Goal: Task Accomplishment & Management: Use online tool/utility

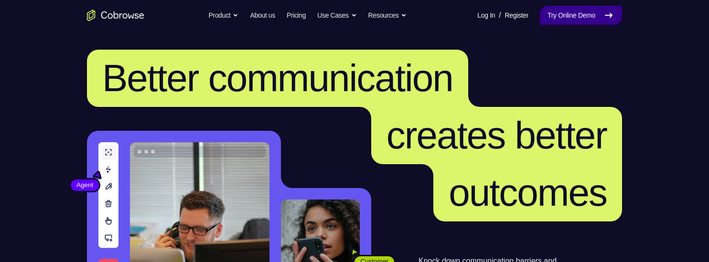
click at [591, 13] on link "Try Online Demo" at bounding box center [581, 15] width 82 height 19
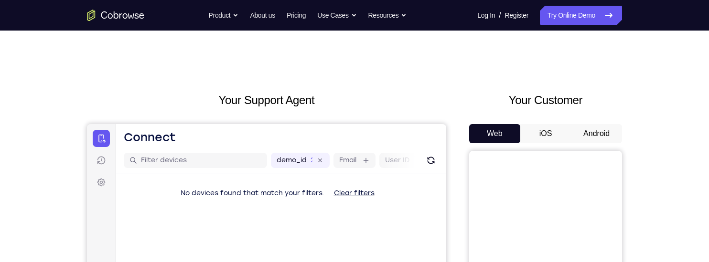
click at [602, 130] on button "Android" at bounding box center [596, 133] width 51 height 19
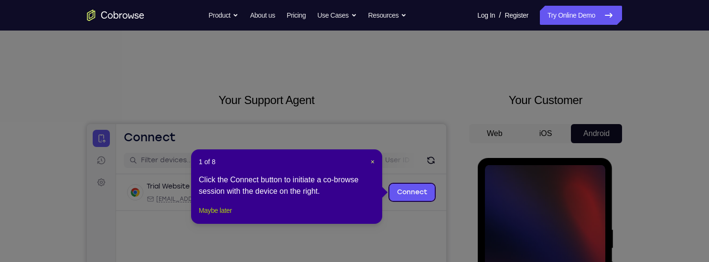
click at [232, 216] on button "Maybe later" at bounding box center [215, 210] width 33 height 11
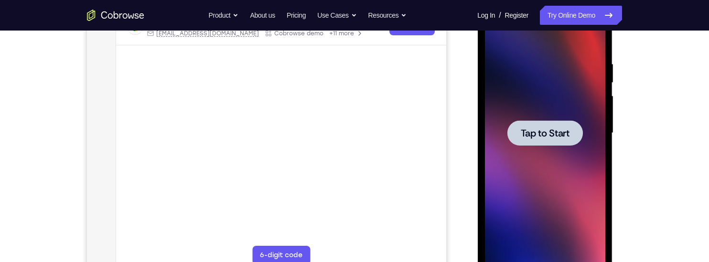
scroll to position [162, 0]
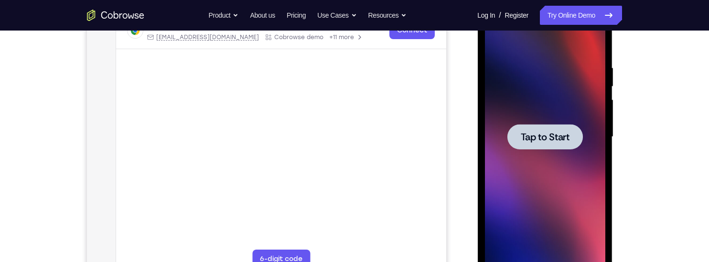
click at [556, 134] on span "Tap to Start" at bounding box center [544, 137] width 49 height 10
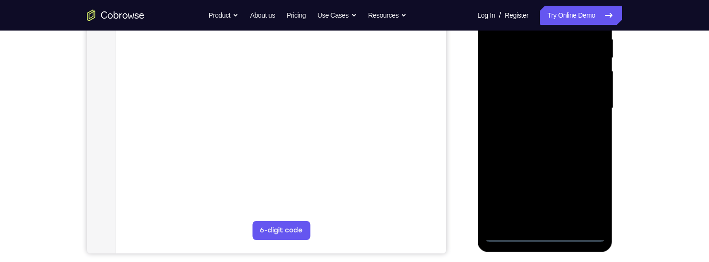
scroll to position [193, 0]
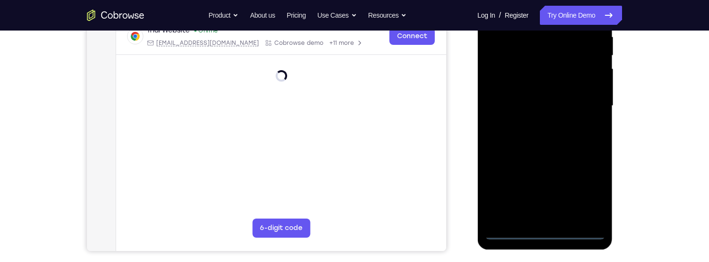
click at [546, 233] on div at bounding box center [544, 106] width 120 height 268
click at [592, 192] on div at bounding box center [544, 106] width 120 height 268
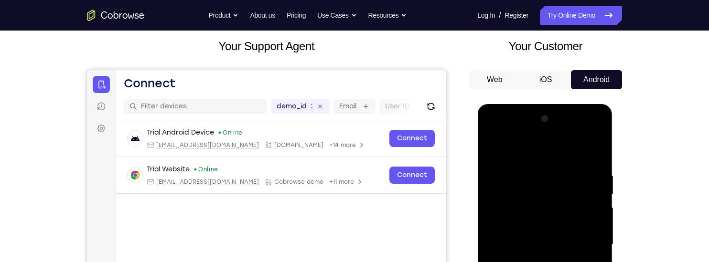
scroll to position [107, 0]
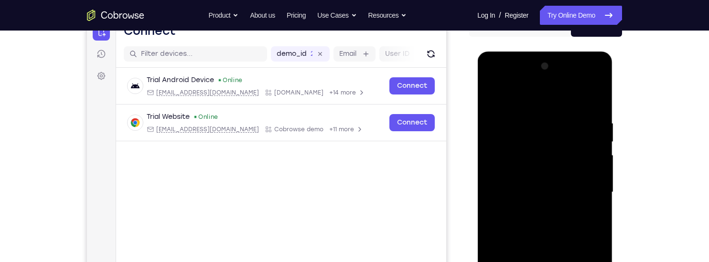
click at [556, 103] on div at bounding box center [544, 193] width 120 height 268
click at [590, 192] on div at bounding box center [544, 193] width 120 height 268
click at [535, 207] on div at bounding box center [544, 193] width 120 height 268
click at [585, 185] on div at bounding box center [544, 193] width 120 height 268
click at [542, 168] on div at bounding box center [544, 193] width 120 height 268
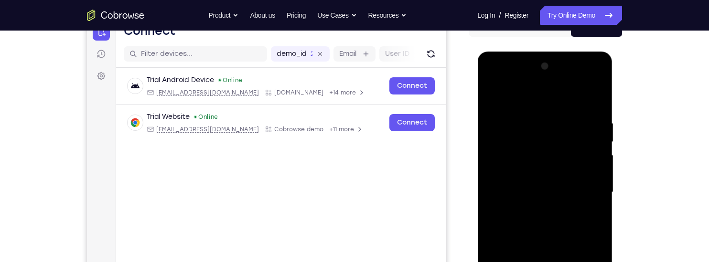
click at [576, 191] on div at bounding box center [544, 193] width 120 height 268
click at [570, 227] on div at bounding box center [544, 193] width 120 height 268
click at [591, 96] on div at bounding box center [544, 193] width 120 height 268
click at [598, 105] on div at bounding box center [544, 193] width 120 height 268
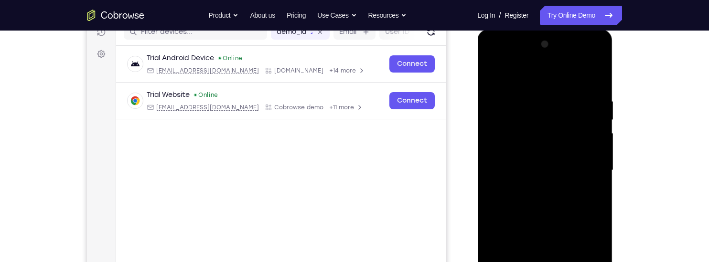
scroll to position [129, 0]
click at [527, 96] on div at bounding box center [544, 170] width 120 height 268
click at [572, 90] on div at bounding box center [544, 170] width 120 height 268
click at [570, 92] on div at bounding box center [544, 170] width 120 height 268
click at [582, 101] on div at bounding box center [544, 170] width 120 height 268
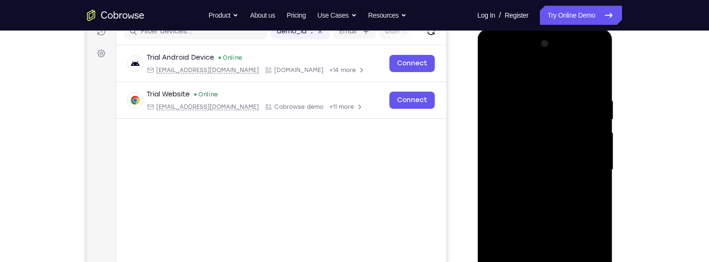
click at [585, 98] on div at bounding box center [544, 170] width 120 height 268
click at [592, 100] on div at bounding box center [544, 170] width 120 height 268
click at [591, 102] on div at bounding box center [544, 170] width 120 height 268
click at [494, 159] on div at bounding box center [544, 170] width 120 height 268
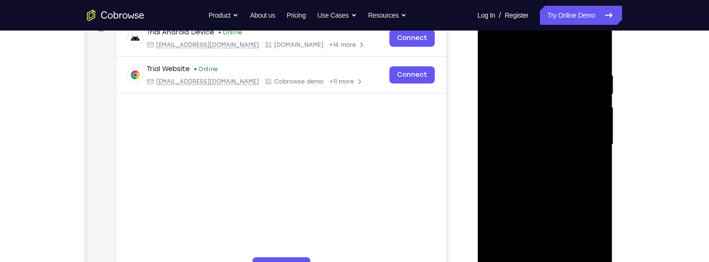
scroll to position [152, 0]
click at [591, 54] on div at bounding box center [544, 147] width 120 height 268
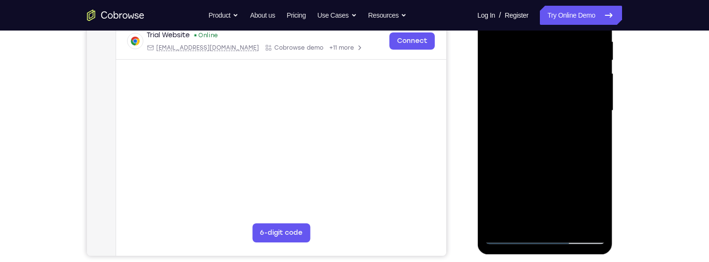
scroll to position [228, 0]
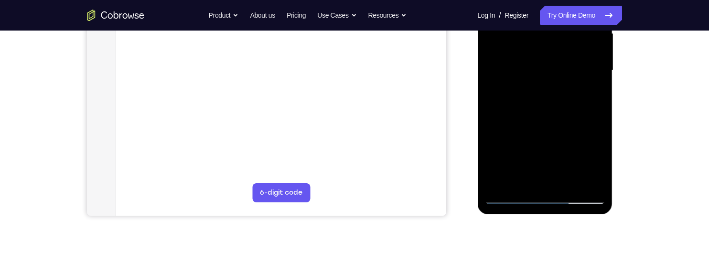
click at [570, 182] on div at bounding box center [544, 71] width 120 height 268
click at [571, 124] on div at bounding box center [544, 71] width 120 height 268
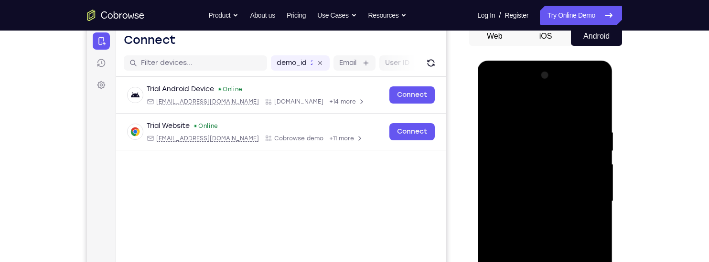
scroll to position [97, 0]
click at [595, 170] on div at bounding box center [544, 202] width 120 height 268
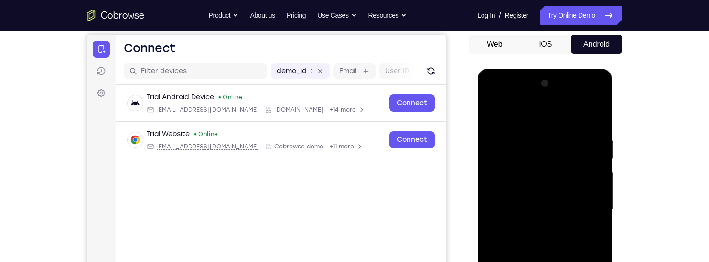
scroll to position [82, 0]
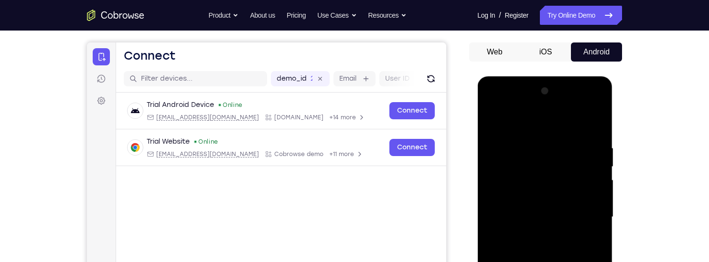
click at [599, 181] on div at bounding box center [544, 218] width 120 height 268
click at [599, 186] on div at bounding box center [544, 218] width 120 height 268
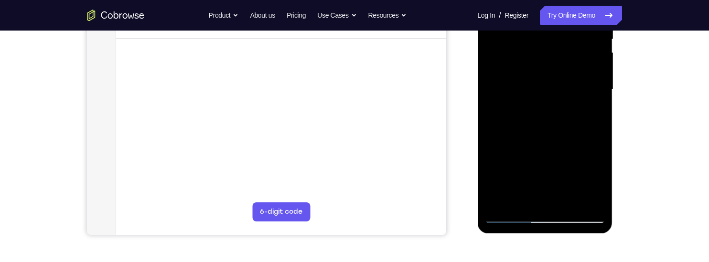
scroll to position [208, 0]
click at [545, 122] on div at bounding box center [544, 91] width 120 height 268
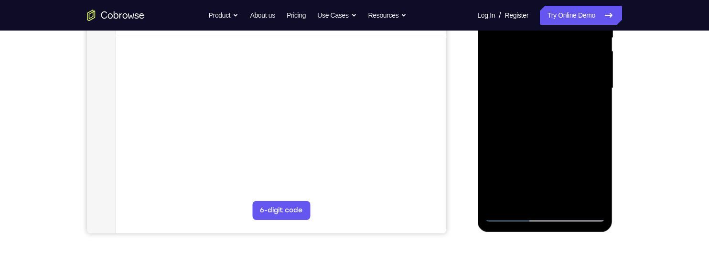
click at [539, 193] on div at bounding box center [544, 89] width 120 height 268
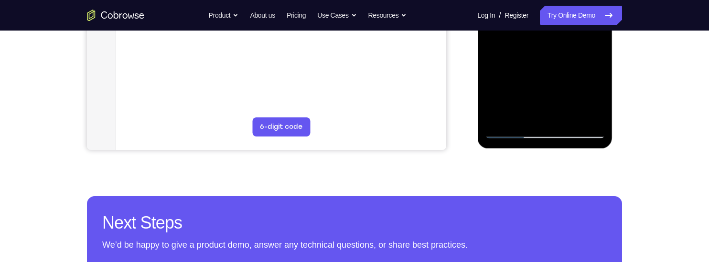
scroll to position [295, 0]
click at [596, 98] on div at bounding box center [544, 5] width 120 height 268
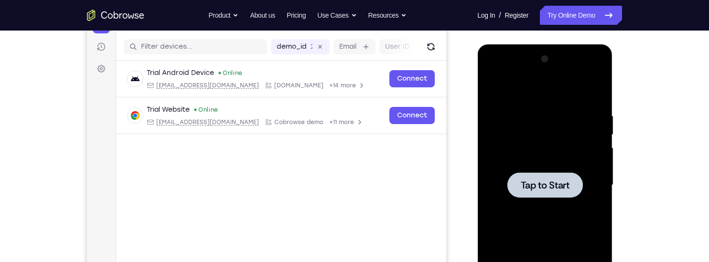
scroll to position [114, 0]
click at [557, 182] on span "Tap to Start" at bounding box center [544, 185] width 49 height 10
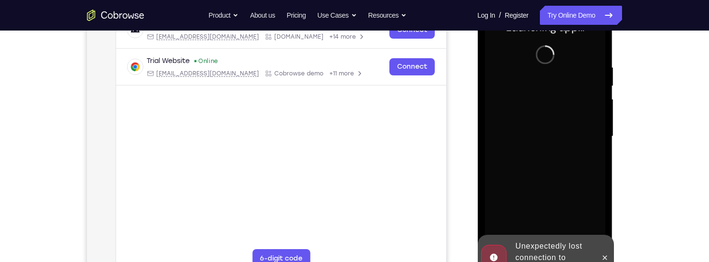
scroll to position [174, 0]
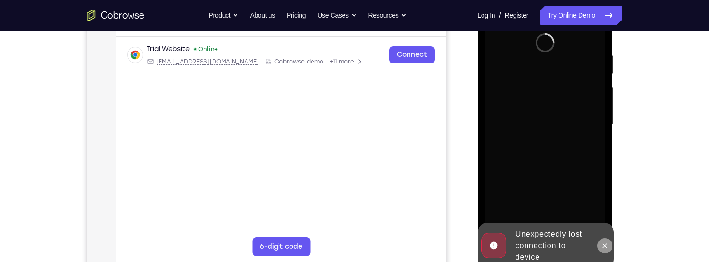
click at [606, 244] on icon at bounding box center [605, 246] width 8 height 8
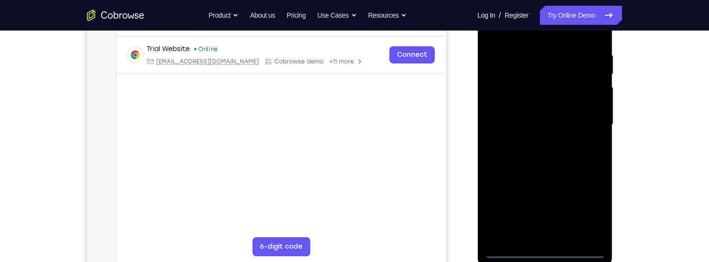
click at [550, 253] on div at bounding box center [544, 125] width 120 height 268
click at [591, 207] on div at bounding box center [544, 125] width 120 height 268
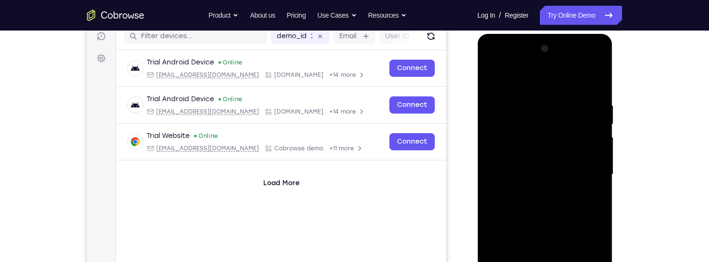
scroll to position [124, 0]
click at [560, 77] on div at bounding box center [544, 176] width 120 height 268
click at [584, 171] on div at bounding box center [544, 176] width 120 height 268
click at [530, 190] on div at bounding box center [544, 176] width 120 height 268
click at [561, 169] on div at bounding box center [544, 176] width 120 height 268
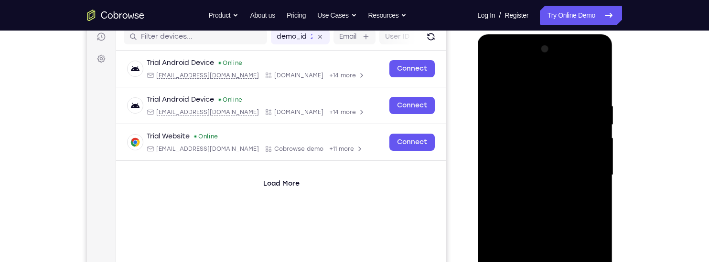
click at [544, 152] on div at bounding box center [544, 176] width 120 height 268
click at [569, 174] on div at bounding box center [544, 176] width 120 height 268
click at [573, 208] on div at bounding box center [544, 176] width 120 height 268
click at [595, 86] on div at bounding box center [544, 176] width 120 height 268
click at [566, 202] on div at bounding box center [544, 176] width 120 height 268
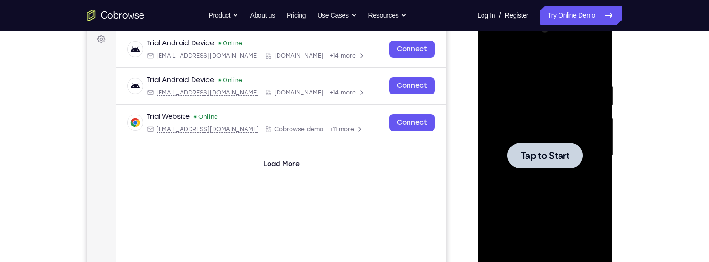
scroll to position [140, 0]
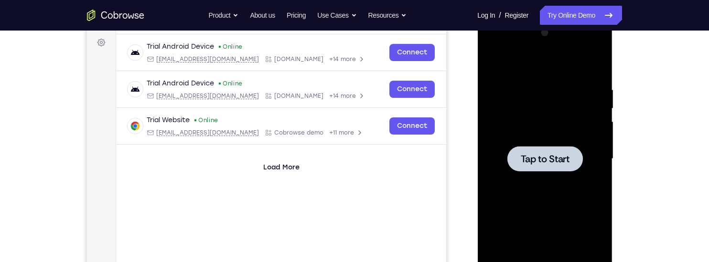
click at [542, 154] on span "Tap to Start" at bounding box center [544, 159] width 49 height 10
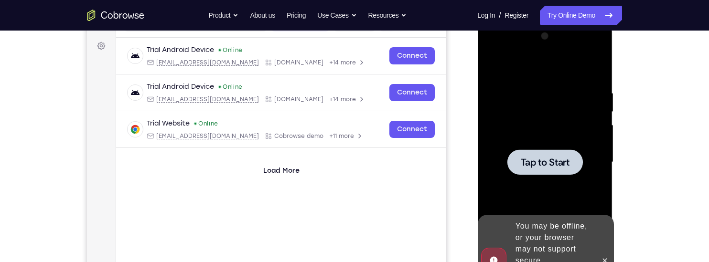
scroll to position [138, 0]
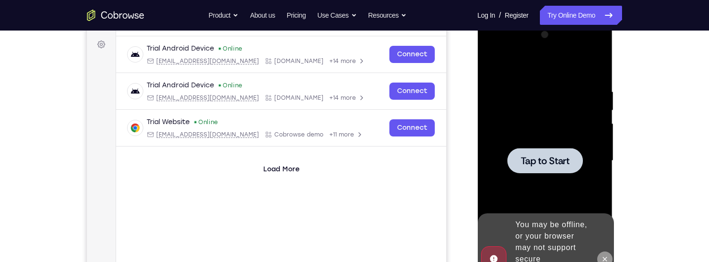
click at [610, 254] on button at bounding box center [604, 259] width 15 height 15
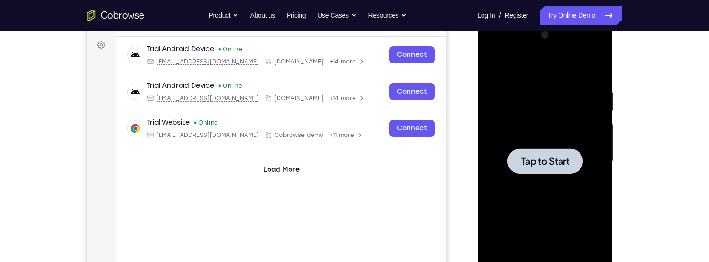
scroll to position [140, 0]
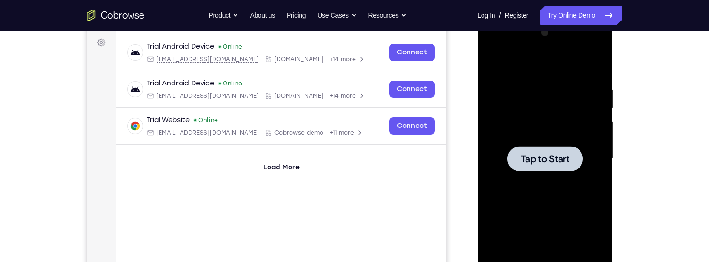
click at [569, 151] on div at bounding box center [544, 158] width 75 height 25
click at [559, 156] on span "Tap to Start" at bounding box center [544, 159] width 49 height 10
click at [551, 155] on span "Tap to Start" at bounding box center [544, 159] width 49 height 10
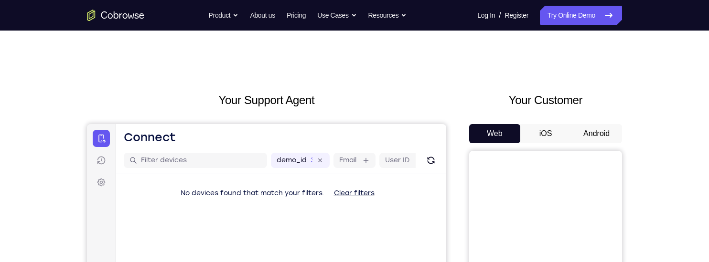
click at [610, 132] on button "Android" at bounding box center [596, 133] width 51 height 19
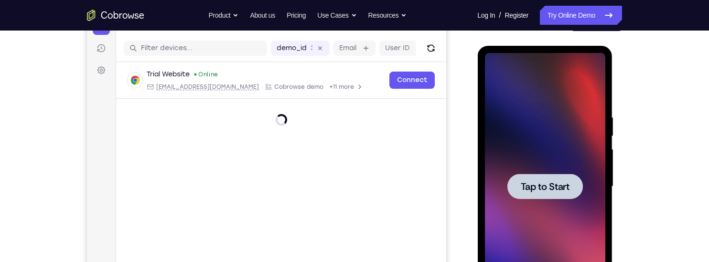
scroll to position [126, 0]
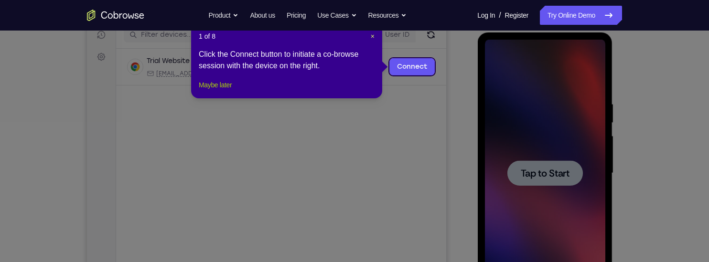
click at [231, 91] on button "Maybe later" at bounding box center [215, 84] width 33 height 11
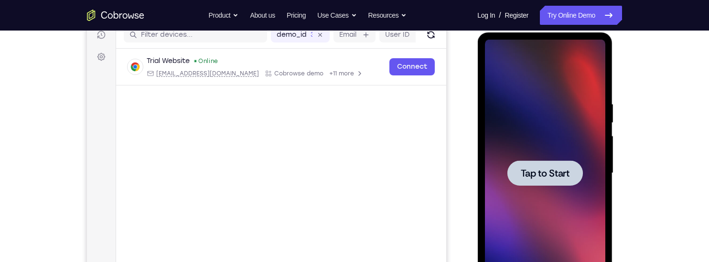
click at [558, 172] on span "Tap to Start" at bounding box center [544, 174] width 49 height 10
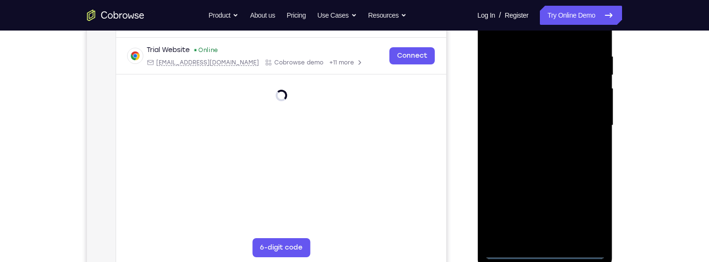
scroll to position [207, 0]
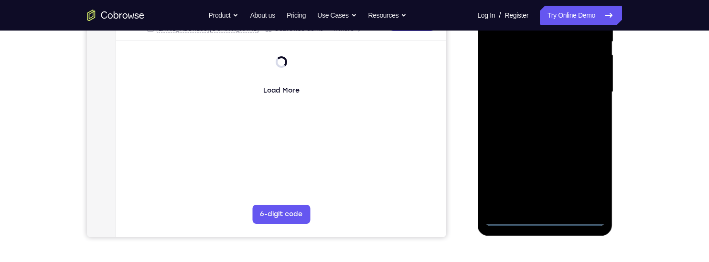
click at [550, 221] on div at bounding box center [544, 92] width 120 height 268
click at [592, 182] on div at bounding box center [544, 92] width 120 height 268
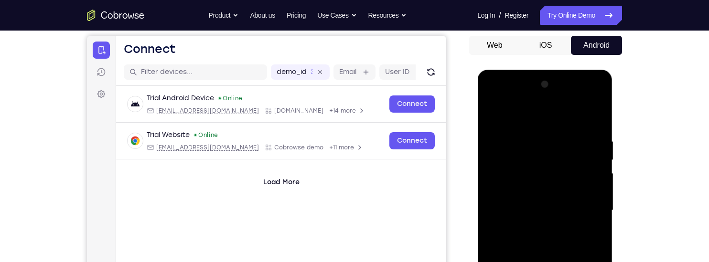
scroll to position [92, 0]
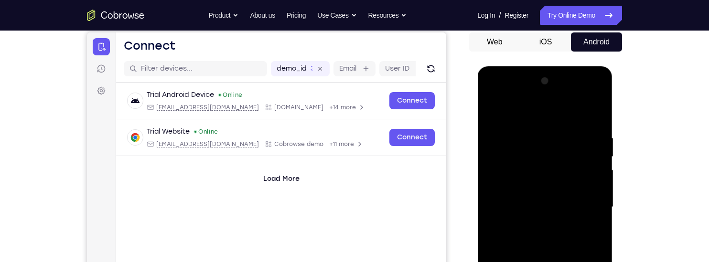
click at [566, 117] on div at bounding box center [544, 208] width 120 height 268
click at [583, 204] on div at bounding box center [544, 208] width 120 height 268
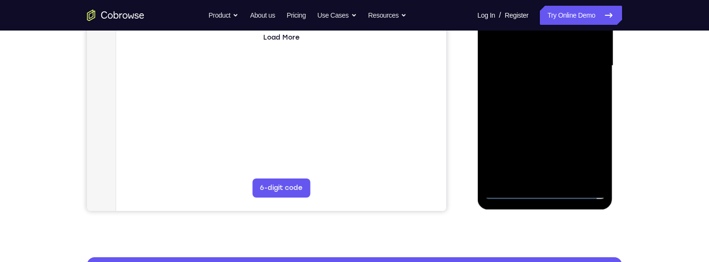
scroll to position [235, 0]
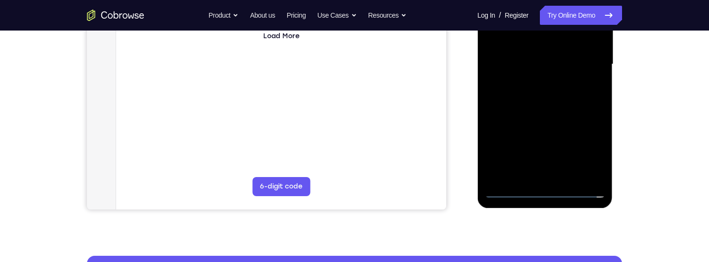
click at [576, 149] on div at bounding box center [544, 65] width 120 height 268
click at [537, 175] on div at bounding box center [544, 65] width 120 height 268
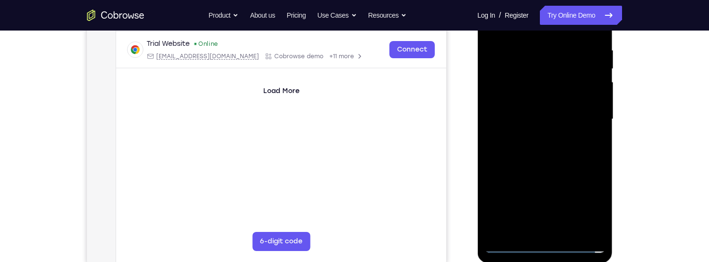
scroll to position [179, 0]
click at [576, 113] on div at bounding box center [544, 121] width 120 height 268
click at [561, 104] on div at bounding box center [544, 121] width 120 height 268
click at [531, 117] on div at bounding box center [544, 121] width 120 height 268
click at [547, 155] on div at bounding box center [544, 121] width 120 height 268
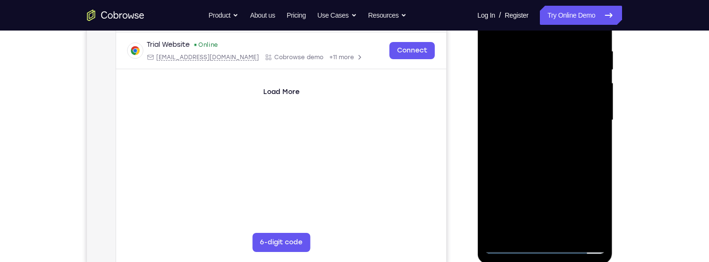
click at [561, 148] on div at bounding box center [544, 121] width 120 height 268
click at [672, 84] on div "Your Support Agent Your Customer Web iOS Android Next Steps We’d be happy to gi…" at bounding box center [354, 167] width 709 height 630
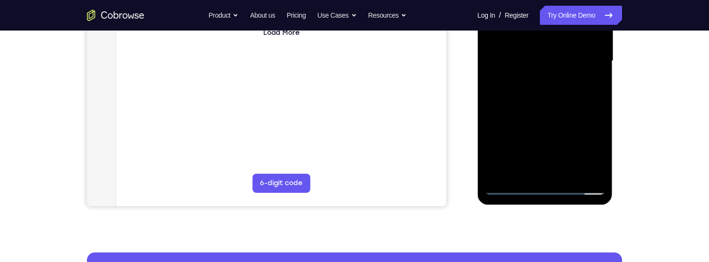
scroll to position [255, 0]
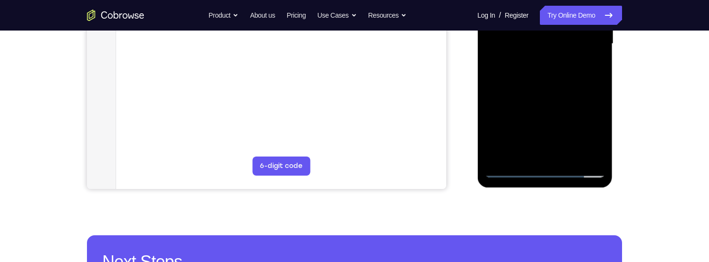
click at [570, 157] on div at bounding box center [544, 44] width 120 height 268
click at [585, 66] on div at bounding box center [544, 44] width 120 height 268
click at [569, 158] on div at bounding box center [544, 44] width 120 height 268
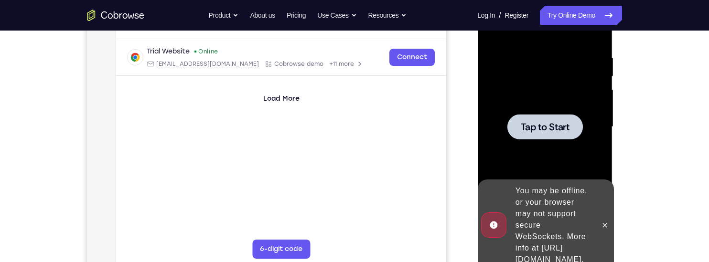
scroll to position [200, 0]
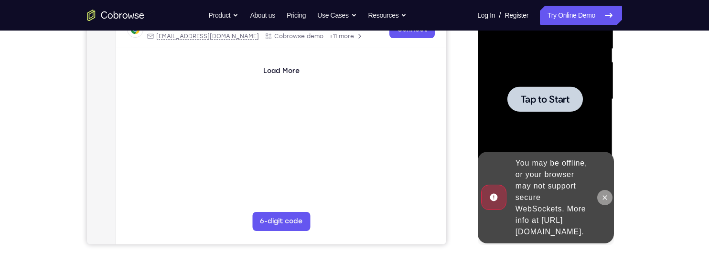
click at [611, 190] on button at bounding box center [604, 197] width 15 height 15
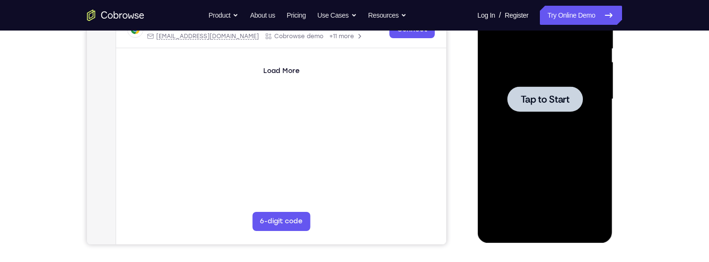
scroll to position [0, 0]
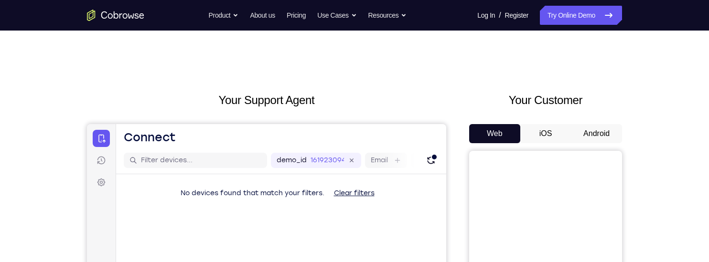
click at [591, 137] on button "Android" at bounding box center [596, 133] width 51 height 19
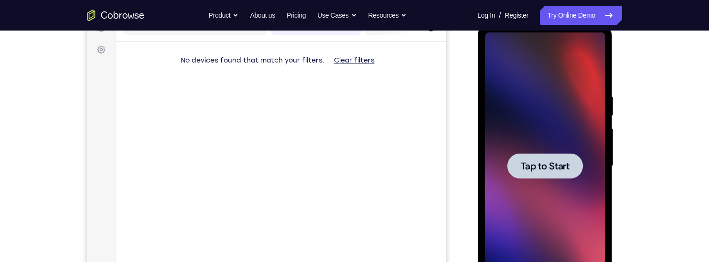
scroll to position [133, 0]
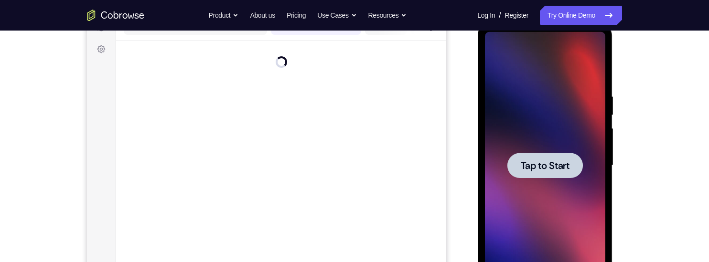
click at [553, 163] on span "Tap to Start" at bounding box center [544, 166] width 49 height 10
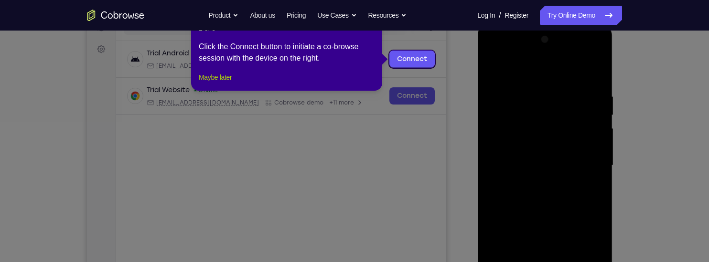
click at [215, 83] on button "Maybe later" at bounding box center [215, 77] width 33 height 11
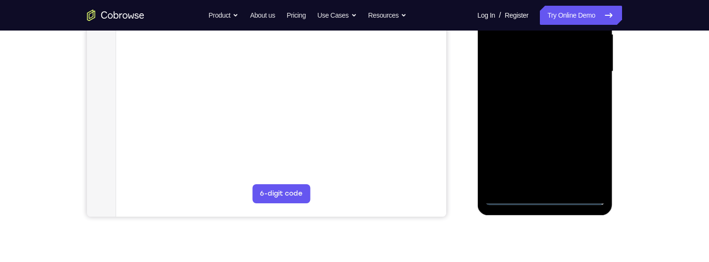
scroll to position [228, 0]
click at [545, 197] on div at bounding box center [544, 71] width 120 height 268
click at [588, 155] on div at bounding box center [544, 71] width 120 height 268
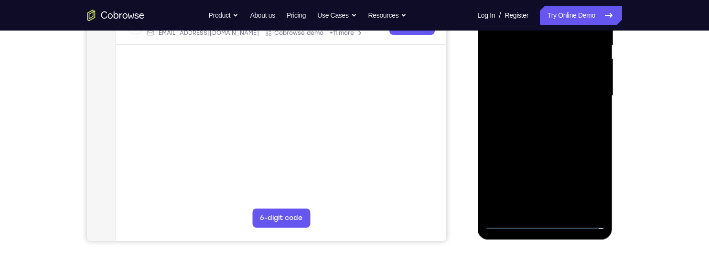
scroll to position [162, 0]
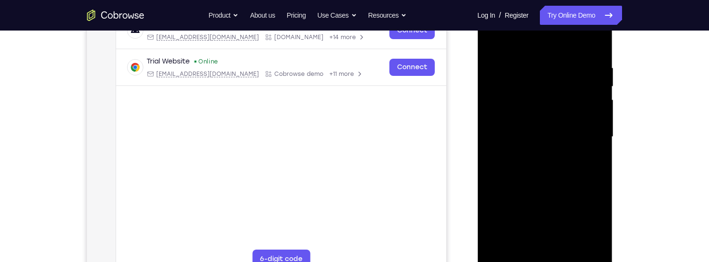
click at [560, 47] on div at bounding box center [544, 137] width 120 height 268
click at [589, 132] on div at bounding box center [544, 137] width 120 height 268
click at [532, 160] on div at bounding box center [544, 137] width 120 height 268
click at [579, 128] on div at bounding box center [544, 137] width 120 height 268
click at [558, 115] on div at bounding box center [544, 137] width 120 height 268
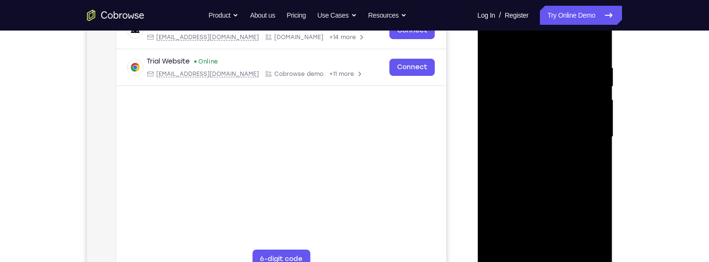
click at [563, 91] on div at bounding box center [544, 137] width 120 height 268
click at [555, 116] on div at bounding box center [544, 137] width 120 height 268
click at [576, 135] on div at bounding box center [544, 137] width 120 height 268
click at [570, 171] on div at bounding box center [544, 137] width 120 height 268
click at [578, 157] on div at bounding box center [544, 137] width 120 height 268
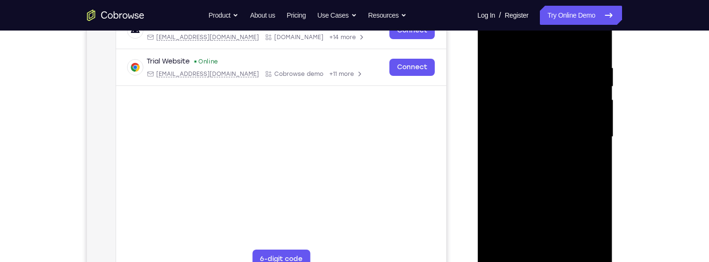
click at [574, 248] on div at bounding box center [544, 137] width 120 height 268
click at [576, 189] on div at bounding box center [544, 137] width 120 height 268
click at [567, 172] on div at bounding box center [544, 137] width 120 height 268
click at [537, 246] on div at bounding box center [544, 137] width 120 height 268
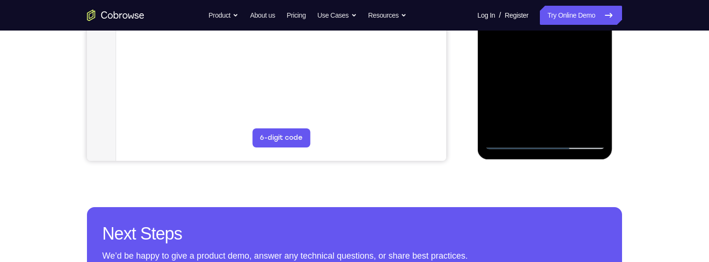
scroll to position [284, 0]
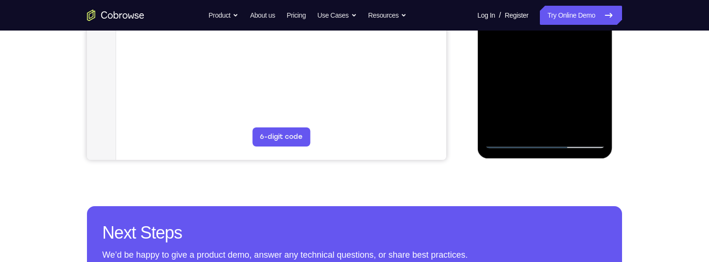
click at [602, 106] on div at bounding box center [544, 15] width 120 height 268
click at [526, 122] on div at bounding box center [544, 15] width 120 height 268
click at [560, 70] on div at bounding box center [544, 15] width 120 height 268
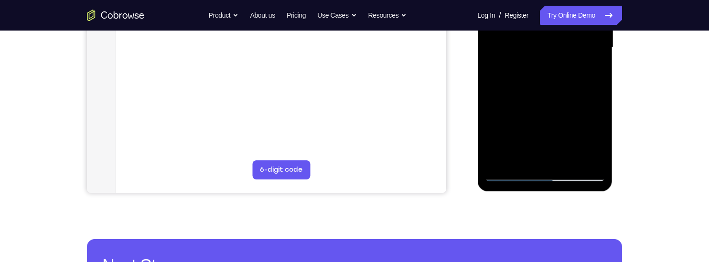
scroll to position [251, 0]
click at [598, 65] on div at bounding box center [544, 48] width 120 height 268
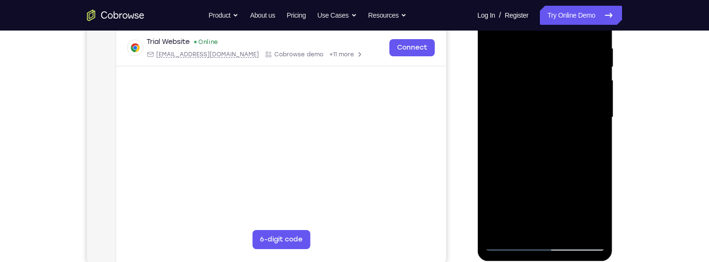
scroll to position [179, 0]
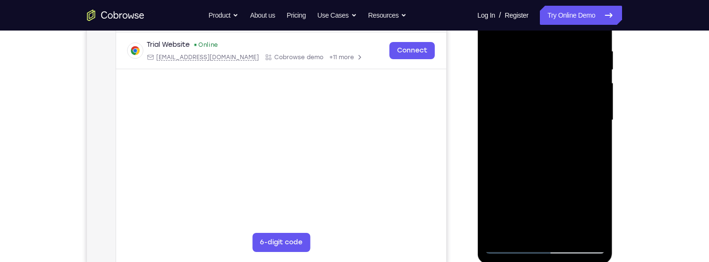
click at [553, 92] on div at bounding box center [544, 121] width 120 height 268
click at [557, 174] on div at bounding box center [544, 121] width 120 height 268
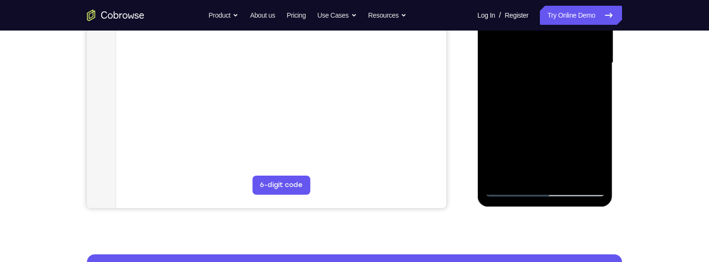
scroll to position [289, 0]
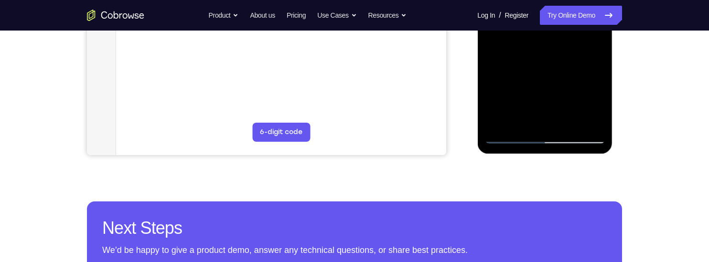
click at [602, 97] on div at bounding box center [544, 10] width 120 height 268
click at [526, 117] on div at bounding box center [544, 10] width 120 height 268
click at [491, 69] on div at bounding box center [544, 10] width 120 height 268
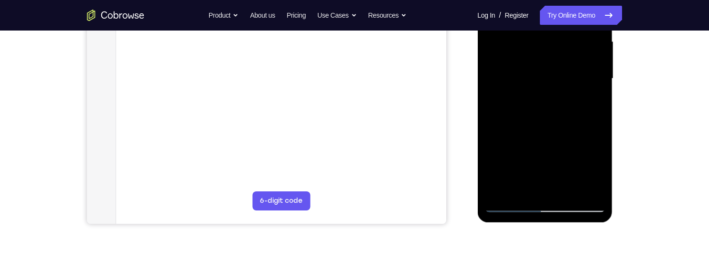
scroll to position [219, 0]
click at [598, 97] on div at bounding box center [544, 80] width 120 height 268
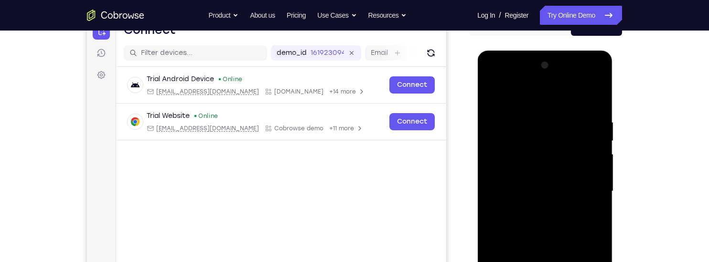
scroll to position [105, 0]
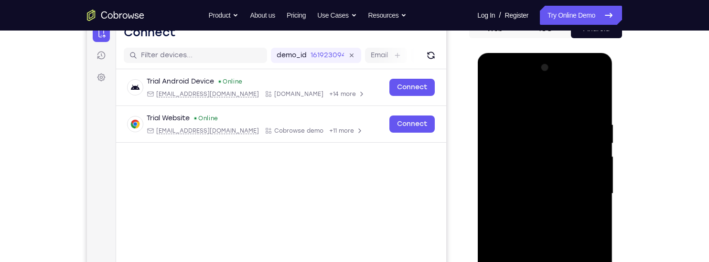
click at [494, 97] on div at bounding box center [544, 194] width 120 height 268
click at [575, 185] on div at bounding box center [544, 194] width 120 height 268
click at [530, 258] on div at bounding box center [544, 194] width 120 height 268
click at [533, 249] on div at bounding box center [544, 194] width 120 height 268
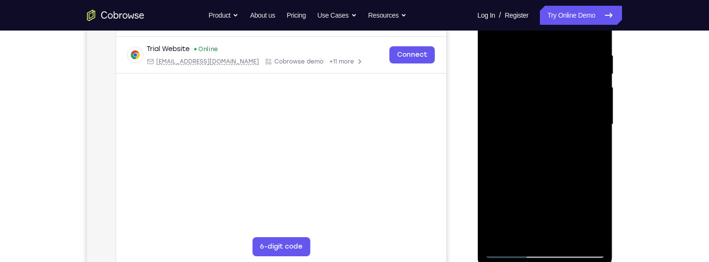
scroll to position [175, 0]
click at [526, 233] on div at bounding box center [544, 124] width 120 height 268
click at [574, 203] on div at bounding box center [544, 124] width 120 height 268
click at [597, 138] on div at bounding box center [544, 124] width 120 height 268
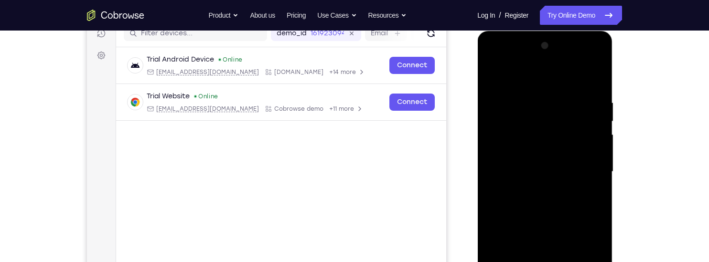
scroll to position [124, 0]
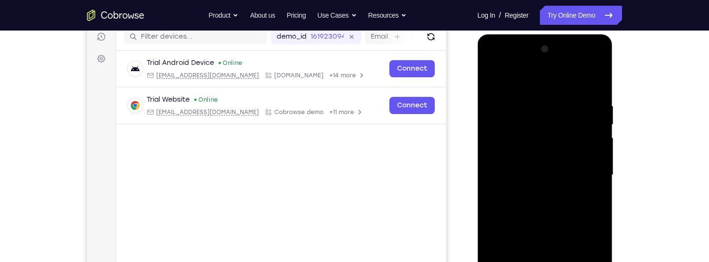
click at [491, 83] on div at bounding box center [544, 176] width 120 height 268
click at [503, 81] on div at bounding box center [544, 176] width 120 height 268
click at [562, 100] on div at bounding box center [544, 176] width 120 height 268
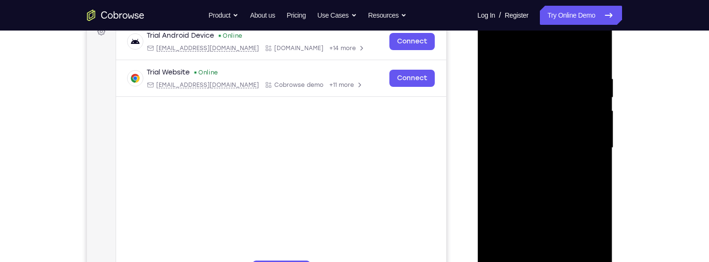
scroll to position [171, 0]
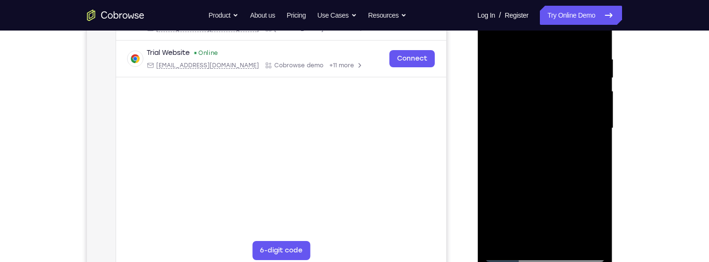
click at [583, 213] on div at bounding box center [544, 129] width 120 height 268
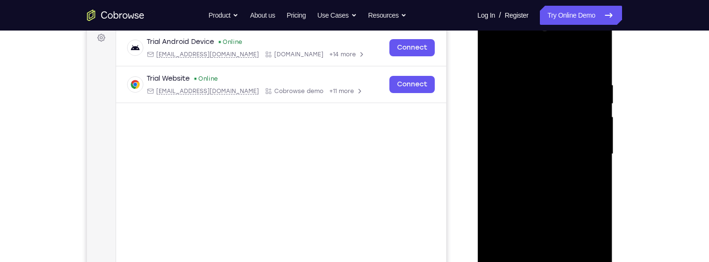
scroll to position [144, 0]
click at [591, 86] on div at bounding box center [544, 155] width 120 height 268
click at [589, 92] on div at bounding box center [544, 155] width 120 height 268
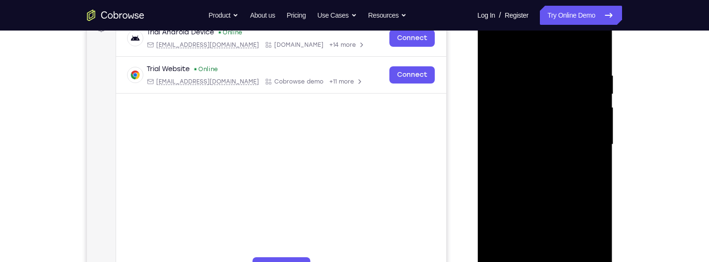
scroll to position [155, 0]
click at [580, 96] on div at bounding box center [544, 145] width 120 height 268
click at [572, 63] on div at bounding box center [544, 145] width 120 height 268
click at [498, 210] on div at bounding box center [544, 145] width 120 height 268
click at [592, 80] on div at bounding box center [544, 145] width 120 height 268
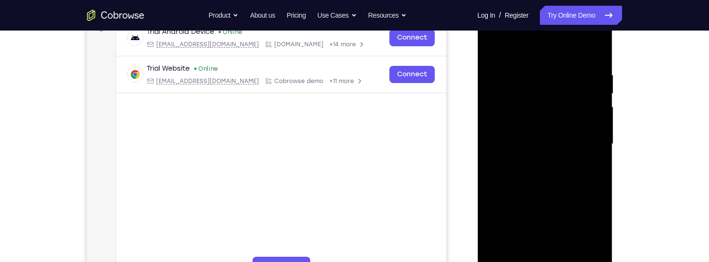
click at [585, 137] on div at bounding box center [544, 145] width 120 height 268
click at [583, 154] on div at bounding box center [544, 145] width 120 height 268
click at [593, 51] on div at bounding box center [544, 145] width 120 height 268
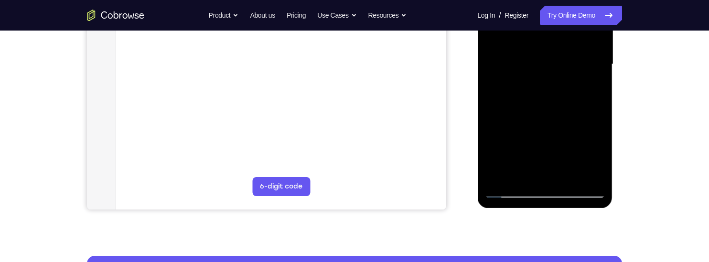
scroll to position [237, 0]
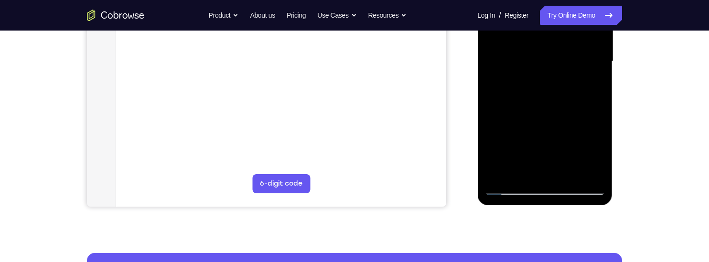
click at [565, 168] on div at bounding box center [544, 62] width 120 height 268
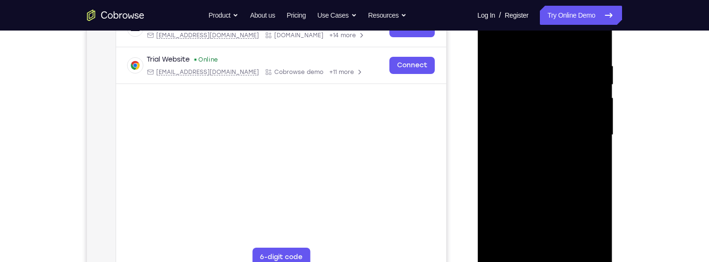
scroll to position [162, 0]
click at [496, 39] on div at bounding box center [544, 137] width 120 height 268
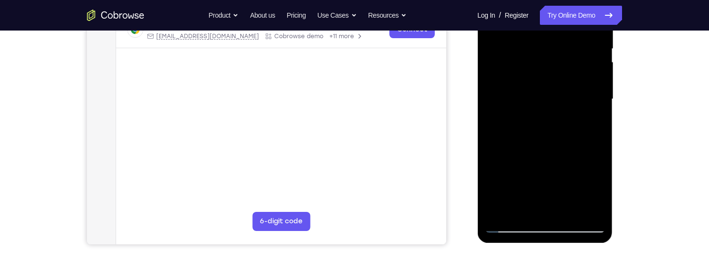
scroll to position [222, 0]
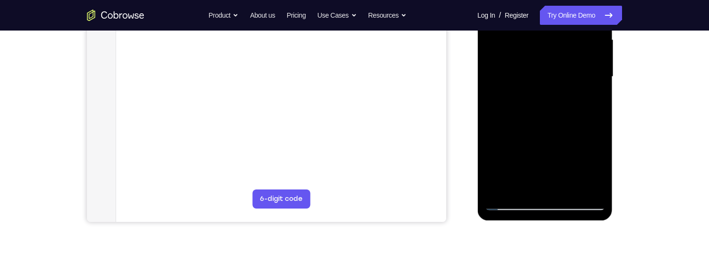
click at [593, 190] on div at bounding box center [544, 77] width 120 height 268
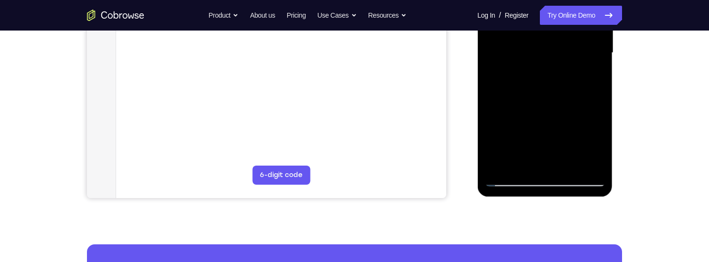
scroll to position [247, 0]
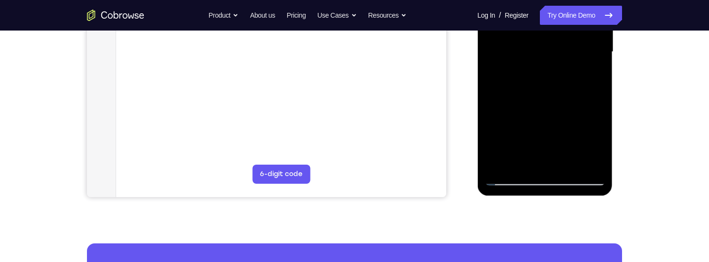
click at [501, 163] on div at bounding box center [544, 52] width 120 height 268
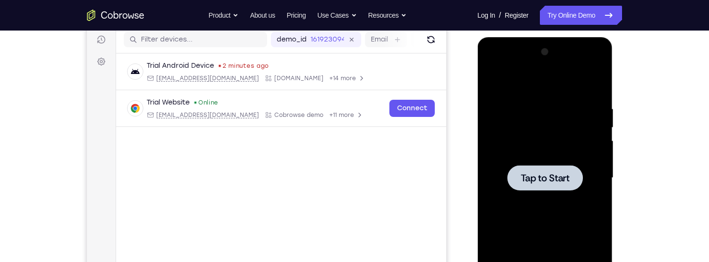
scroll to position [121, 0]
click at [558, 176] on span "Tap to Start" at bounding box center [544, 178] width 49 height 10
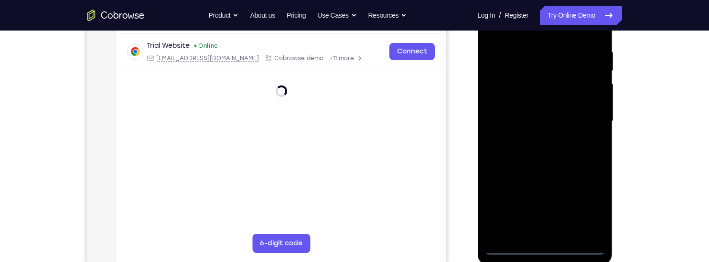
scroll to position [180, 0]
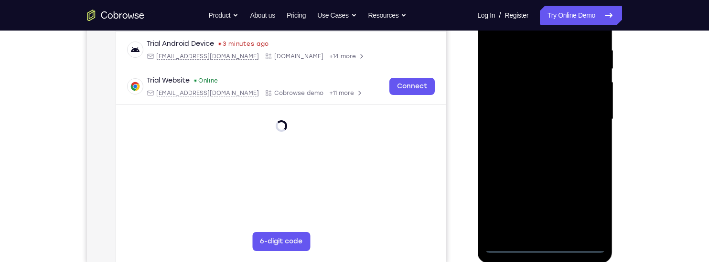
click at [547, 250] on div at bounding box center [544, 120] width 120 height 268
click at [589, 207] on div at bounding box center [544, 120] width 120 height 268
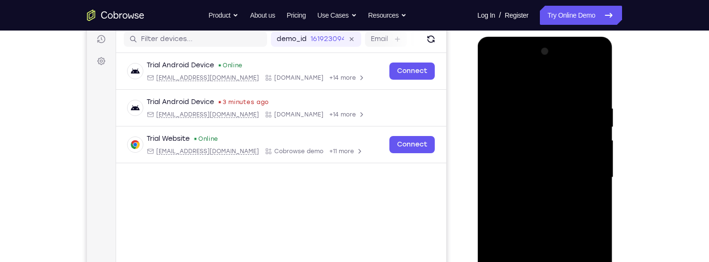
scroll to position [121, 0]
click at [560, 84] on div at bounding box center [544, 178] width 120 height 268
click at [591, 177] on div at bounding box center [544, 178] width 120 height 268
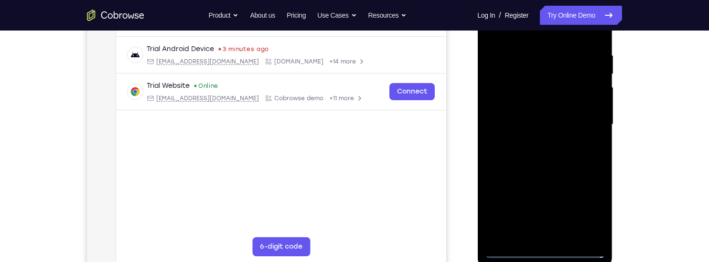
scroll to position [180, 0]
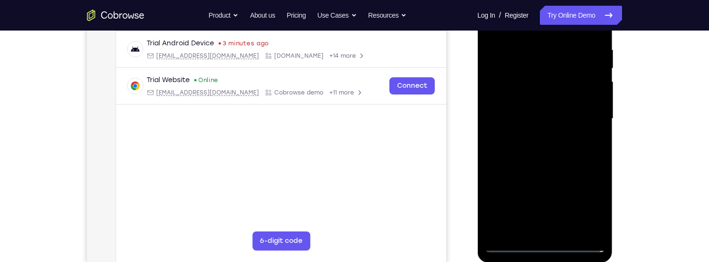
click at [571, 206] on div at bounding box center [544, 119] width 120 height 268
click at [538, 138] on div at bounding box center [544, 119] width 120 height 268
click at [569, 111] on div at bounding box center [544, 119] width 120 height 268
click at [544, 95] on div at bounding box center [544, 119] width 120 height 268
click at [585, 120] on div at bounding box center [544, 119] width 120 height 268
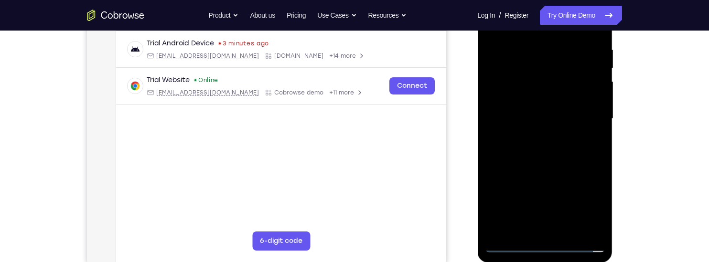
click at [581, 152] on div at bounding box center [544, 119] width 120 height 268
click at [570, 149] on div at bounding box center [544, 119] width 120 height 268
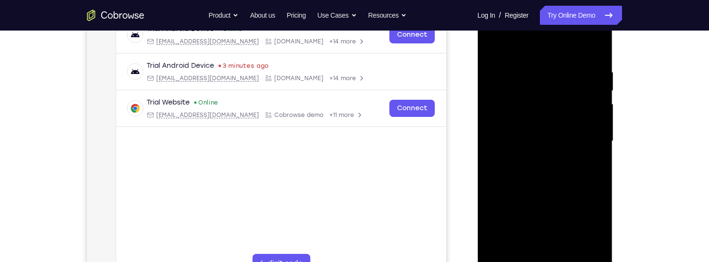
scroll to position [171, 0]
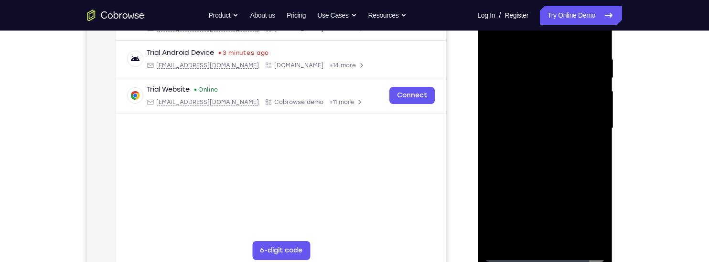
click at [579, 151] on div at bounding box center [544, 129] width 120 height 268
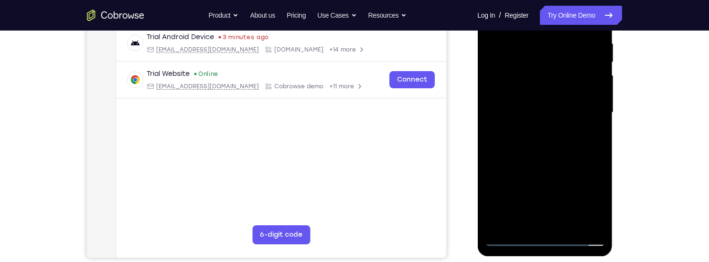
scroll to position [198, 0]
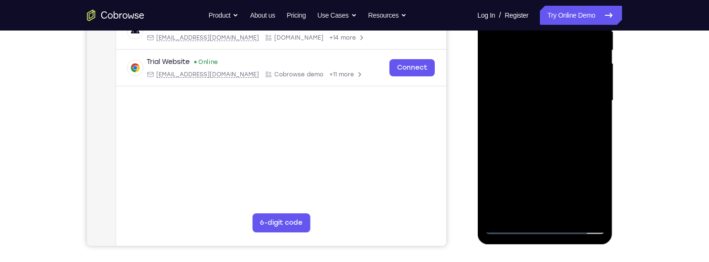
click at [569, 214] on div at bounding box center [544, 101] width 120 height 268
click at [574, 155] on div at bounding box center [544, 101] width 120 height 268
click at [575, 92] on div at bounding box center [544, 101] width 120 height 268
click at [585, 175] on div at bounding box center [544, 101] width 120 height 268
click at [584, 177] on div at bounding box center [544, 101] width 120 height 268
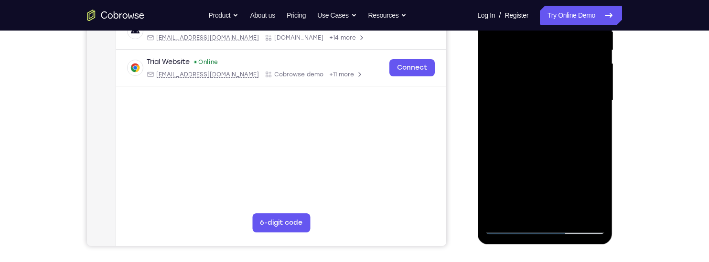
click at [590, 124] on div at bounding box center [544, 101] width 120 height 268
click at [523, 209] on div at bounding box center [544, 101] width 120 height 268
click at [569, 158] on div at bounding box center [544, 101] width 120 height 268
click at [593, 120] on div at bounding box center [544, 101] width 120 height 268
click at [578, 59] on div at bounding box center [544, 101] width 120 height 268
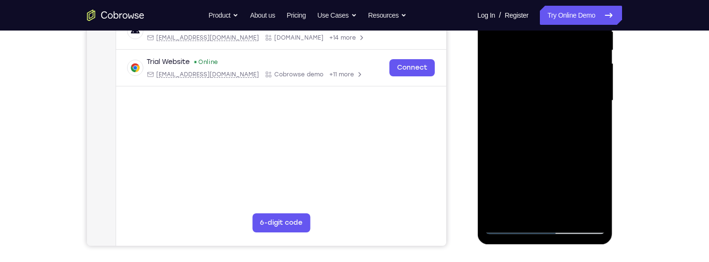
click at [576, 143] on div at bounding box center [544, 101] width 120 height 268
click at [595, 126] on div at bounding box center [544, 101] width 120 height 268
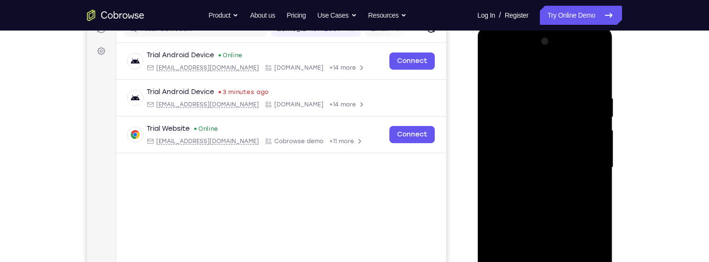
scroll to position [131, 0]
click at [492, 73] on div at bounding box center [544, 168] width 120 height 268
click at [496, 70] on div at bounding box center [544, 168] width 120 height 268
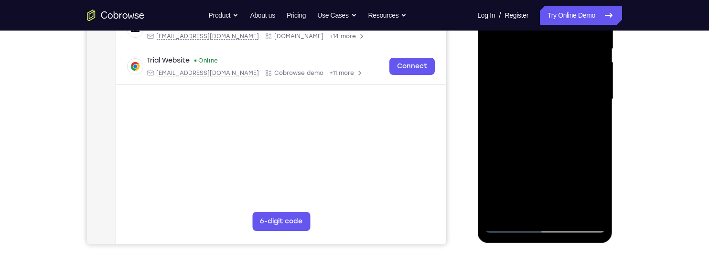
scroll to position [201, 0]
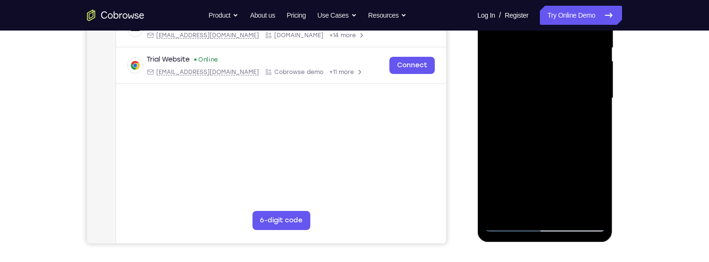
click at [569, 212] on div at bounding box center [544, 99] width 120 height 268
click at [560, 125] on div at bounding box center [544, 99] width 120 height 268
click at [596, 124] on div at bounding box center [544, 99] width 120 height 268
click at [525, 207] on div at bounding box center [544, 99] width 120 height 268
click at [494, 154] on div at bounding box center [544, 99] width 120 height 268
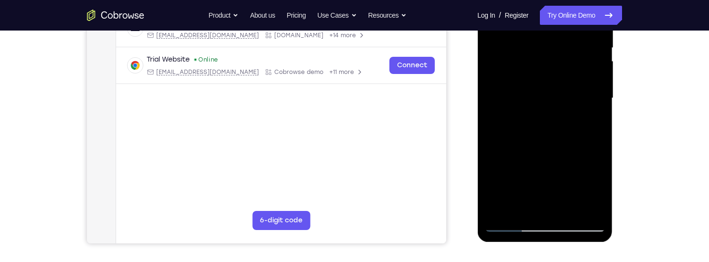
click at [494, 154] on div at bounding box center [544, 99] width 120 height 268
click at [594, 113] on div at bounding box center [544, 99] width 120 height 268
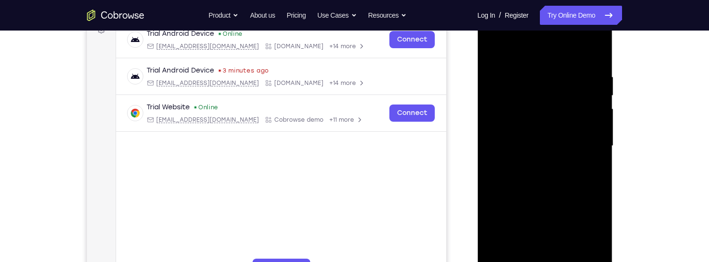
scroll to position [148, 0]
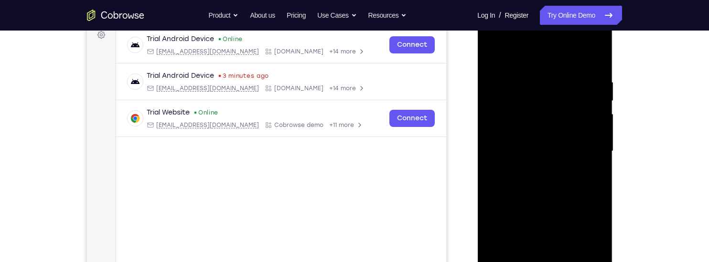
click at [489, 55] on div at bounding box center [544, 152] width 120 height 268
click at [498, 49] on div at bounding box center [544, 152] width 120 height 268
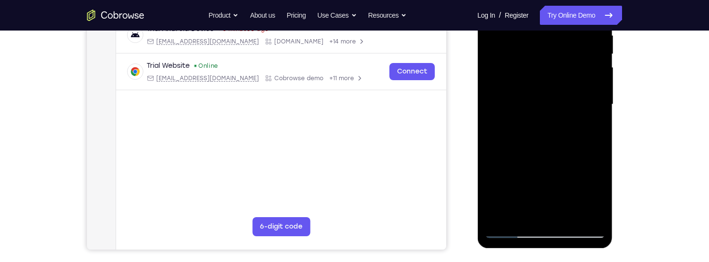
scroll to position [195, 0]
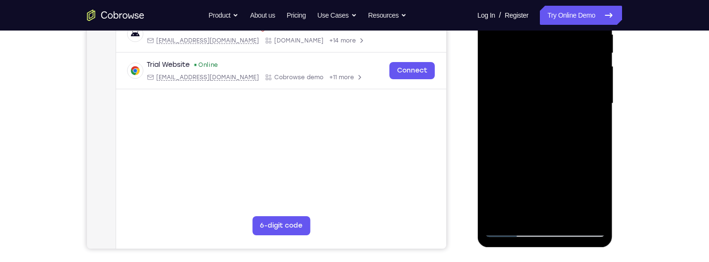
click at [498, 218] on div at bounding box center [544, 104] width 120 height 268
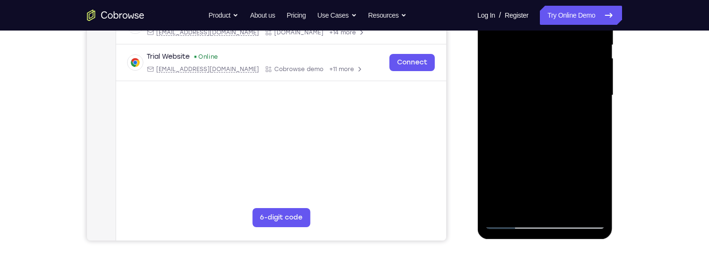
scroll to position [208, 0]
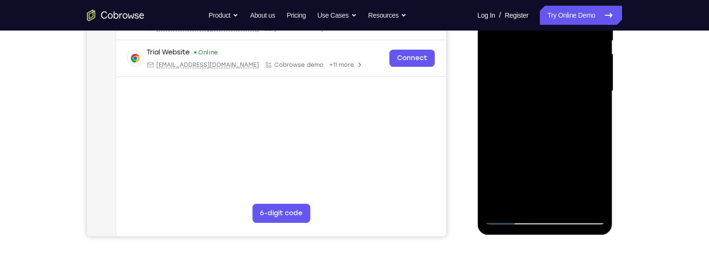
click at [526, 204] on div at bounding box center [544, 91] width 120 height 268
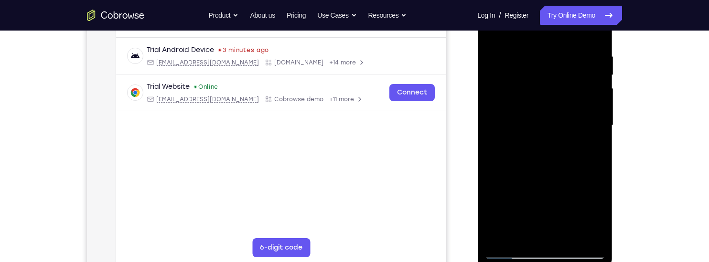
scroll to position [169, 0]
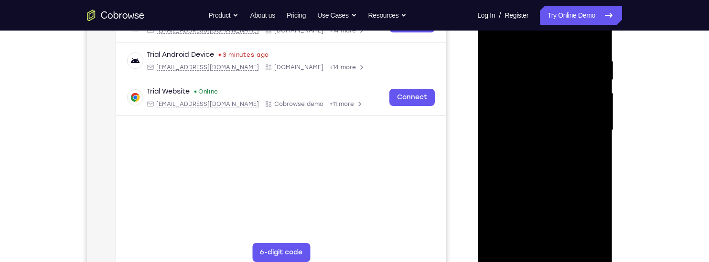
click at [508, 64] on div at bounding box center [544, 131] width 120 height 268
click at [599, 139] on div at bounding box center [544, 131] width 120 height 268
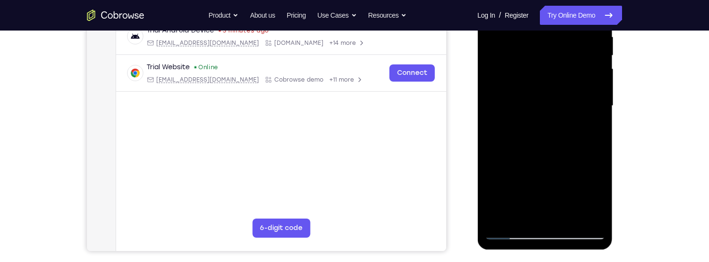
scroll to position [194, 0]
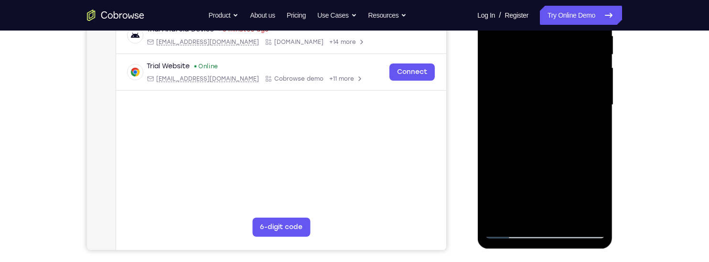
click at [599, 112] on div at bounding box center [544, 105] width 120 height 268
click at [599, 114] on div at bounding box center [544, 105] width 120 height 268
click at [598, 113] on div at bounding box center [544, 105] width 120 height 268
click at [599, 111] on div at bounding box center [544, 105] width 120 height 268
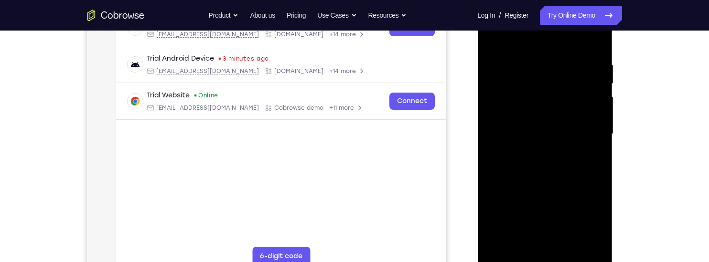
scroll to position [149, 0]
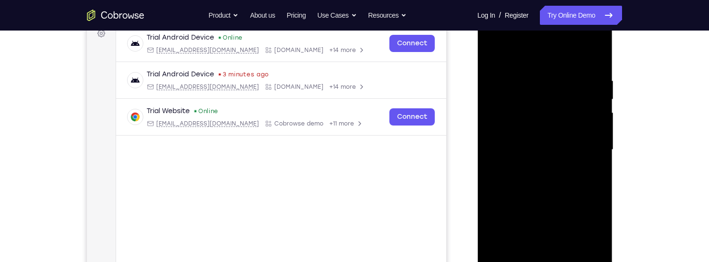
click at [492, 52] on div at bounding box center [544, 150] width 120 height 268
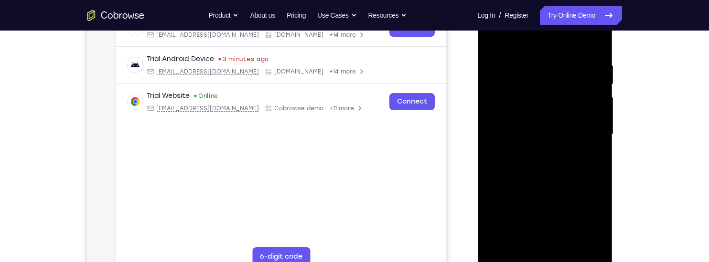
scroll to position [172, 0]
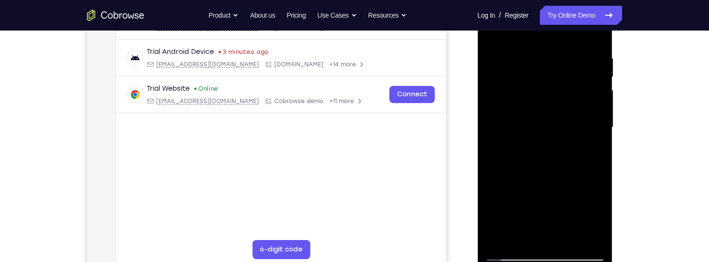
click at [550, 102] on div at bounding box center [544, 128] width 120 height 268
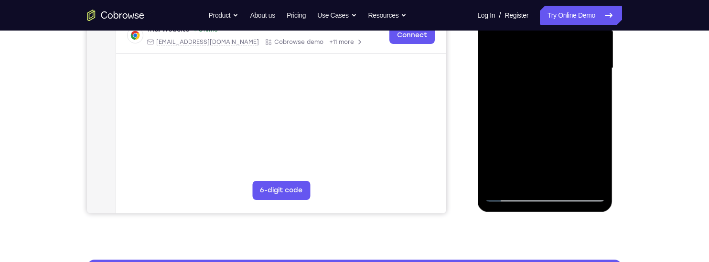
scroll to position [231, 0]
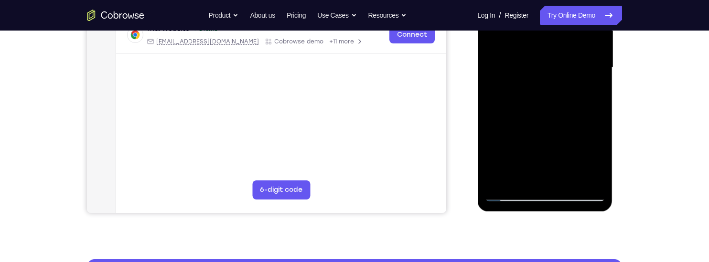
click at [570, 180] on div at bounding box center [544, 68] width 120 height 268
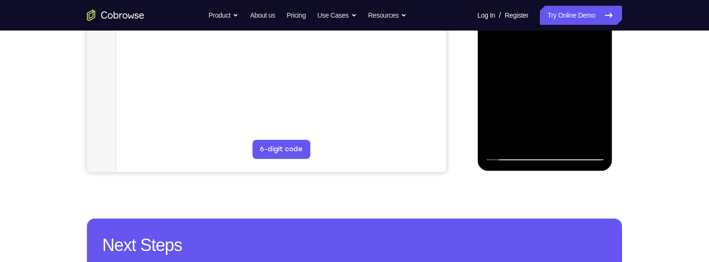
scroll to position [283, 0]
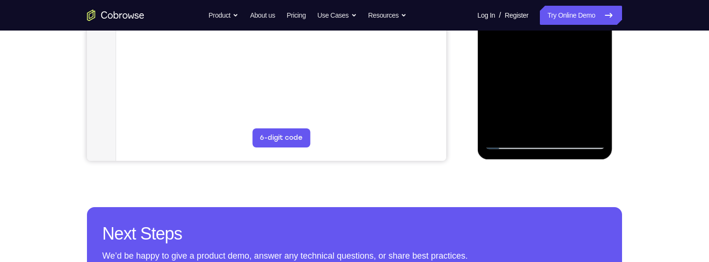
click at [513, 145] on div at bounding box center [544, 16] width 120 height 268
click at [523, 123] on div at bounding box center [544, 16] width 120 height 268
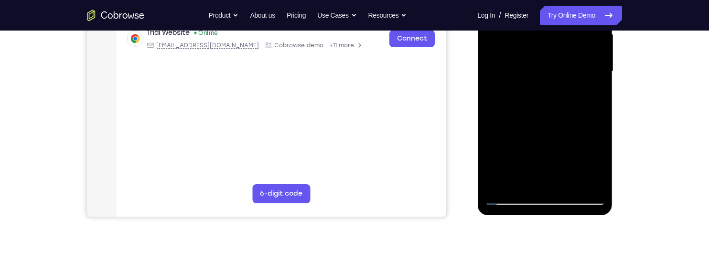
scroll to position [227, 0]
click at [553, 86] on div at bounding box center [544, 72] width 120 height 268
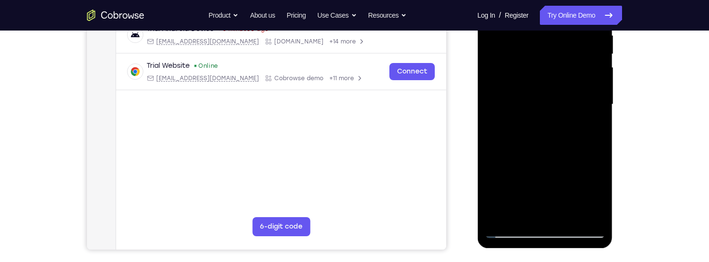
scroll to position [191, 0]
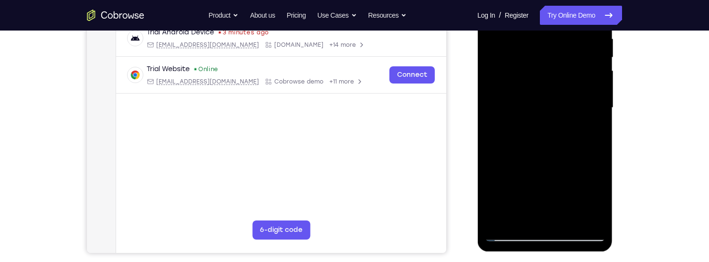
click at [597, 114] on div at bounding box center [544, 108] width 120 height 268
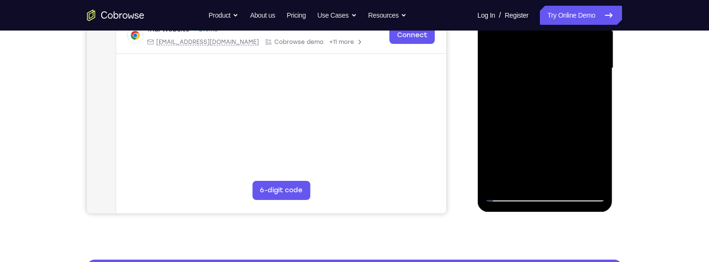
scroll to position [246, 0]
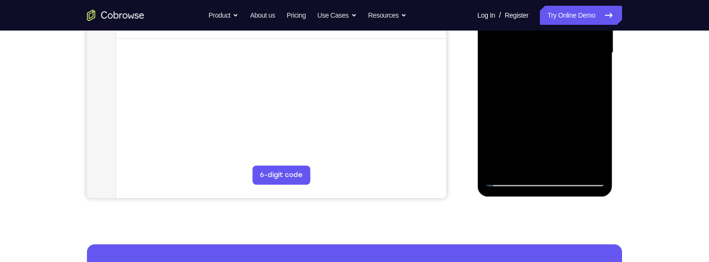
click at [599, 59] on div at bounding box center [544, 53] width 120 height 268
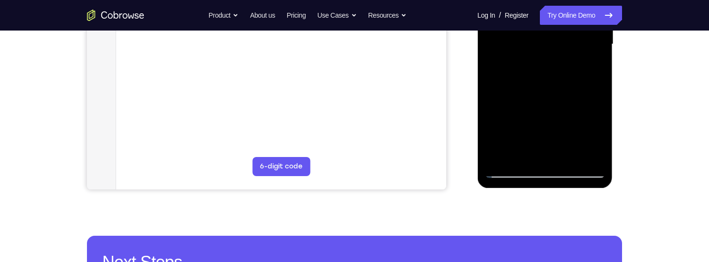
scroll to position [255, 0]
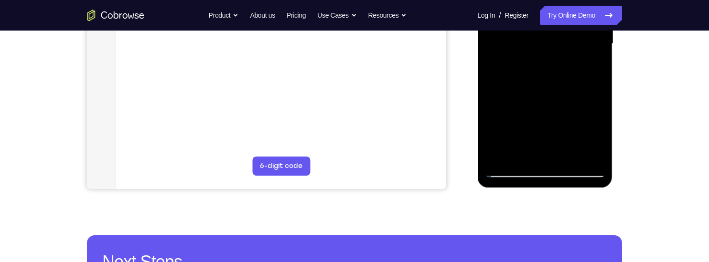
click at [599, 121] on div at bounding box center [544, 44] width 120 height 268
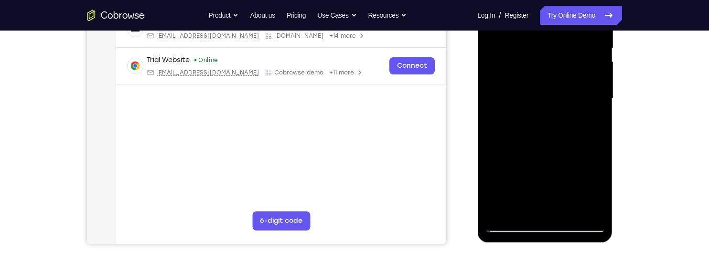
scroll to position [199, 0]
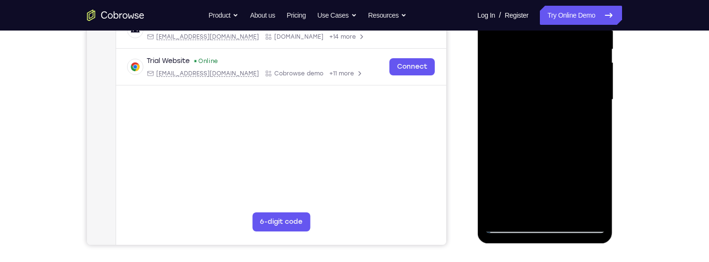
click at [598, 86] on div at bounding box center [544, 100] width 120 height 268
click at [601, 83] on div at bounding box center [544, 100] width 120 height 268
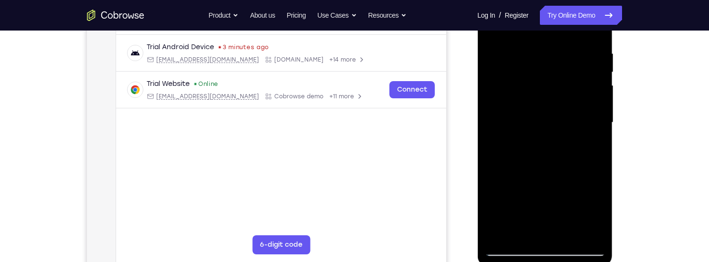
scroll to position [160, 0]
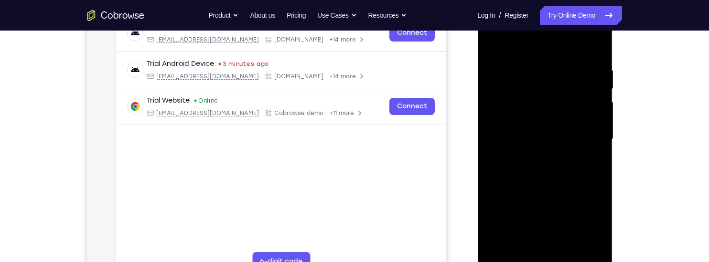
click at [492, 41] on div at bounding box center [544, 140] width 120 height 268
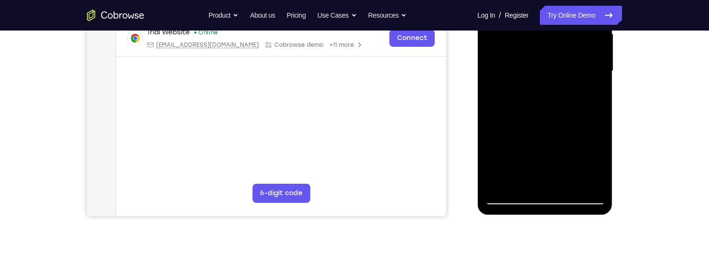
scroll to position [227, 0]
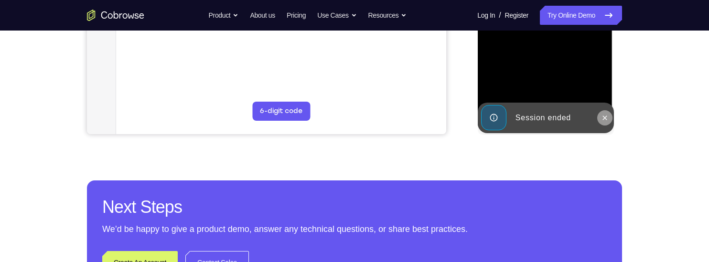
click at [602, 121] on icon at bounding box center [605, 118] width 8 height 8
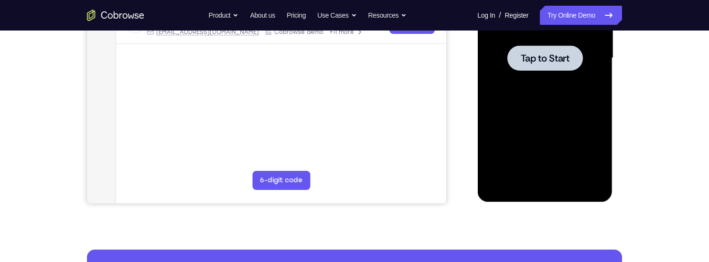
scroll to position [239, 0]
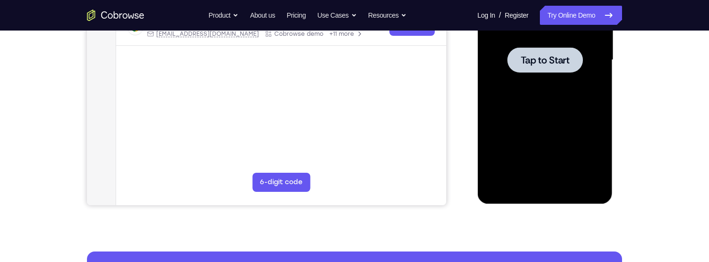
click at [569, 62] on span "Tap to Start" at bounding box center [544, 60] width 49 height 10
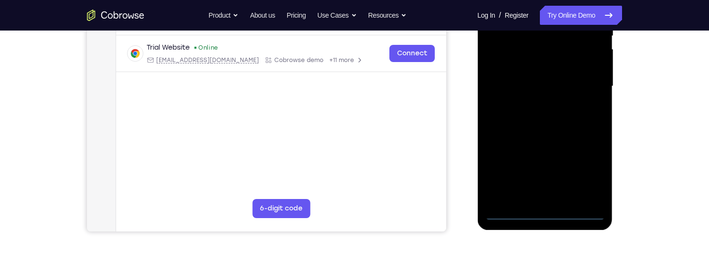
scroll to position [214, 0]
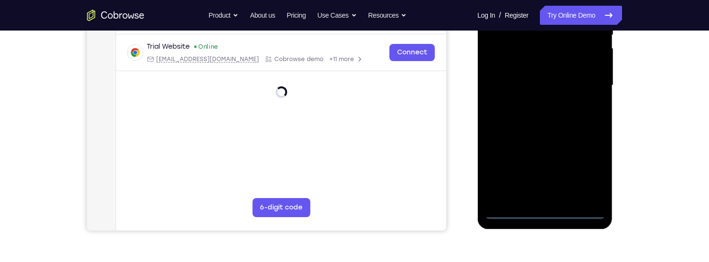
click at [546, 213] on div at bounding box center [544, 86] width 120 height 268
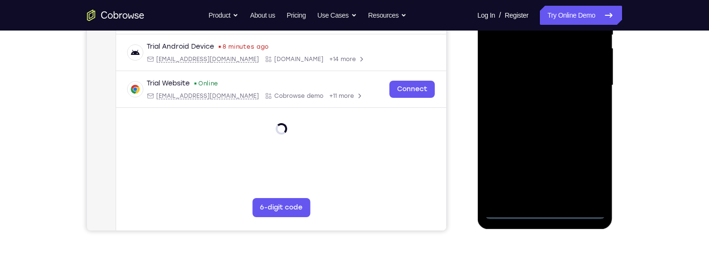
click at [546, 214] on div at bounding box center [544, 86] width 120 height 268
click at [588, 171] on div at bounding box center [544, 86] width 120 height 268
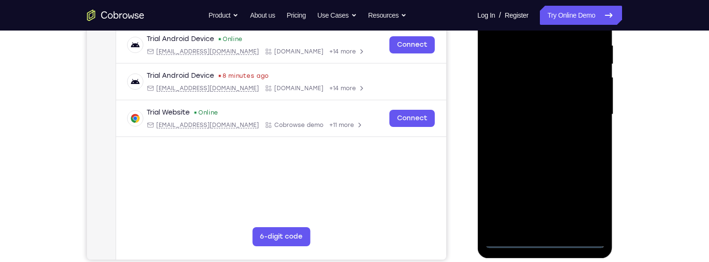
scroll to position [146, 0]
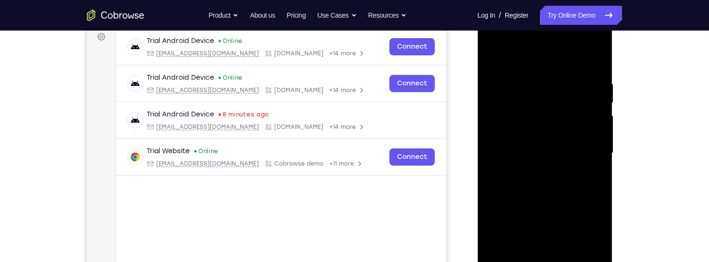
click at [555, 59] on div at bounding box center [544, 154] width 120 height 268
click at [585, 146] on div at bounding box center [544, 154] width 120 height 268
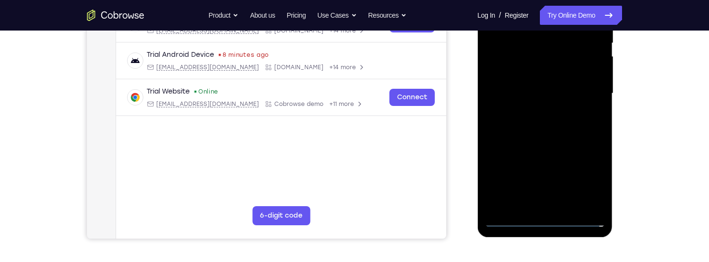
scroll to position [214, 0]
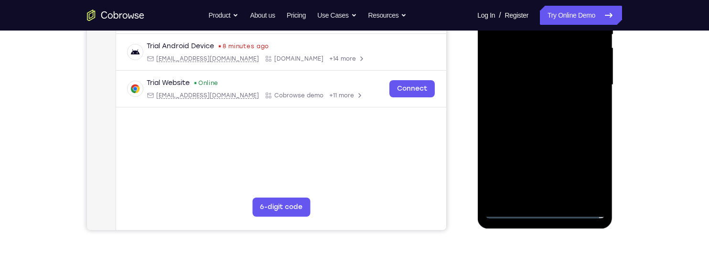
click at [575, 171] on div at bounding box center [544, 85] width 120 height 268
click at [537, 98] on div at bounding box center [544, 85] width 120 height 268
click at [580, 73] on div at bounding box center [544, 85] width 120 height 268
click at [561, 65] on div at bounding box center [544, 85] width 120 height 268
click at [559, 82] on div at bounding box center [544, 85] width 120 height 268
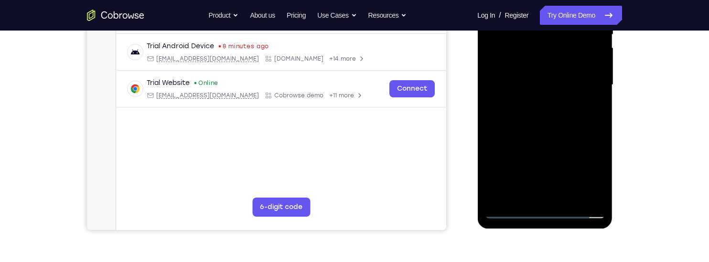
click at [570, 117] on div at bounding box center [544, 85] width 120 height 268
click at [579, 119] on div at bounding box center [544, 85] width 120 height 268
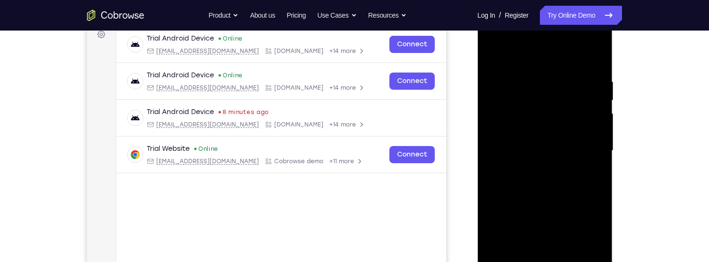
scroll to position [136, 0]
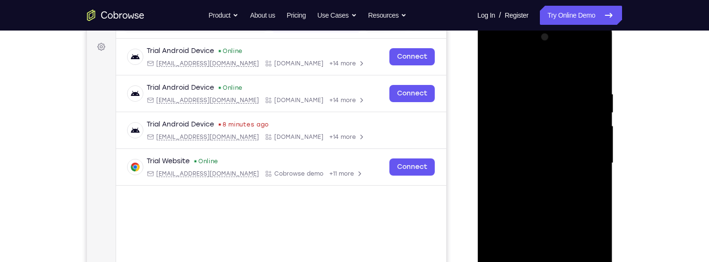
click at [575, 189] on div at bounding box center [544, 164] width 120 height 268
click at [597, 174] on div at bounding box center [544, 164] width 120 height 268
click at [593, 177] on div at bounding box center [544, 164] width 120 height 268
click at [514, 177] on div at bounding box center [544, 164] width 120 height 268
click at [574, 159] on div at bounding box center [544, 164] width 120 height 268
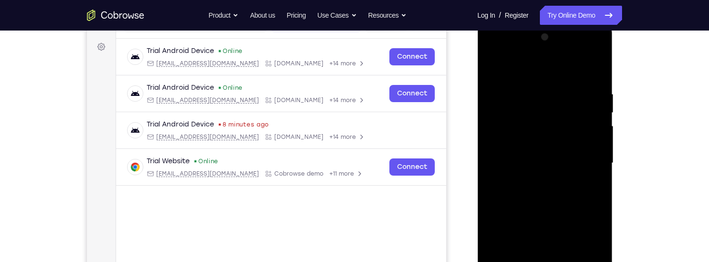
click at [598, 175] on div at bounding box center [544, 164] width 120 height 268
click at [580, 162] on div at bounding box center [544, 164] width 120 height 268
click at [591, 69] on div at bounding box center [544, 164] width 120 height 268
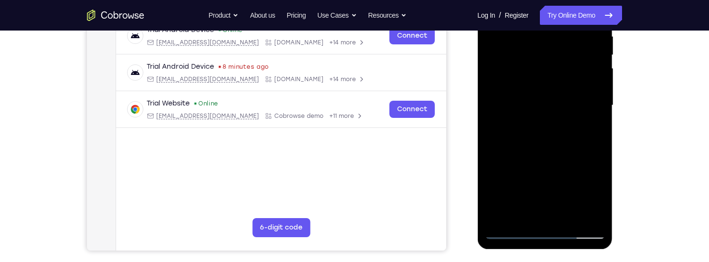
scroll to position [194, 0]
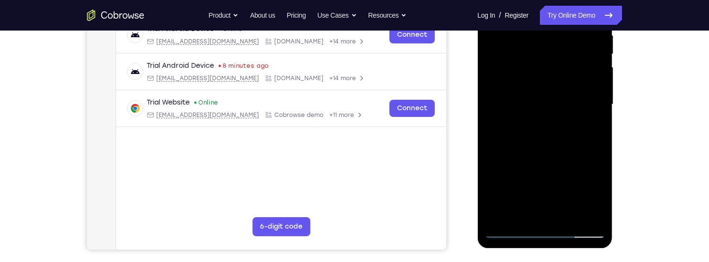
click at [587, 134] on div at bounding box center [544, 105] width 120 height 268
click at [572, 218] on div at bounding box center [544, 105] width 120 height 268
click at [575, 156] on div at bounding box center [544, 105] width 120 height 268
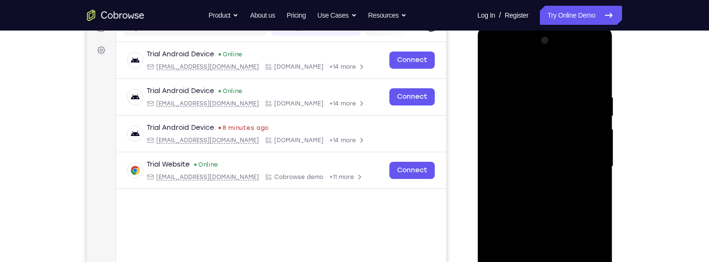
scroll to position [132, 0]
click at [590, 73] on div at bounding box center [544, 167] width 120 height 268
click at [594, 138] on div at bounding box center [544, 167] width 120 height 268
click at [557, 86] on div at bounding box center [544, 167] width 120 height 268
click at [497, 71] on div at bounding box center [544, 167] width 120 height 268
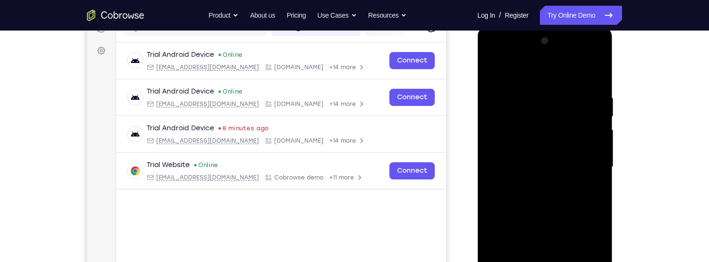
click at [496, 72] on div at bounding box center [544, 167] width 120 height 268
click at [499, 73] on div at bounding box center [544, 167] width 120 height 268
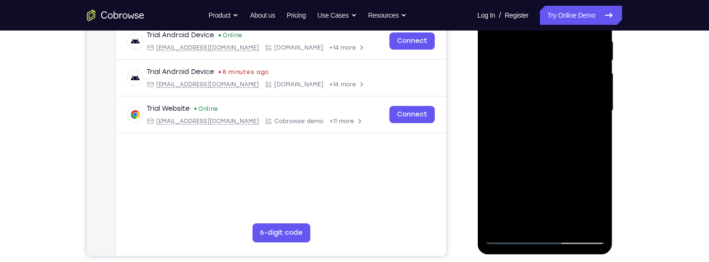
scroll to position [188, 0]
click at [602, 150] on div at bounding box center [544, 112] width 120 height 268
click at [604, 152] on div at bounding box center [544, 112] width 120 height 268
click at [576, 129] on div at bounding box center [544, 112] width 120 height 268
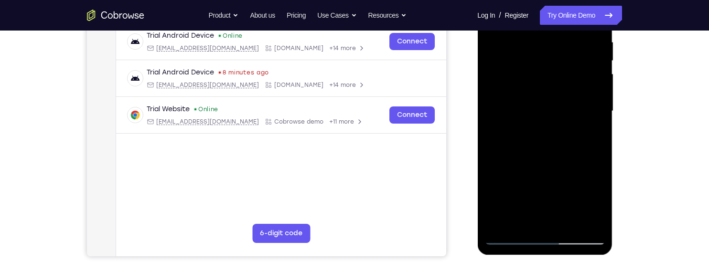
click at [603, 154] on div at bounding box center [544, 112] width 120 height 268
click at [602, 152] on div at bounding box center [544, 112] width 120 height 268
click at [603, 151] on div at bounding box center [544, 112] width 120 height 268
click at [603, 153] on div at bounding box center [544, 112] width 120 height 268
click at [603, 150] on div at bounding box center [544, 112] width 120 height 268
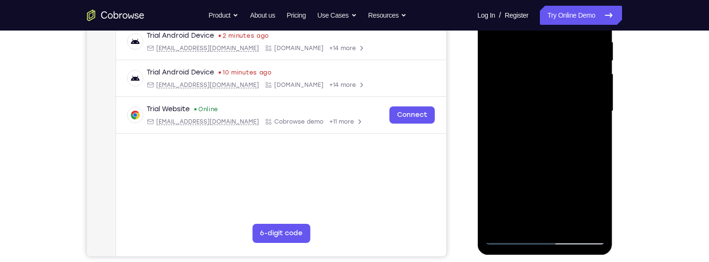
click at [603, 152] on div at bounding box center [544, 112] width 120 height 268
click at [604, 155] on div at bounding box center [544, 112] width 120 height 268
click at [598, 109] on div at bounding box center [544, 112] width 120 height 268
click at [597, 110] on div at bounding box center [544, 112] width 120 height 268
click at [603, 108] on div at bounding box center [544, 112] width 120 height 268
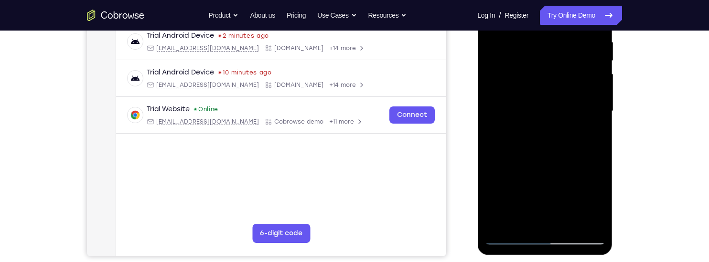
click at [601, 110] on div at bounding box center [544, 112] width 120 height 268
click at [603, 111] on div at bounding box center [544, 112] width 120 height 268
click at [603, 110] on div at bounding box center [544, 112] width 120 height 268
click at [601, 109] on div at bounding box center [544, 112] width 120 height 268
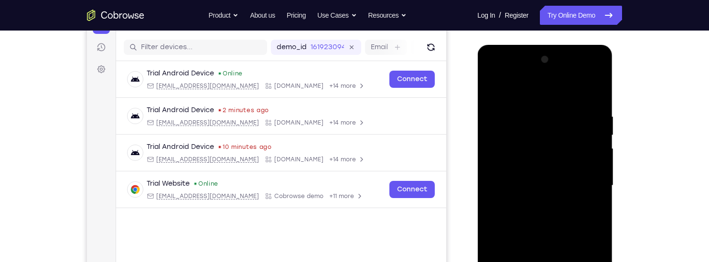
scroll to position [113, 0]
click at [604, 90] on div at bounding box center [544, 187] width 120 height 268
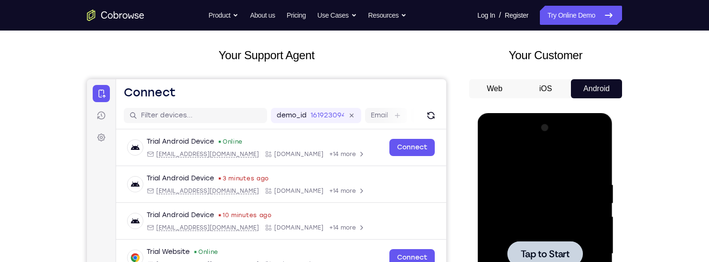
scroll to position [145, 0]
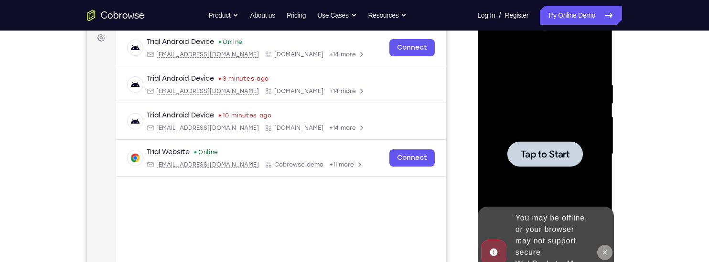
click at [610, 247] on button at bounding box center [604, 252] width 15 height 15
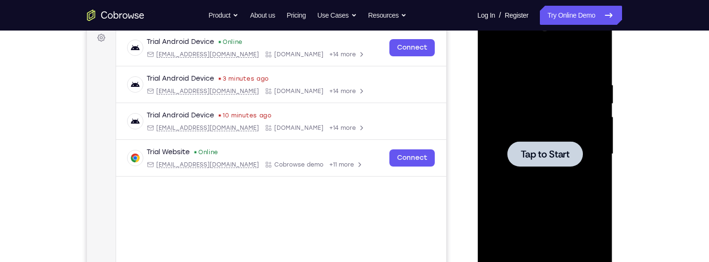
click at [558, 154] on span "Tap to Start" at bounding box center [544, 155] width 49 height 10
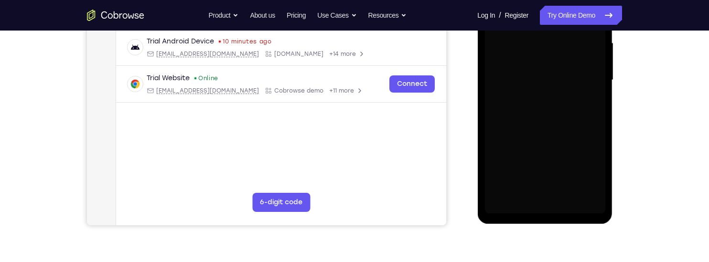
scroll to position [219, 0]
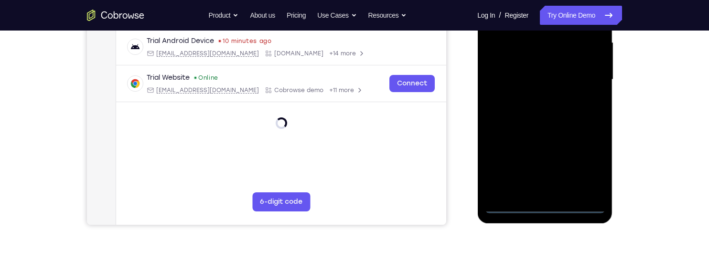
click at [545, 205] on div at bounding box center [544, 80] width 120 height 268
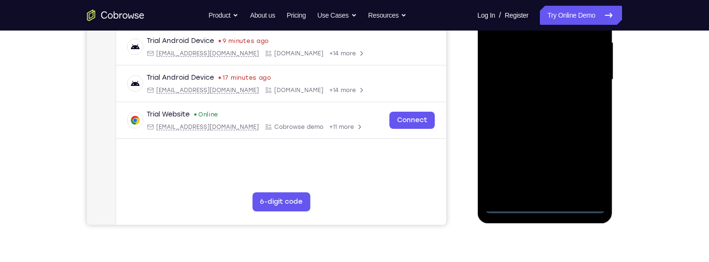
click at [591, 167] on div at bounding box center [544, 80] width 120 height 268
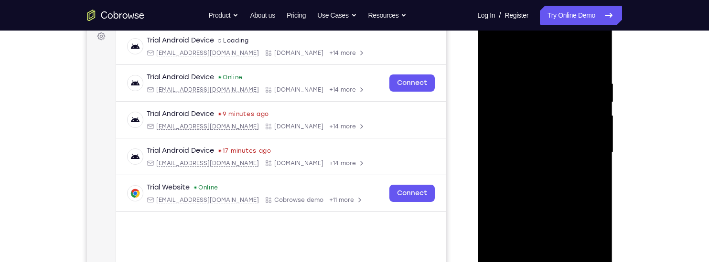
scroll to position [143, 0]
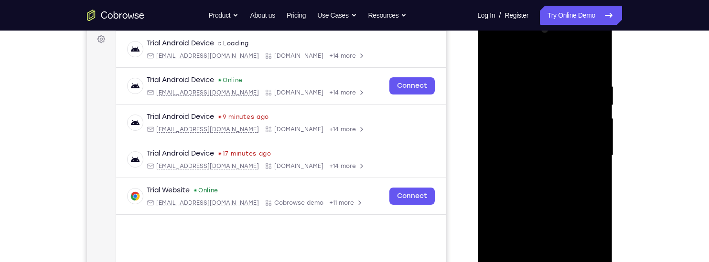
click at [561, 61] on div at bounding box center [544, 156] width 120 height 268
click at [524, 64] on div at bounding box center [544, 156] width 120 height 268
click at [581, 150] on div at bounding box center [544, 156] width 120 height 268
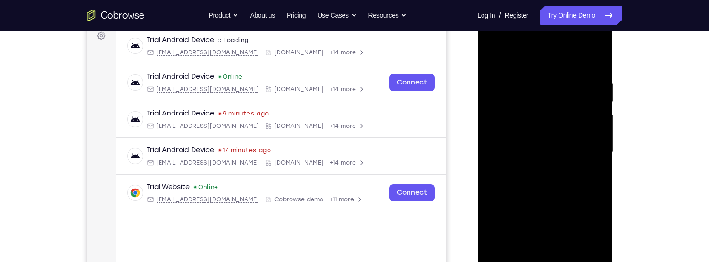
click at [534, 170] on div at bounding box center [544, 153] width 120 height 268
click at [577, 140] on div at bounding box center [544, 153] width 120 height 268
click at [562, 128] on div at bounding box center [544, 153] width 120 height 268
click at [572, 148] on div at bounding box center [544, 153] width 120 height 268
click at [576, 183] on div at bounding box center [544, 153] width 120 height 268
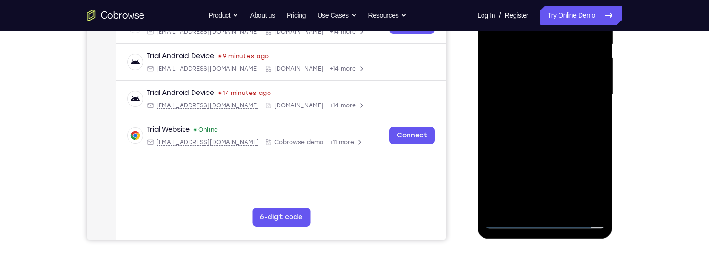
scroll to position [205, 0]
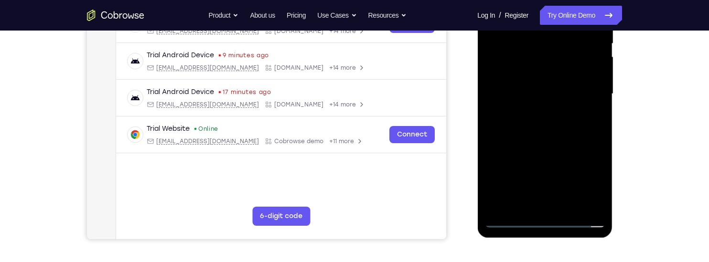
click at [584, 111] on div at bounding box center [544, 94] width 120 height 268
click at [570, 204] on div at bounding box center [544, 94] width 120 height 268
click at [579, 143] on div at bounding box center [544, 94] width 120 height 268
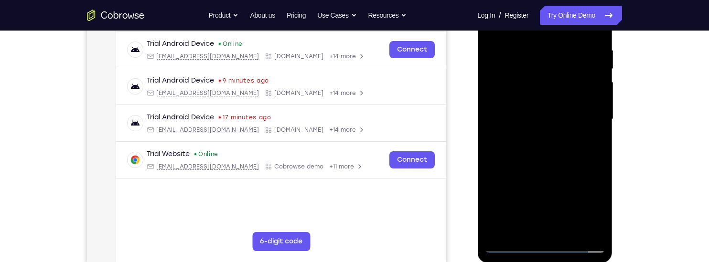
scroll to position [162, 0]
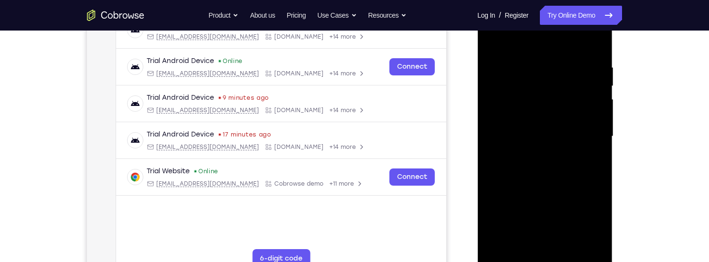
click at [580, 128] on div at bounding box center [544, 137] width 120 height 268
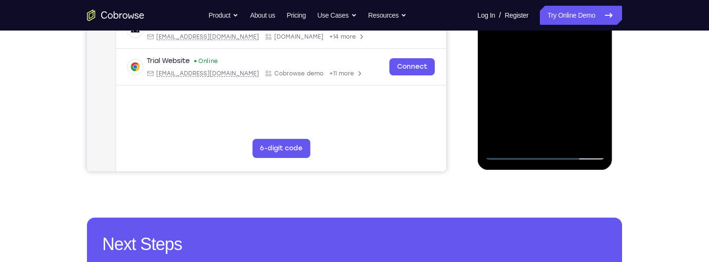
scroll to position [274, 0]
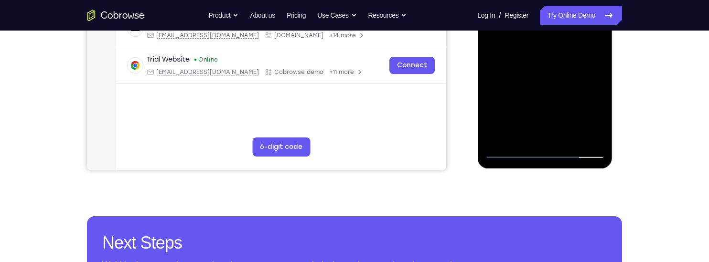
click at [579, 80] on div at bounding box center [544, 25] width 120 height 268
click at [587, 73] on div at bounding box center [544, 25] width 120 height 268
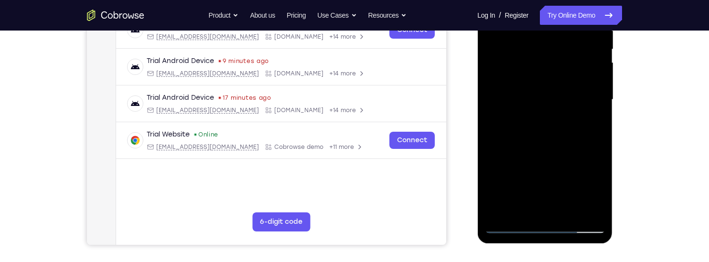
scroll to position [199, 0]
click at [525, 211] on div at bounding box center [544, 101] width 120 height 268
click at [559, 151] on div at bounding box center [544, 101] width 120 height 268
click at [592, 114] on div at bounding box center [544, 101] width 120 height 268
click at [555, 64] on div at bounding box center [544, 101] width 120 height 268
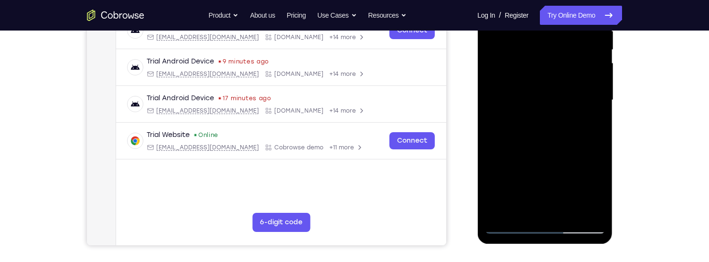
click at [554, 147] on div at bounding box center [544, 101] width 120 height 268
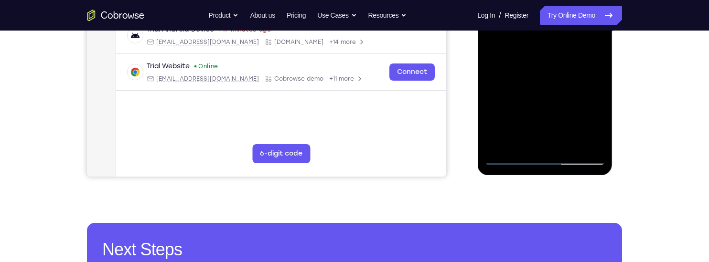
scroll to position [269, 0]
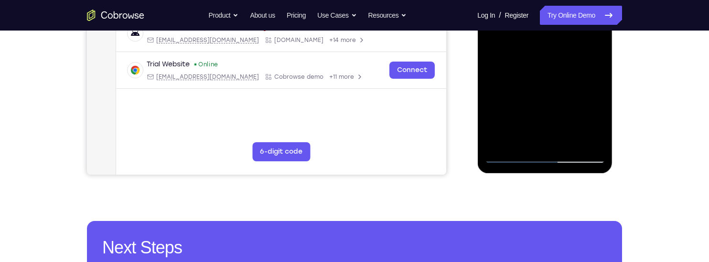
click at [596, 116] on div at bounding box center [544, 30] width 120 height 268
click at [597, 120] on div at bounding box center [544, 30] width 120 height 268
click at [595, 119] on div at bounding box center [544, 30] width 120 height 268
click at [595, 118] on div at bounding box center [544, 30] width 120 height 268
click at [595, 119] on div at bounding box center [544, 30] width 120 height 268
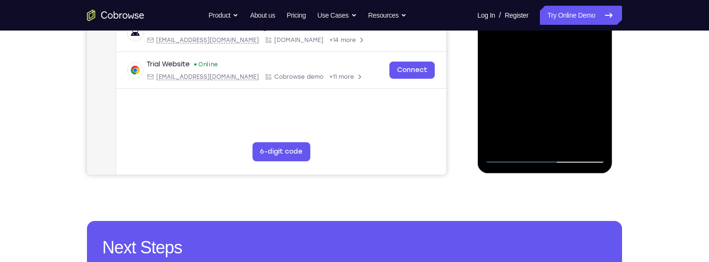
click at [595, 121] on div at bounding box center [544, 30] width 120 height 268
click at [594, 119] on div at bounding box center [544, 30] width 120 height 268
click at [597, 121] on div at bounding box center [544, 30] width 120 height 268
click at [595, 121] on div at bounding box center [544, 30] width 120 height 268
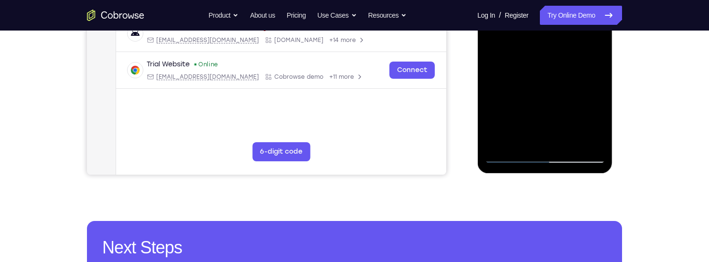
click at [598, 120] on div at bounding box center [544, 30] width 120 height 268
click at [599, 120] on div at bounding box center [544, 30] width 120 height 268
click at [598, 120] on div at bounding box center [544, 30] width 120 height 268
click at [598, 122] on div at bounding box center [544, 30] width 120 height 268
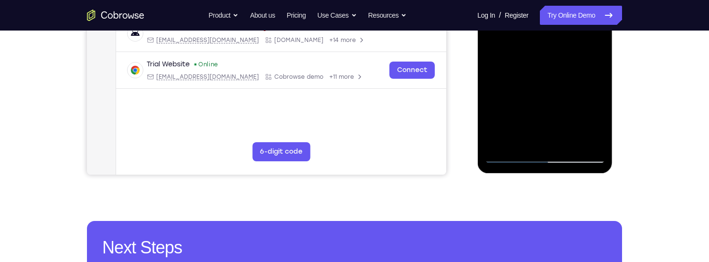
click at [597, 122] on div at bounding box center [544, 30] width 120 height 268
click at [598, 122] on div at bounding box center [544, 30] width 120 height 268
click at [597, 122] on div at bounding box center [544, 30] width 120 height 268
click at [597, 121] on div at bounding box center [544, 30] width 120 height 268
click at [597, 123] on div at bounding box center [544, 30] width 120 height 268
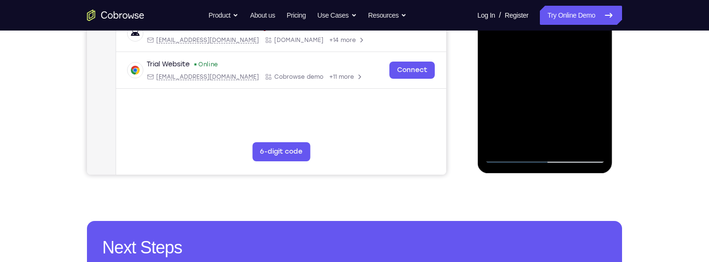
click at [597, 122] on div at bounding box center [544, 30] width 120 height 268
click at [595, 121] on div at bounding box center [544, 30] width 120 height 268
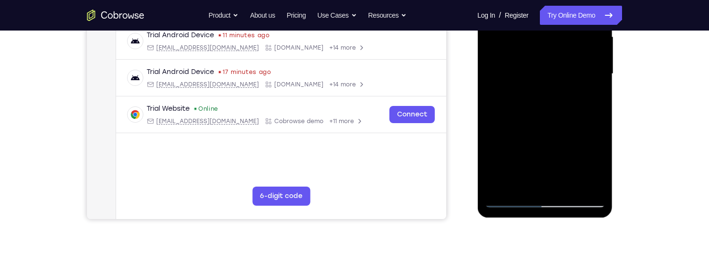
scroll to position [223, 0]
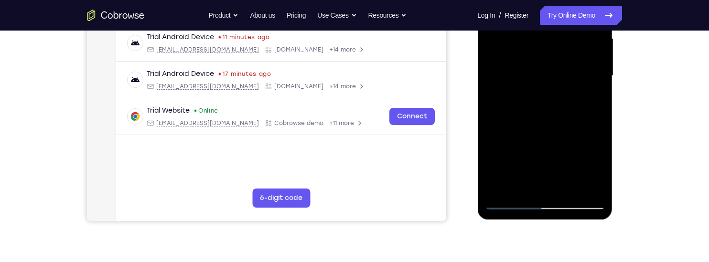
click at [591, 97] on div at bounding box center [544, 76] width 120 height 268
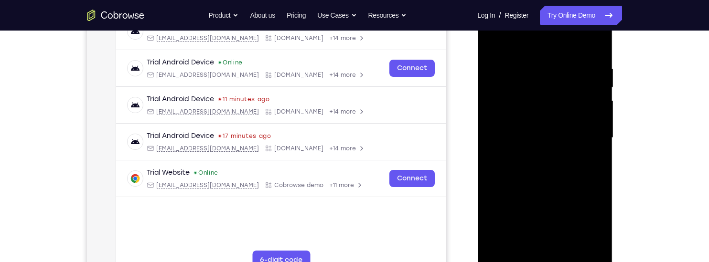
scroll to position [161, 0]
click at [577, 76] on div at bounding box center [544, 139] width 120 height 268
click at [582, 154] on div at bounding box center [544, 139] width 120 height 268
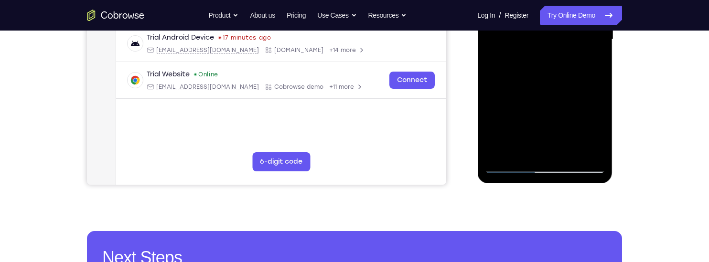
scroll to position [258, 0]
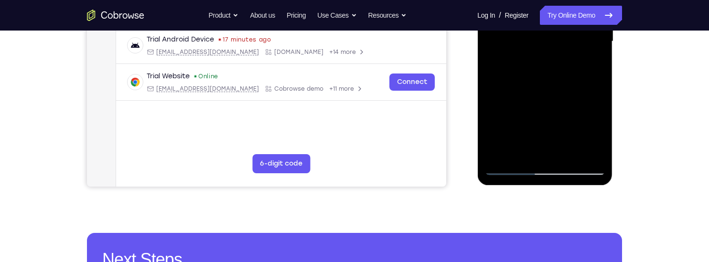
click at [600, 134] on div at bounding box center [544, 42] width 120 height 268
click at [596, 132] on div at bounding box center [544, 42] width 120 height 268
click at [595, 131] on div at bounding box center [544, 42] width 120 height 268
click at [595, 130] on div at bounding box center [544, 42] width 120 height 268
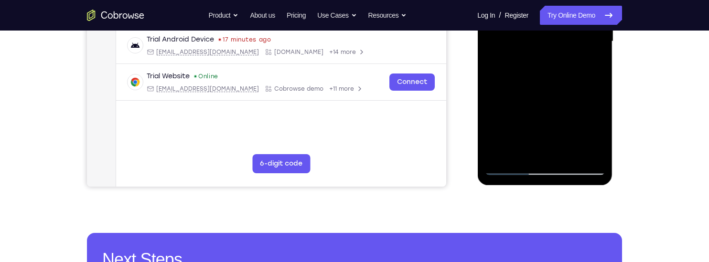
click at [596, 131] on div at bounding box center [544, 42] width 120 height 268
click at [595, 131] on div at bounding box center [544, 42] width 120 height 268
click at [594, 132] on div at bounding box center [544, 42] width 120 height 268
click at [595, 132] on div at bounding box center [544, 42] width 120 height 268
click at [597, 134] on div at bounding box center [544, 42] width 120 height 268
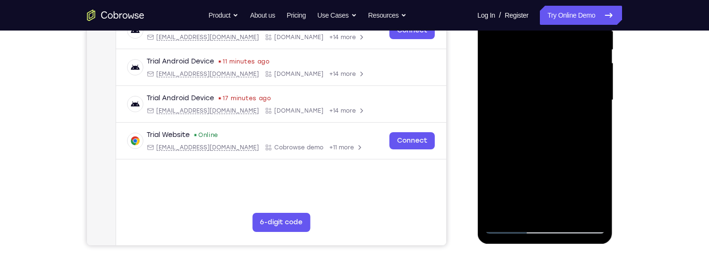
scroll to position [198, 0]
click at [598, 192] on div at bounding box center [544, 101] width 120 height 268
click at [592, 124] on div at bounding box center [544, 101] width 120 height 268
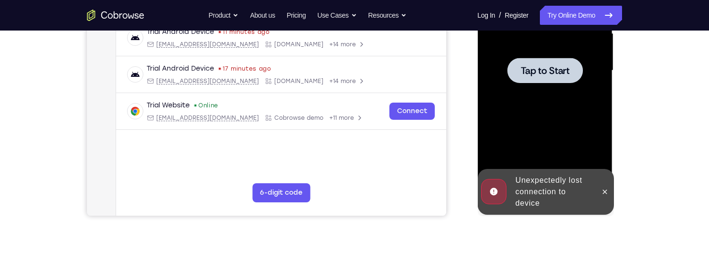
scroll to position [227, 0]
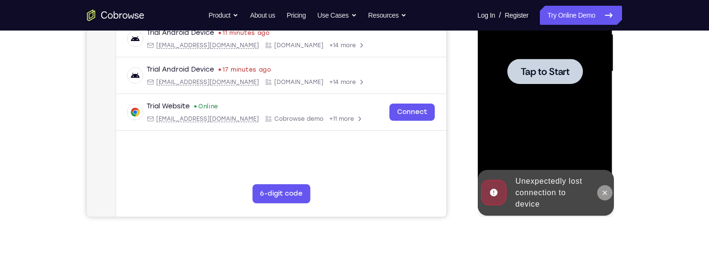
click at [605, 197] on button at bounding box center [604, 192] width 15 height 15
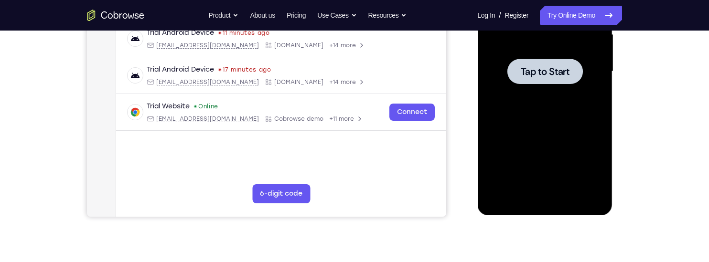
click at [560, 76] on span "Tap to Start" at bounding box center [544, 72] width 49 height 10
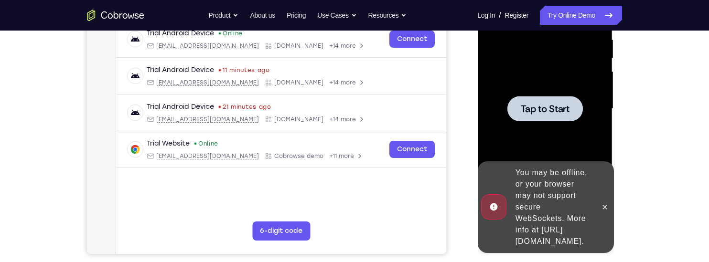
scroll to position [191, 0]
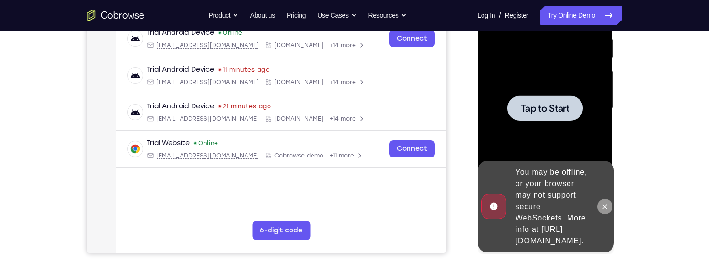
click at [609, 204] on button at bounding box center [604, 206] width 15 height 15
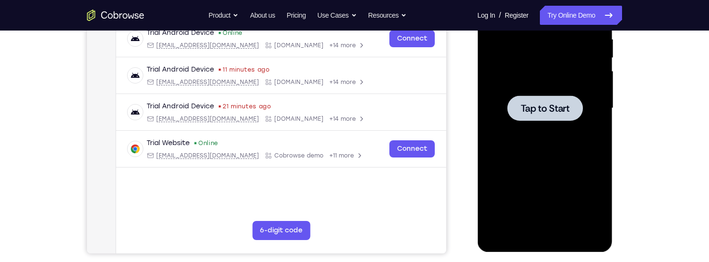
click at [560, 109] on span "Tap to Start" at bounding box center [544, 109] width 49 height 10
click at [553, 109] on span "Tap to Start" at bounding box center [544, 109] width 49 height 10
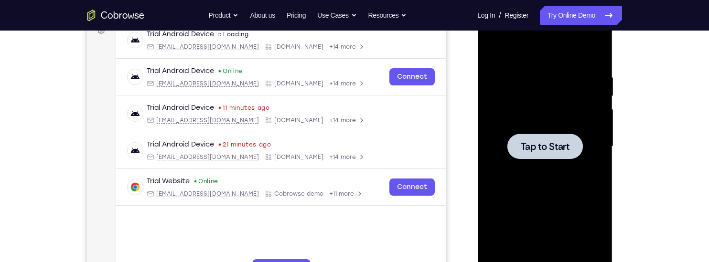
scroll to position [152, 0]
click at [559, 148] on span "Tap to Start" at bounding box center [544, 147] width 49 height 10
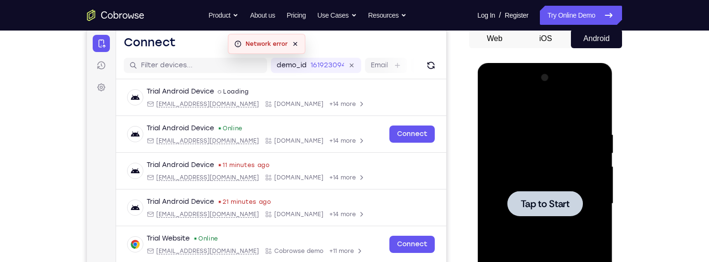
scroll to position [94, 0]
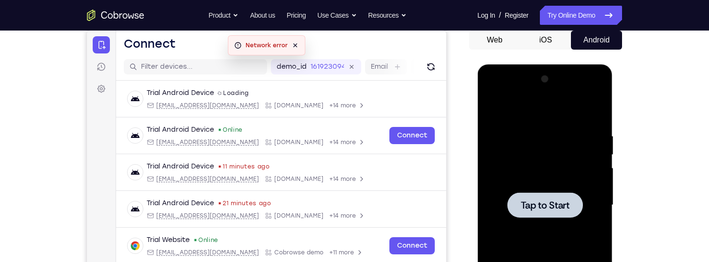
click at [544, 202] on span "Tap to Start" at bounding box center [544, 206] width 49 height 10
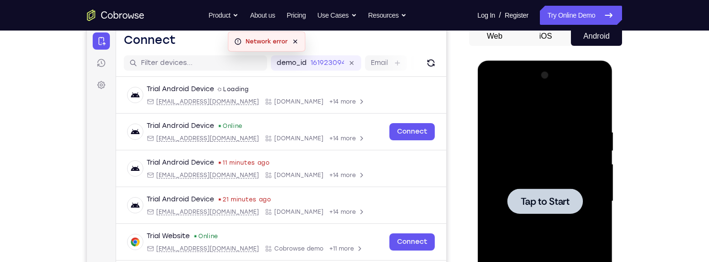
click at [557, 193] on div at bounding box center [544, 201] width 75 height 25
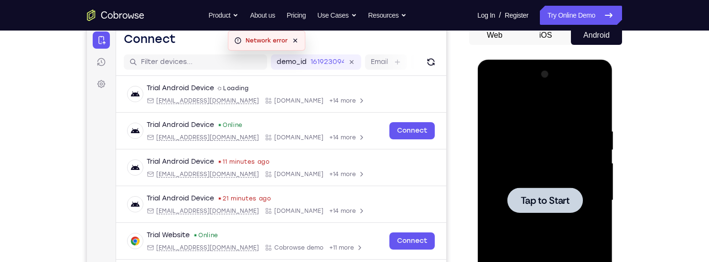
click at [556, 200] on span "Tap to Start" at bounding box center [544, 201] width 49 height 10
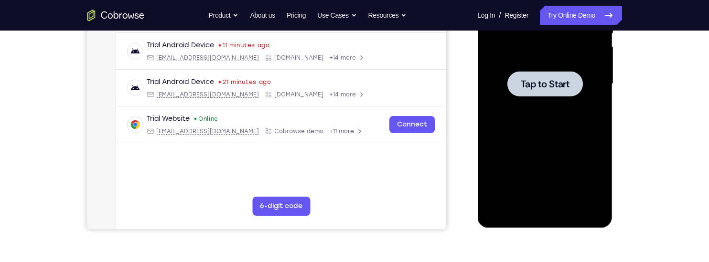
click at [548, 85] on span "Tap to Start" at bounding box center [544, 84] width 49 height 10
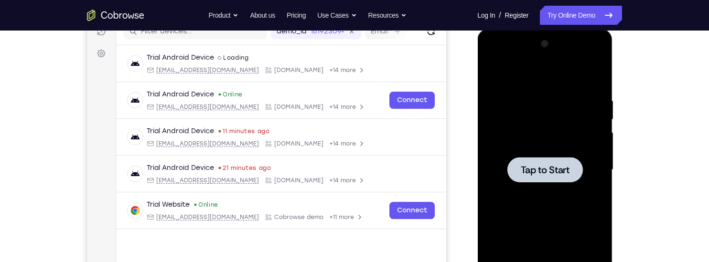
scroll to position [130, 0]
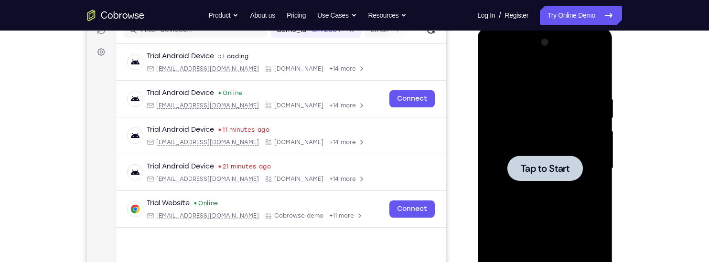
click at [557, 168] on span "Tap to Start" at bounding box center [544, 169] width 49 height 10
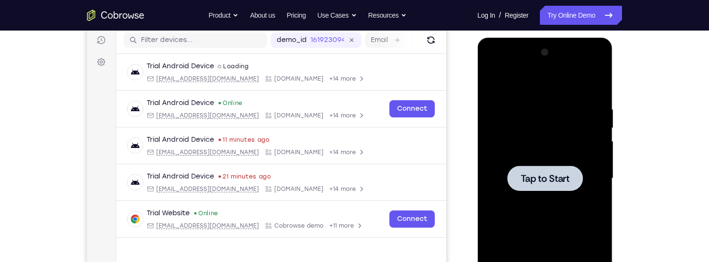
scroll to position [122, 0]
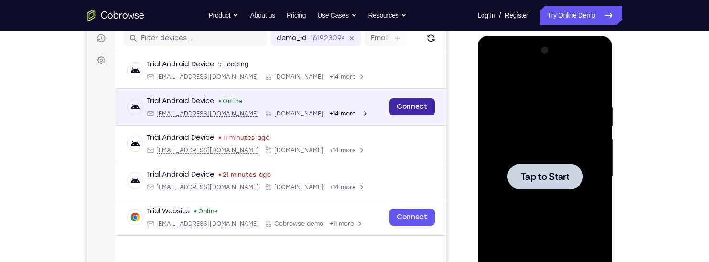
click at [413, 108] on link "Connect" at bounding box center [411, 106] width 45 height 17
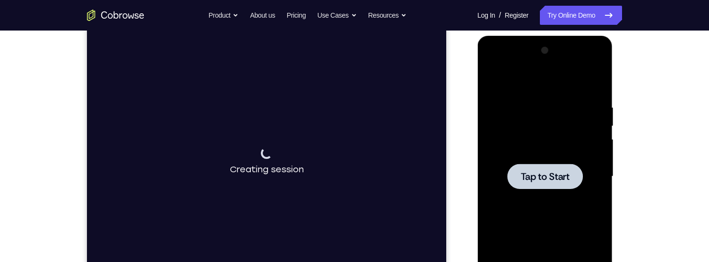
click at [552, 172] on span "Tap to Start" at bounding box center [544, 177] width 49 height 10
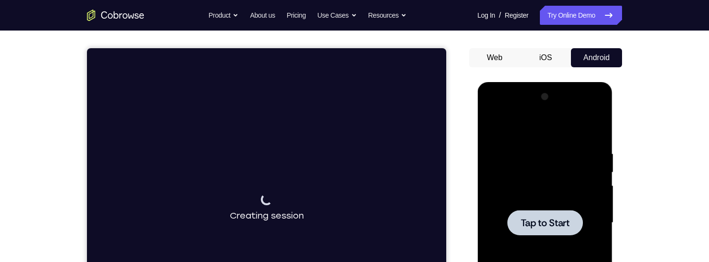
scroll to position [64, 0]
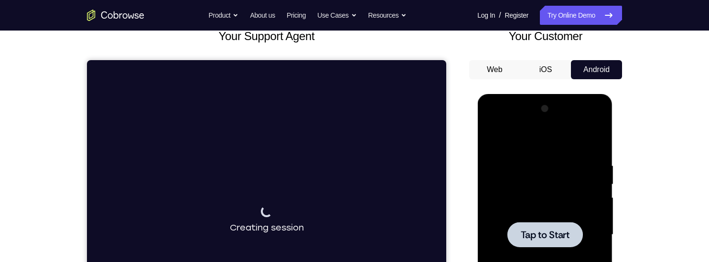
click at [547, 64] on button "iOS" at bounding box center [545, 69] width 51 height 19
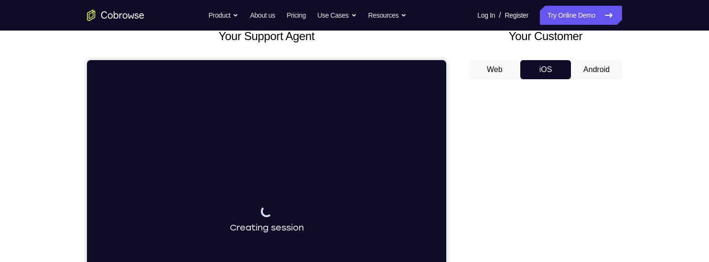
click at [600, 66] on button "Android" at bounding box center [596, 69] width 51 height 19
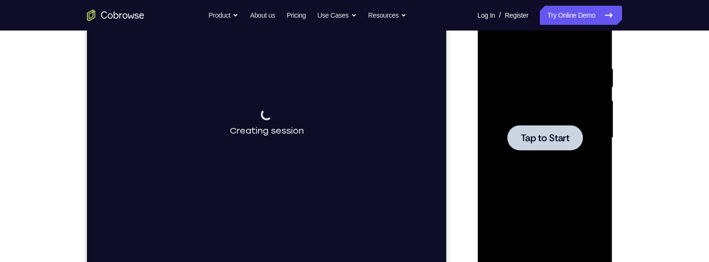
scroll to position [161, 0]
click at [560, 137] on span "Tap to Start" at bounding box center [544, 138] width 49 height 10
click at [671, 82] on div "Your Support Agent Your Customer Web iOS Android Next Steps We’d be happy to gi…" at bounding box center [354, 184] width 709 height 630
click at [558, 134] on span "Tap to Start" at bounding box center [544, 138] width 49 height 10
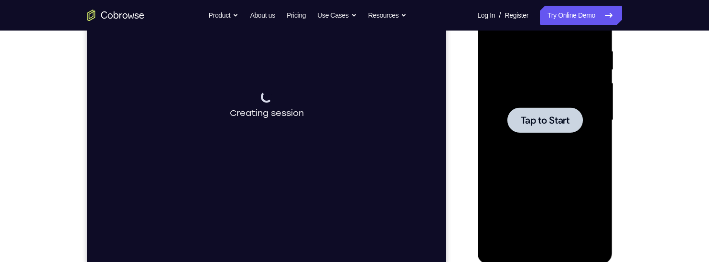
scroll to position [181, 0]
click at [545, 124] on div at bounding box center [544, 118] width 75 height 25
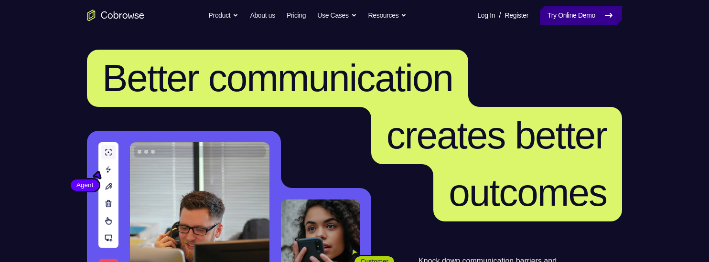
click at [584, 11] on link "Try Online Demo" at bounding box center [581, 15] width 82 height 19
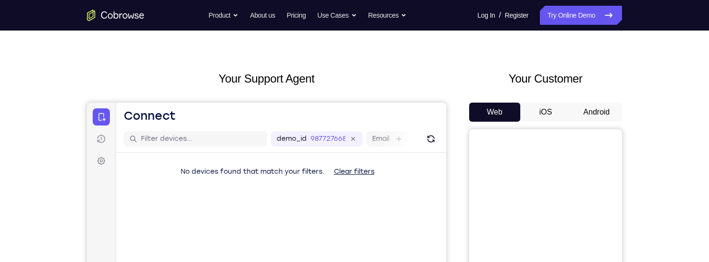
scroll to position [14, 0]
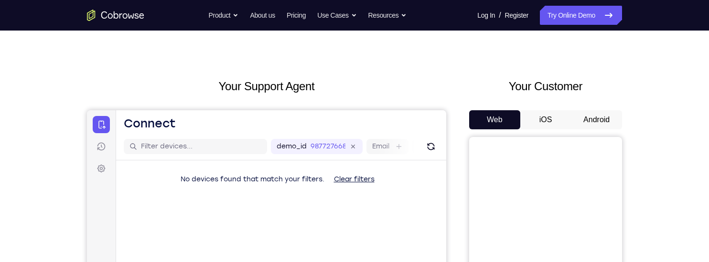
click at [591, 115] on button "Android" at bounding box center [596, 119] width 51 height 19
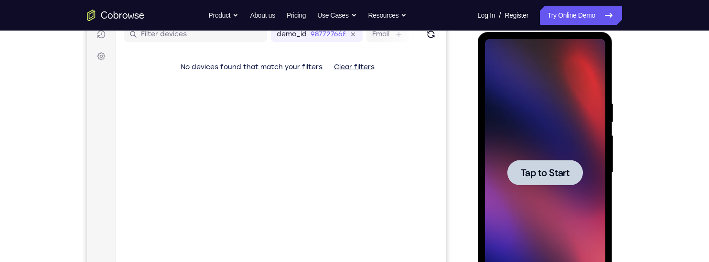
scroll to position [127, 0]
click at [527, 168] on span "Tap to Start" at bounding box center [544, 173] width 49 height 10
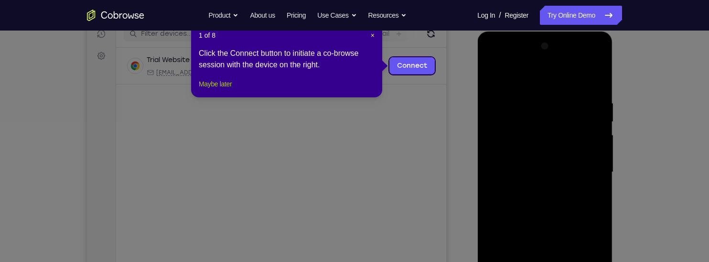
click at [222, 90] on button "Maybe later" at bounding box center [215, 83] width 33 height 11
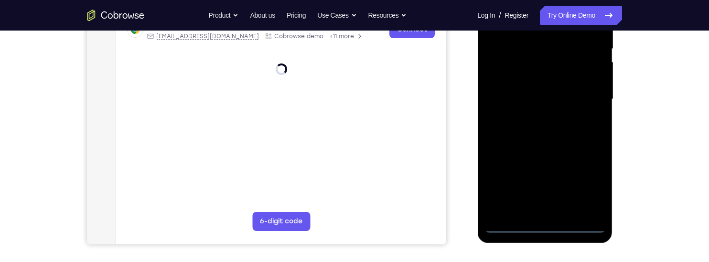
scroll to position [200, 0]
click at [546, 224] on div at bounding box center [544, 99] width 120 height 268
click at [588, 184] on div at bounding box center [544, 99] width 120 height 268
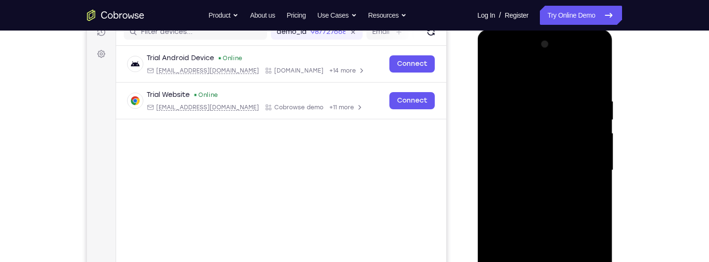
scroll to position [124, 0]
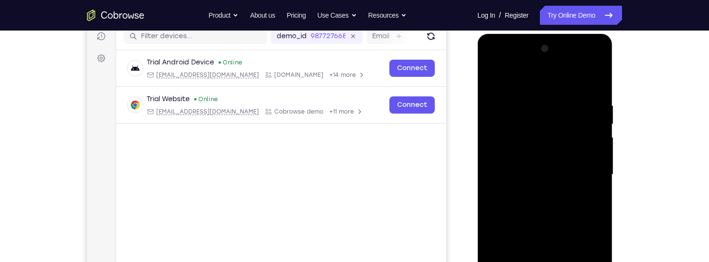
click at [557, 82] on div at bounding box center [544, 175] width 120 height 268
click at [589, 171] on div at bounding box center [544, 175] width 120 height 268
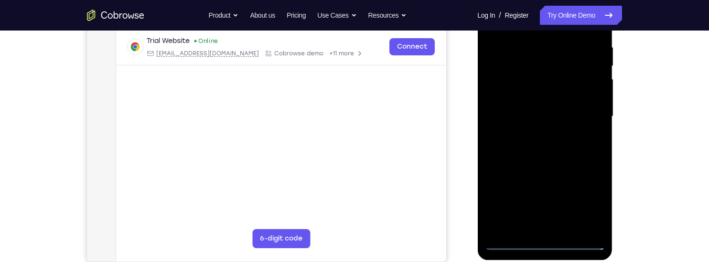
scroll to position [183, 0]
click at [576, 200] on div at bounding box center [544, 116] width 120 height 268
click at [536, 137] on div at bounding box center [544, 116] width 120 height 268
click at [580, 113] on div at bounding box center [544, 116] width 120 height 268
click at [539, 87] on div at bounding box center [544, 116] width 120 height 268
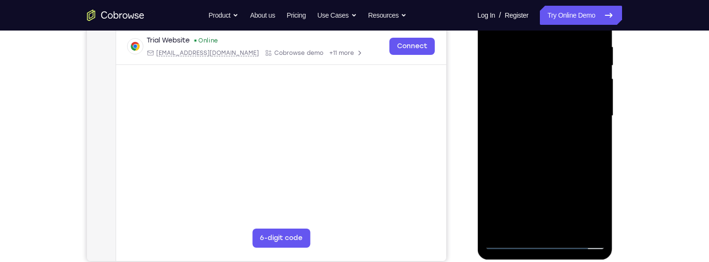
click at [498, 107] on div at bounding box center [544, 116] width 120 height 268
click at [513, 109] on div at bounding box center [544, 116] width 120 height 268
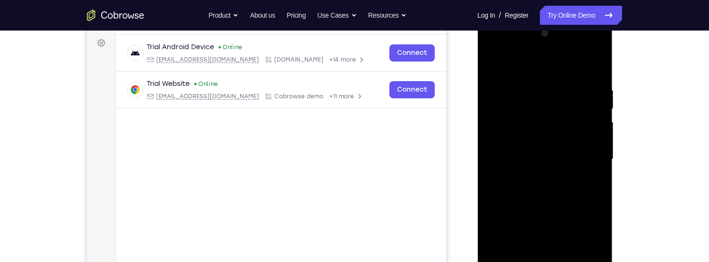
scroll to position [140, 0]
click at [501, 155] on div at bounding box center [544, 159] width 120 height 268
click at [501, 185] on div at bounding box center [544, 158] width 120 height 268
click at [517, 181] on div at bounding box center [544, 158] width 120 height 268
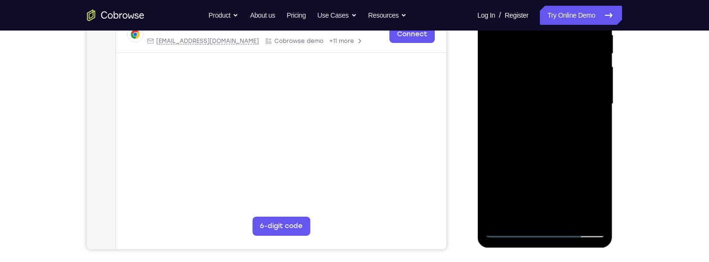
scroll to position [198, 0]
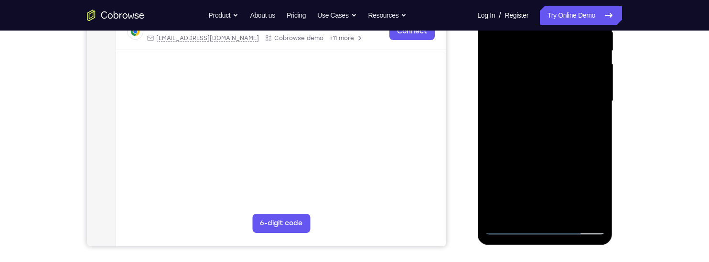
click at [567, 213] on div at bounding box center [544, 102] width 120 height 268
click at [584, 118] on div at bounding box center [544, 102] width 120 height 268
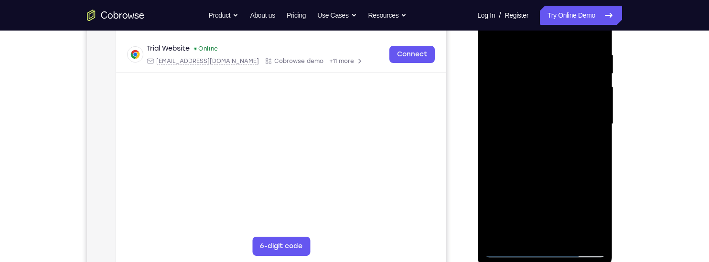
scroll to position [173, 0]
click at [566, 240] on div at bounding box center [544, 126] width 120 height 268
click at [552, 177] on div at bounding box center [544, 126] width 120 height 268
click at [566, 118] on div at bounding box center [544, 126] width 120 height 268
click at [571, 122] on div at bounding box center [544, 126] width 120 height 268
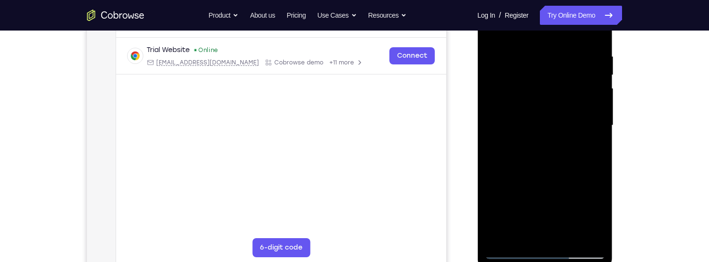
click at [578, 118] on div at bounding box center [544, 126] width 120 height 268
click at [591, 148] on div at bounding box center [544, 126] width 120 height 268
click at [545, 99] on div at bounding box center [544, 126] width 120 height 268
click at [545, 183] on div at bounding box center [544, 126] width 120 height 268
click at [595, 215] on div at bounding box center [544, 126] width 120 height 268
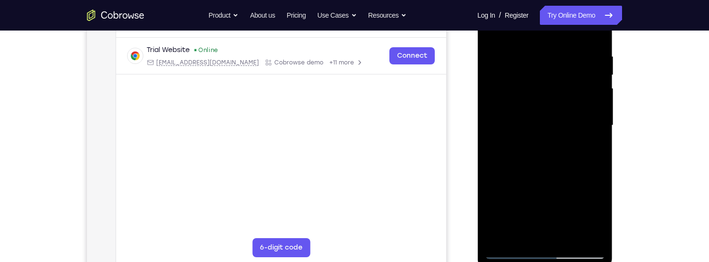
click at [595, 216] on div at bounding box center [544, 126] width 120 height 268
click at [596, 215] on div at bounding box center [544, 126] width 120 height 268
click at [587, 148] on div at bounding box center [544, 126] width 120 height 268
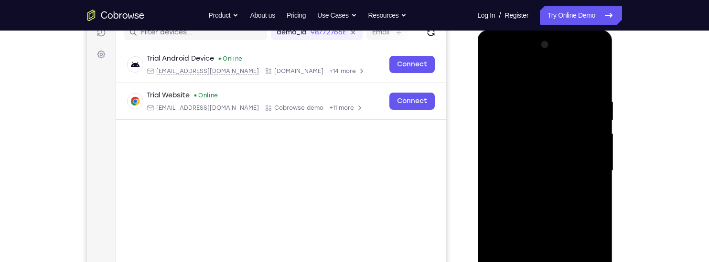
scroll to position [129, 0]
click at [484, 69] on div at bounding box center [544, 171] width 120 height 268
click at [579, 185] on div at bounding box center [544, 171] width 120 height 268
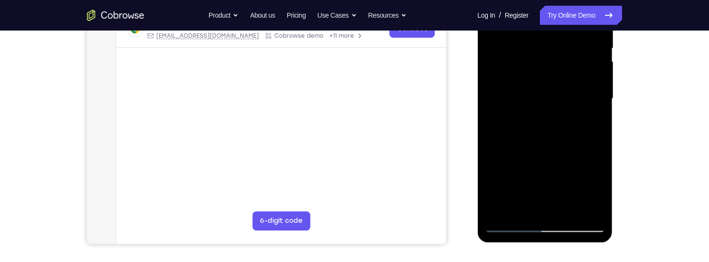
scroll to position [207, 0]
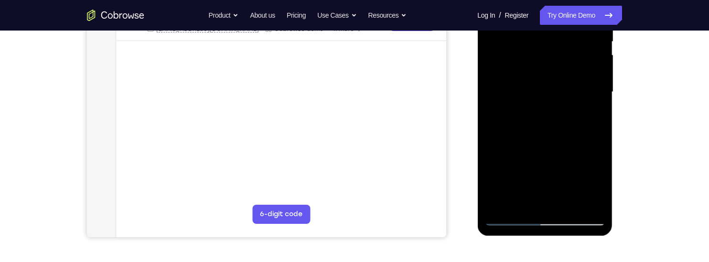
click at [564, 161] on div at bounding box center [544, 92] width 120 height 268
click at [554, 157] on div at bounding box center [544, 92] width 120 height 268
click at [603, 182] on div at bounding box center [544, 92] width 120 height 268
click at [594, 115] on div at bounding box center [544, 92] width 120 height 268
click at [585, 58] on div at bounding box center [544, 92] width 120 height 268
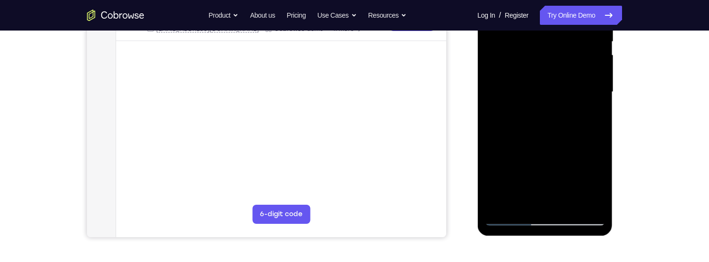
click at [585, 132] on div at bounding box center [544, 92] width 120 height 268
click at [600, 182] on div at bounding box center [544, 92] width 120 height 268
click at [595, 113] on div at bounding box center [544, 92] width 120 height 268
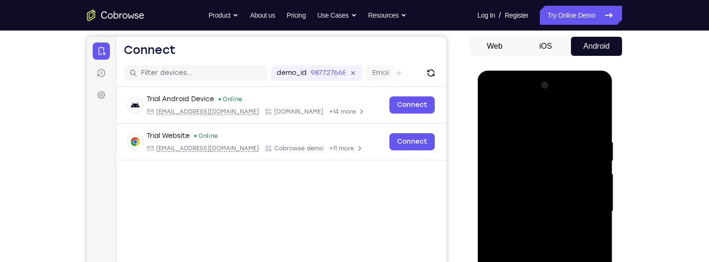
scroll to position [88, 0]
click at [492, 117] on div at bounding box center [544, 211] width 120 height 268
click at [495, 114] on div at bounding box center [544, 211] width 120 height 268
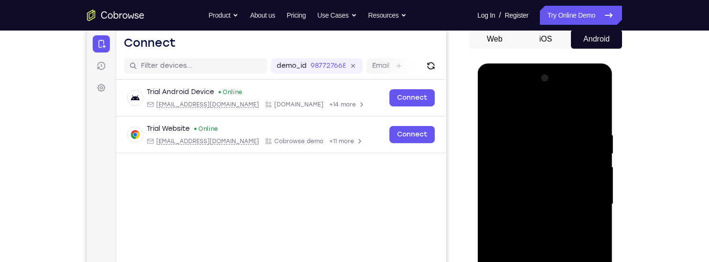
scroll to position [97, 0]
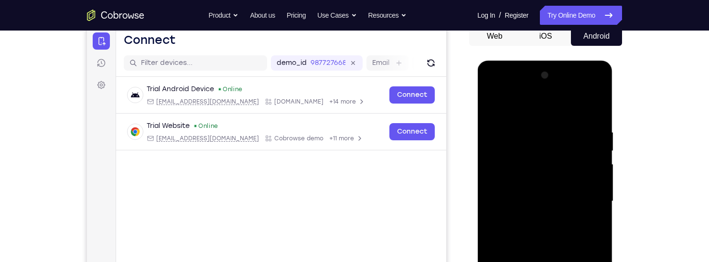
click at [529, 124] on div at bounding box center [544, 202] width 120 height 268
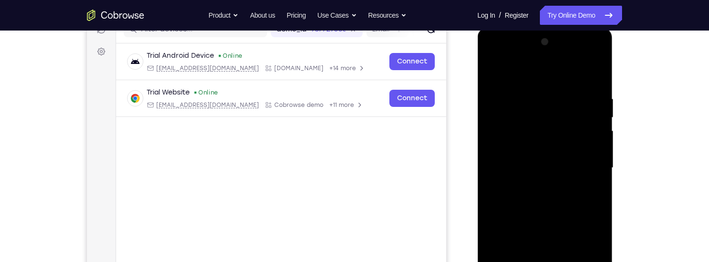
scroll to position [130, 0]
click at [582, 131] on div at bounding box center [544, 169] width 120 height 268
click at [594, 79] on div at bounding box center [544, 169] width 120 height 268
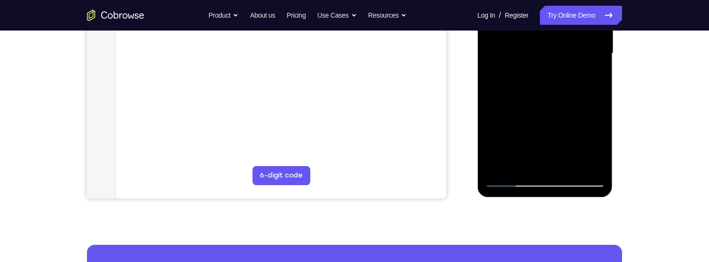
scroll to position [246, 0]
click at [573, 166] on div at bounding box center [544, 54] width 120 height 268
click at [572, 91] on div at bounding box center [544, 54] width 120 height 268
click at [556, 73] on div at bounding box center [544, 54] width 120 height 268
click at [565, 72] on div at bounding box center [544, 54] width 120 height 268
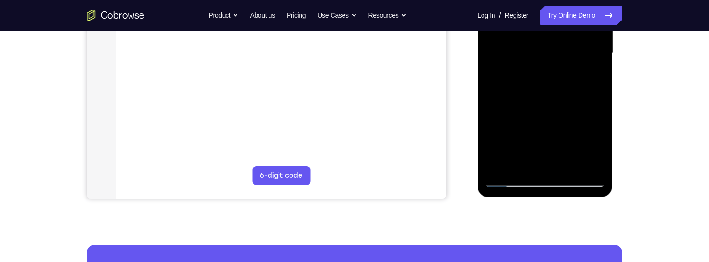
click at [598, 142] on div at bounding box center [544, 54] width 120 height 268
click at [588, 75] on div at bounding box center [544, 54] width 120 height 268
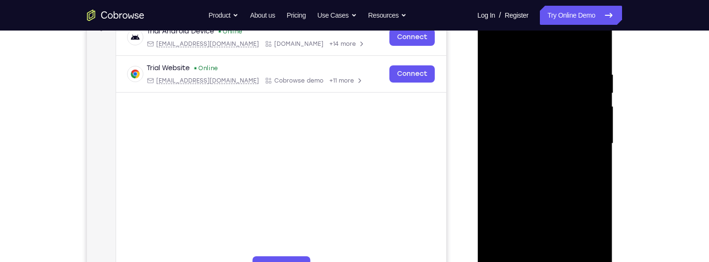
scroll to position [141, 0]
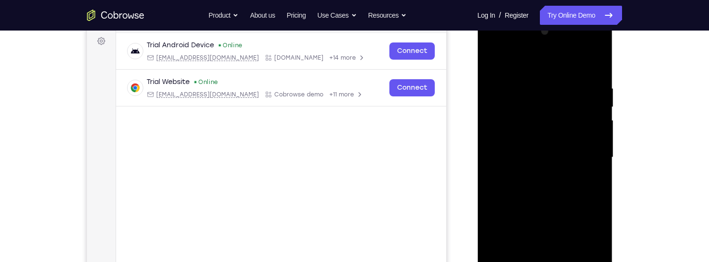
click at [583, 84] on div at bounding box center [544, 158] width 120 height 268
click at [585, 163] on div at bounding box center [544, 158] width 120 height 268
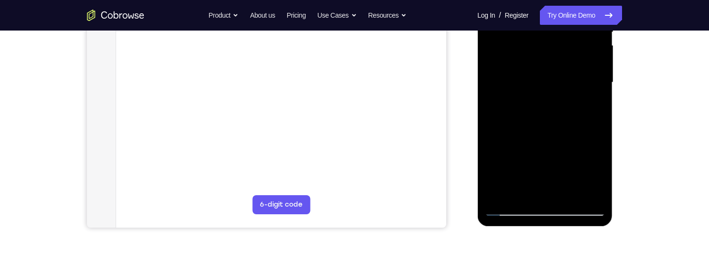
scroll to position [219, 0]
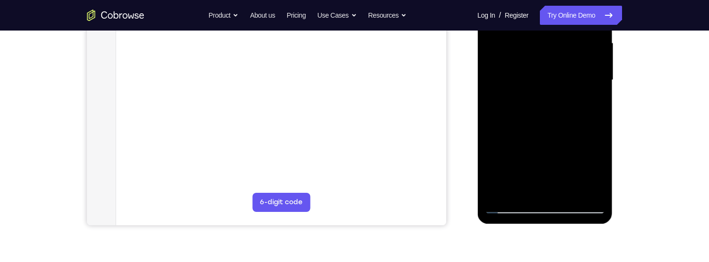
click at [600, 174] on div at bounding box center [544, 80] width 120 height 268
click at [598, 175] on div at bounding box center [544, 80] width 120 height 268
click at [595, 176] on div at bounding box center [544, 80] width 120 height 268
click at [593, 101] on div at bounding box center [544, 80] width 120 height 268
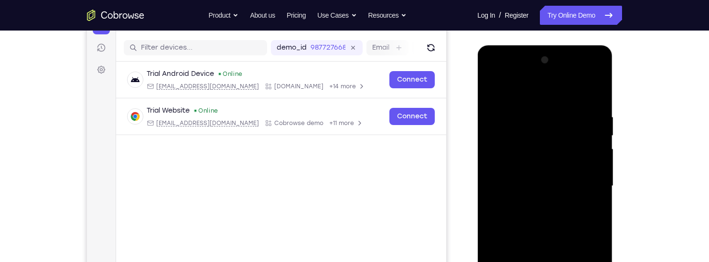
scroll to position [114, 0]
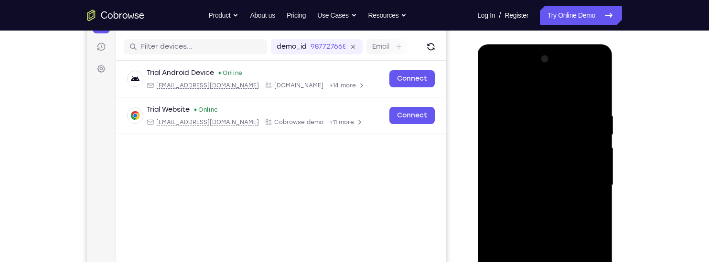
click at [496, 91] on div at bounding box center [544, 186] width 120 height 268
click at [496, 90] on div at bounding box center [544, 186] width 120 height 268
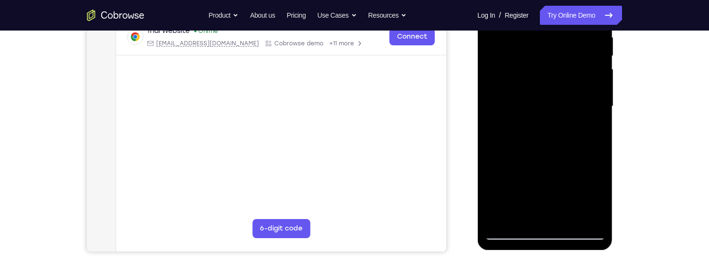
scroll to position [200, 0]
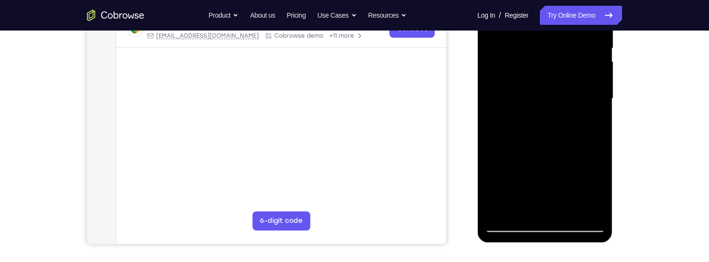
click at [592, 214] on div at bounding box center [544, 99] width 120 height 268
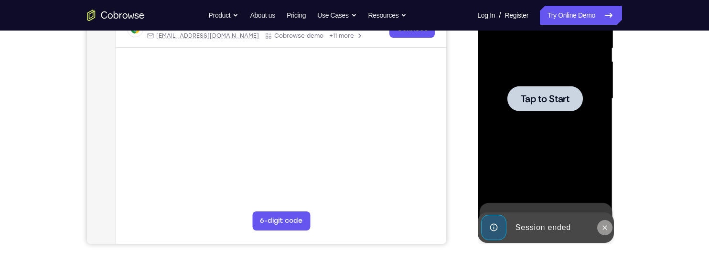
click at [606, 226] on icon at bounding box center [604, 228] width 4 height 4
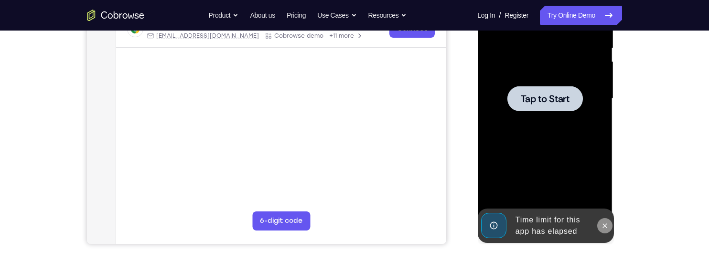
click at [602, 228] on icon at bounding box center [605, 226] width 8 height 8
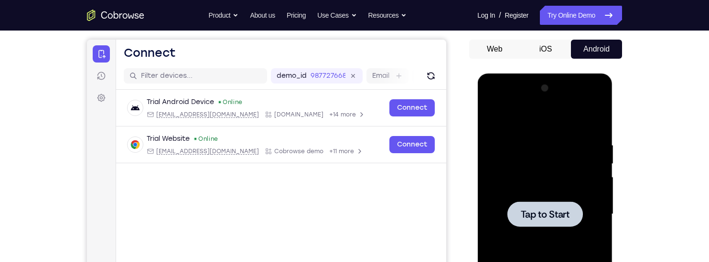
scroll to position [142, 0]
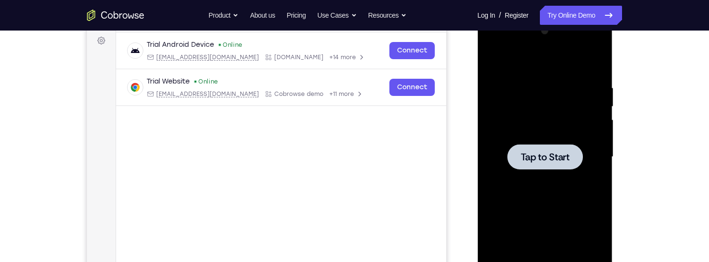
click at [559, 166] on div at bounding box center [544, 156] width 75 height 25
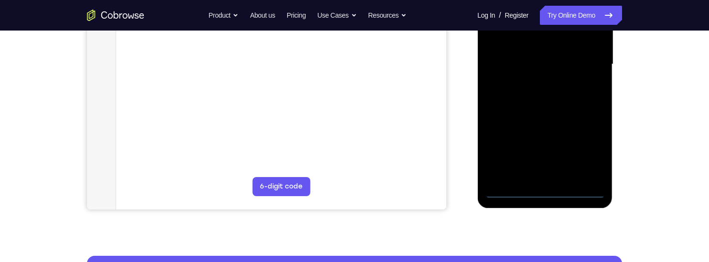
scroll to position [236, 0]
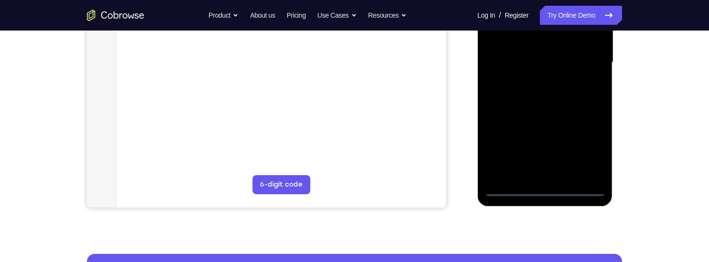
click at [546, 189] on div at bounding box center [544, 63] width 120 height 268
click at [545, 189] on div at bounding box center [544, 63] width 120 height 268
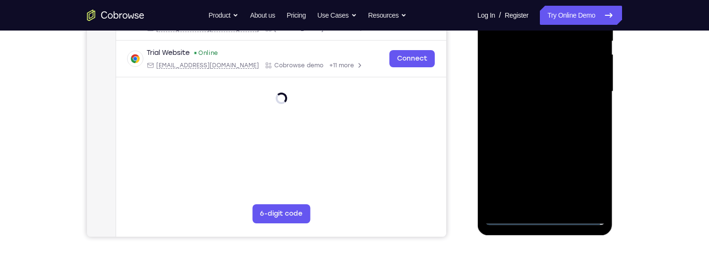
scroll to position [208, 0]
click at [590, 177] on div at bounding box center [544, 91] width 120 height 268
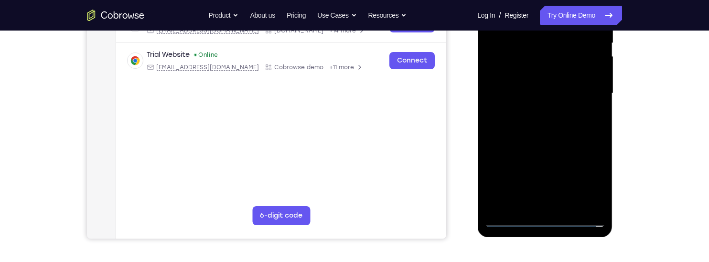
scroll to position [118, 0]
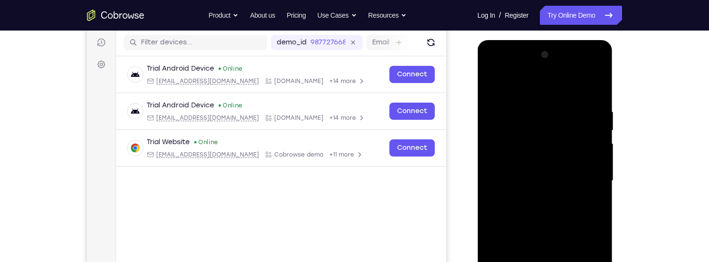
click at [581, 81] on div at bounding box center [544, 181] width 120 height 268
click at [587, 178] on div at bounding box center [544, 181] width 120 height 268
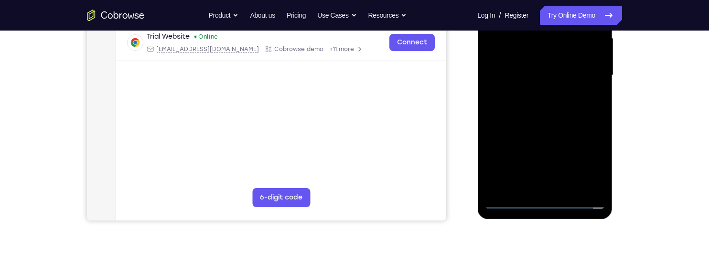
scroll to position [232, 0]
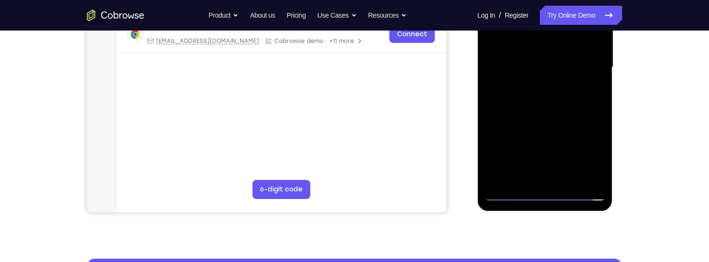
click at [577, 153] on div at bounding box center [544, 68] width 120 height 268
click at [534, 85] on div at bounding box center [544, 68] width 120 height 268
click at [533, 83] on div at bounding box center [544, 68] width 120 height 268
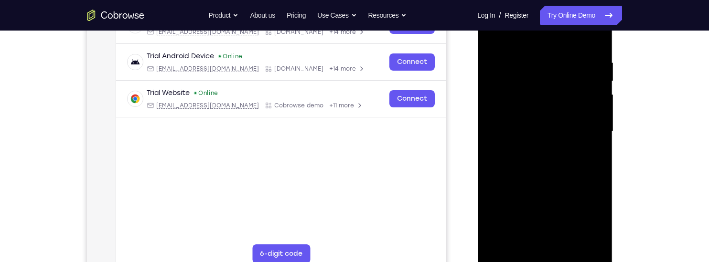
scroll to position [168, 0]
click at [579, 88] on div at bounding box center [544, 131] width 120 height 268
click at [568, 132] on div at bounding box center [544, 131] width 120 height 268
click at [575, 163] on div at bounding box center [544, 131] width 120 height 268
click at [569, 157] on div at bounding box center [544, 131] width 120 height 268
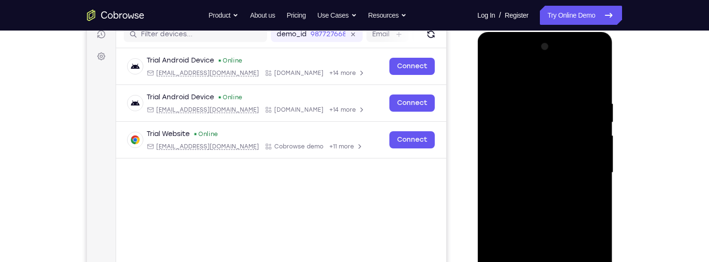
scroll to position [122, 0]
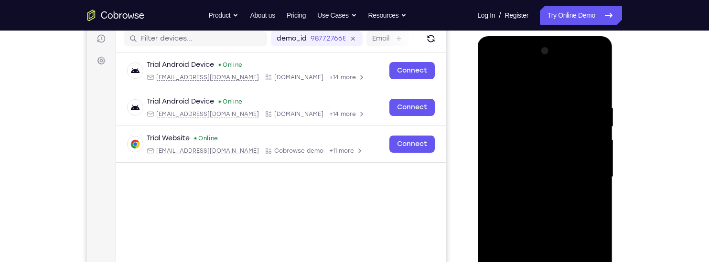
click at [595, 98] on div at bounding box center [544, 177] width 120 height 268
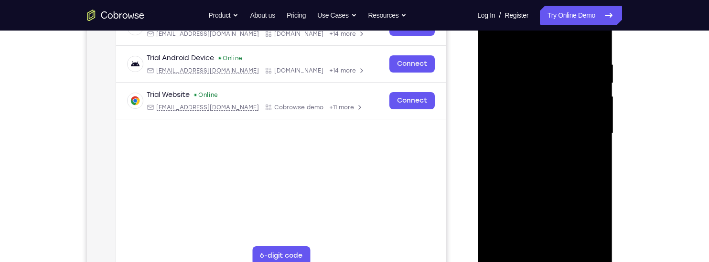
scroll to position [166, 0]
click at [594, 56] on div at bounding box center [544, 134] width 120 height 268
click at [593, 147] on div at bounding box center [544, 134] width 120 height 268
click at [591, 54] on div at bounding box center [544, 134] width 120 height 268
click at [587, 36] on div at bounding box center [544, 134] width 120 height 268
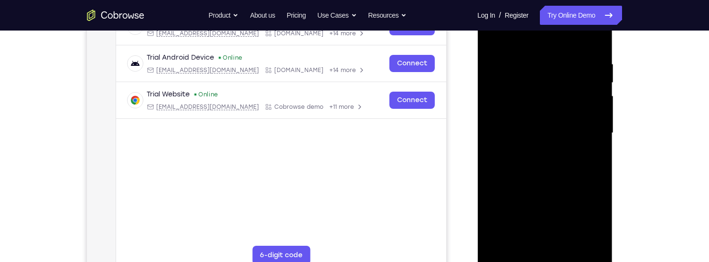
click at [587, 35] on div at bounding box center [544, 134] width 120 height 268
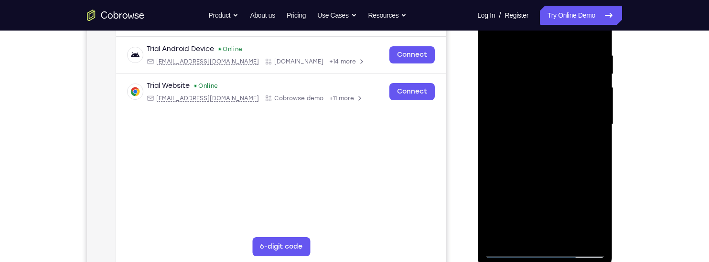
scroll to position [153, 0]
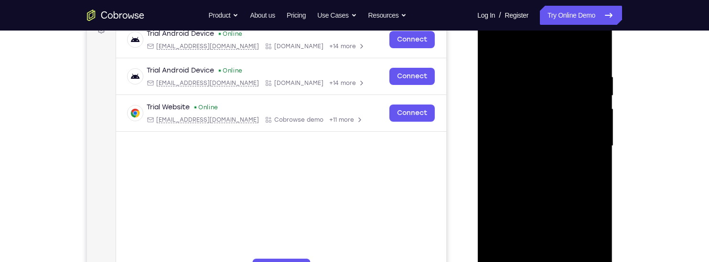
click at [593, 65] on div at bounding box center [544, 146] width 120 height 268
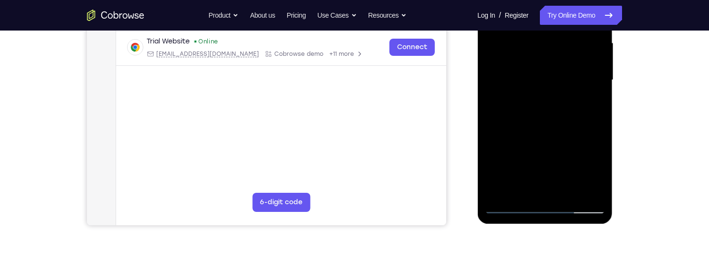
scroll to position [219, 0]
click at [510, 206] on div at bounding box center [544, 80] width 120 height 268
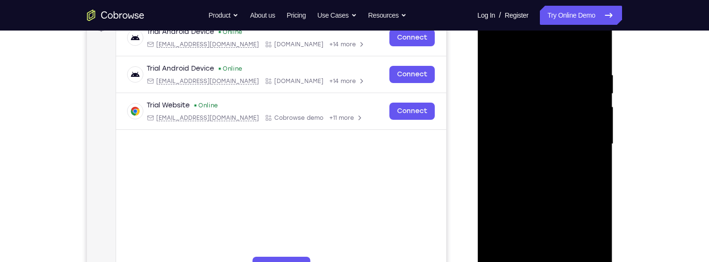
scroll to position [154, 0]
click at [597, 65] on div at bounding box center [544, 145] width 120 height 268
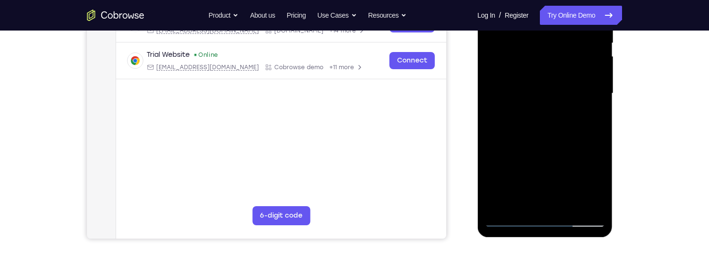
scroll to position [214, 0]
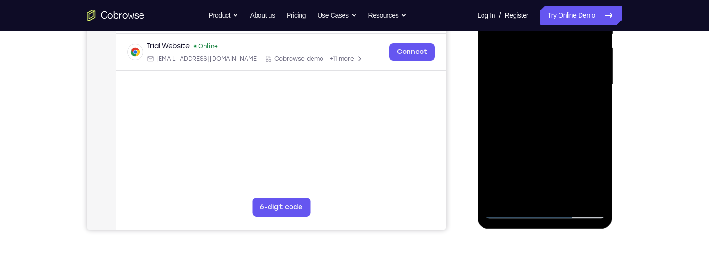
click at [549, 192] on div at bounding box center [544, 85] width 120 height 268
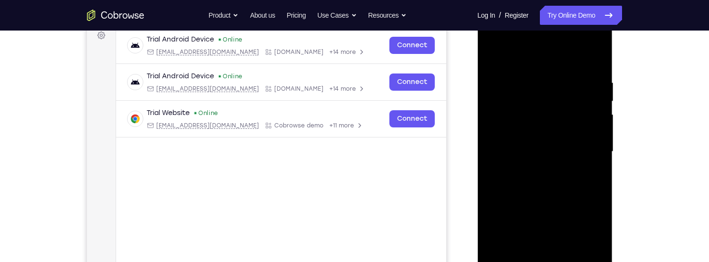
scroll to position [148, 0]
click at [594, 74] on div at bounding box center [544, 152] width 120 height 268
click at [566, 138] on div at bounding box center [544, 152] width 120 height 268
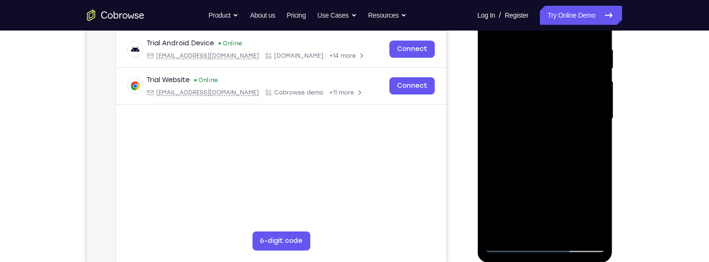
scroll to position [215, 0]
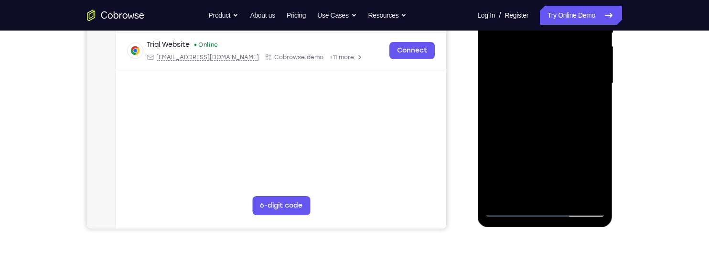
click at [580, 189] on div at bounding box center [544, 84] width 120 height 268
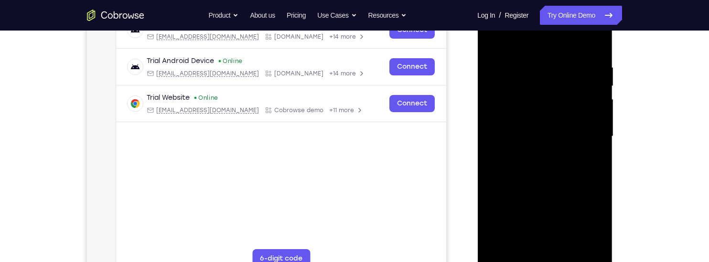
scroll to position [197, 0]
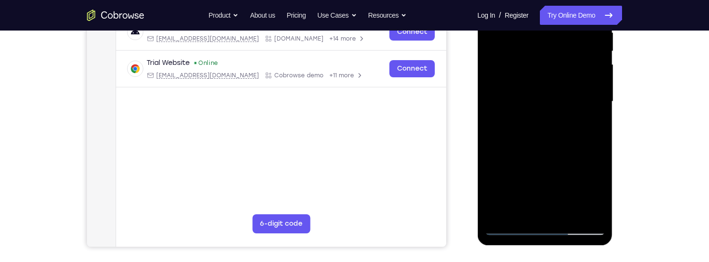
click at [510, 230] on div at bounding box center [544, 102] width 120 height 268
click at [535, 120] on div at bounding box center [544, 102] width 120 height 268
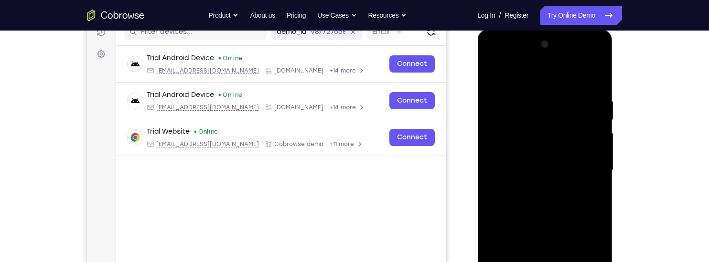
scroll to position [128, 0]
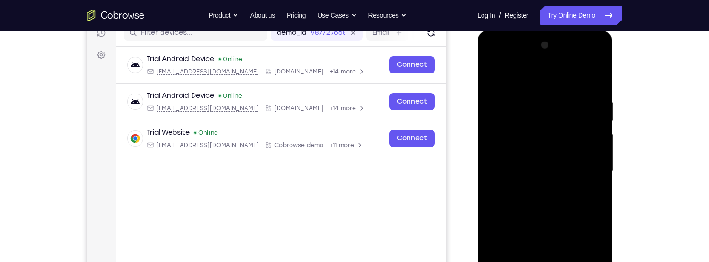
click at [595, 89] on div at bounding box center [544, 172] width 120 height 268
click at [597, 92] on div at bounding box center [544, 172] width 120 height 268
click at [595, 93] on div at bounding box center [544, 172] width 120 height 268
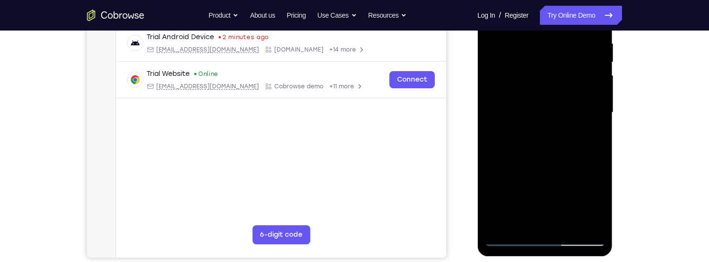
scroll to position [213, 0]
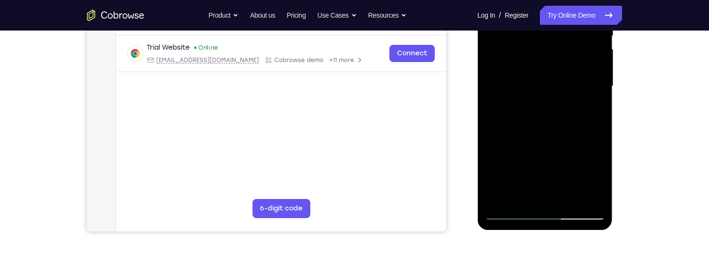
click at [510, 213] on div at bounding box center [544, 87] width 120 height 268
click at [532, 105] on div at bounding box center [544, 87] width 120 height 268
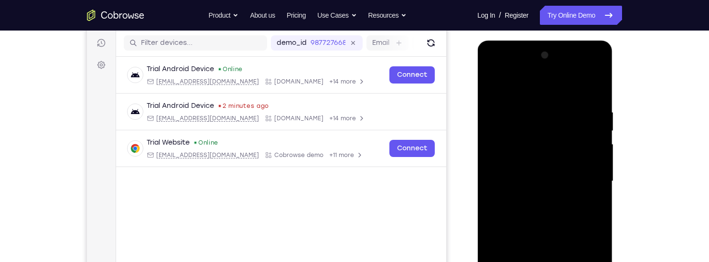
scroll to position [114, 0]
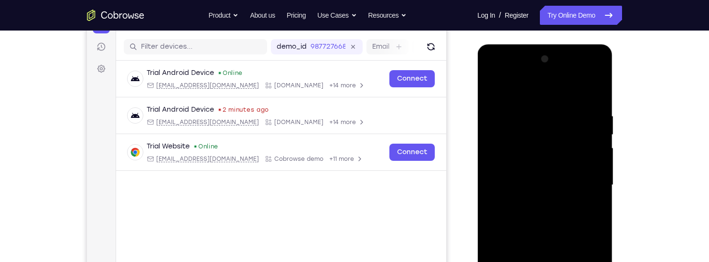
click at [585, 73] on div at bounding box center [544, 186] width 120 height 268
click at [522, 75] on div at bounding box center [544, 186] width 120 height 268
click at [507, 73] on div at bounding box center [544, 186] width 120 height 268
click at [544, 131] on div at bounding box center [544, 186] width 120 height 268
click at [514, 93] on div at bounding box center [544, 186] width 120 height 268
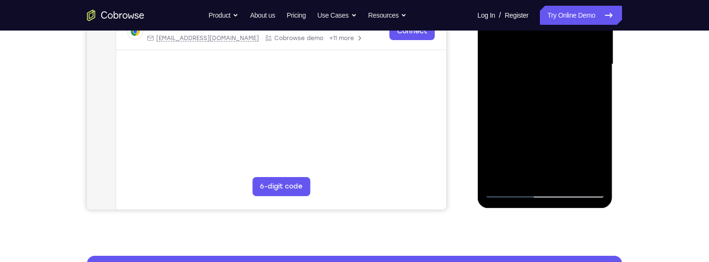
scroll to position [236, 0]
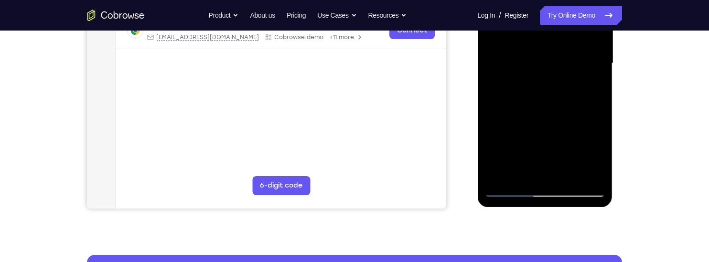
click at [511, 193] on div at bounding box center [544, 64] width 120 height 268
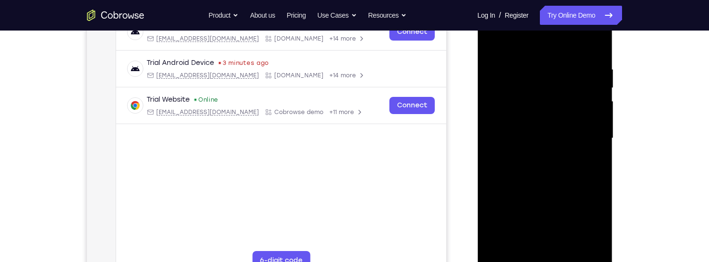
scroll to position [141, 0]
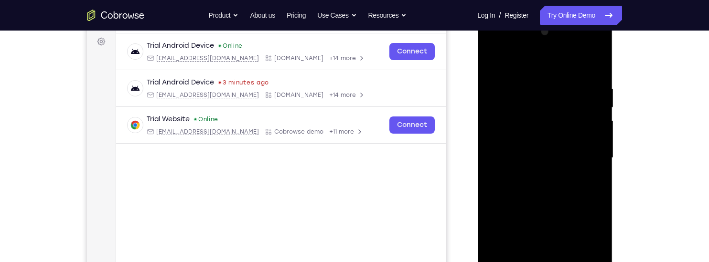
click at [503, 129] on div at bounding box center [544, 158] width 120 height 268
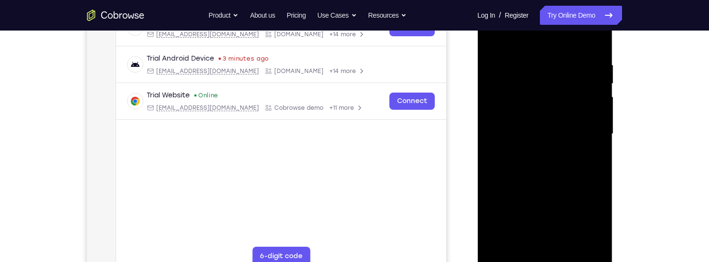
scroll to position [165, 0]
click at [566, 245] on div at bounding box center [544, 134] width 120 height 268
click at [580, 156] on div at bounding box center [544, 134] width 120 height 268
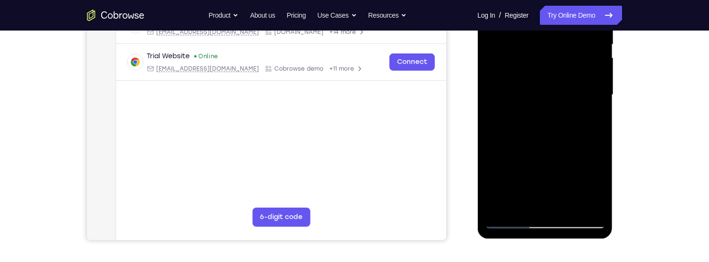
scroll to position [212, 0]
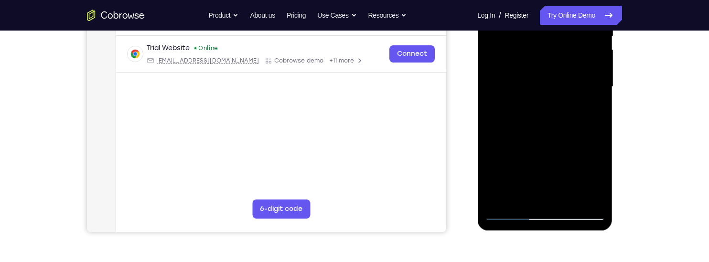
click at [570, 198] on div at bounding box center [544, 87] width 120 height 268
click at [562, 146] on div at bounding box center [544, 87] width 120 height 268
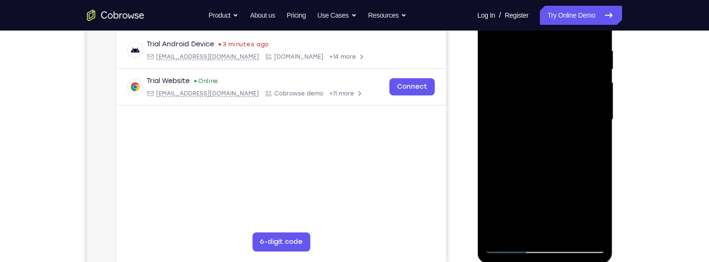
scroll to position [173, 0]
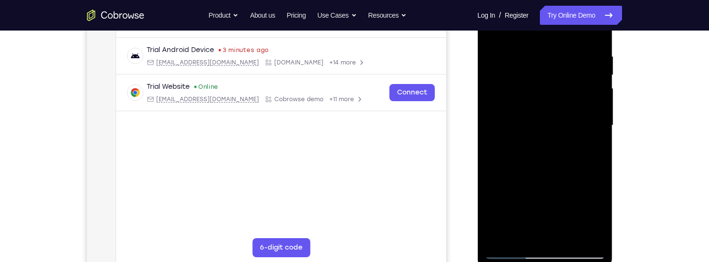
click at [569, 119] on div at bounding box center [544, 126] width 120 height 268
click at [598, 215] on div at bounding box center [544, 126] width 120 height 268
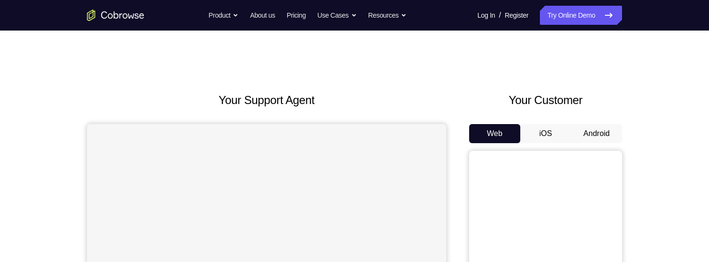
click at [593, 133] on button "Android" at bounding box center [596, 133] width 51 height 19
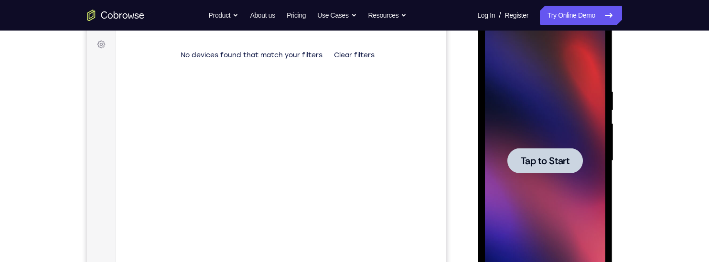
scroll to position [141, 0]
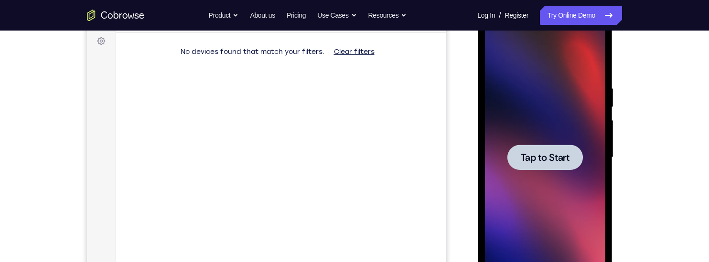
click at [560, 156] on span "Tap to Start" at bounding box center [544, 158] width 49 height 10
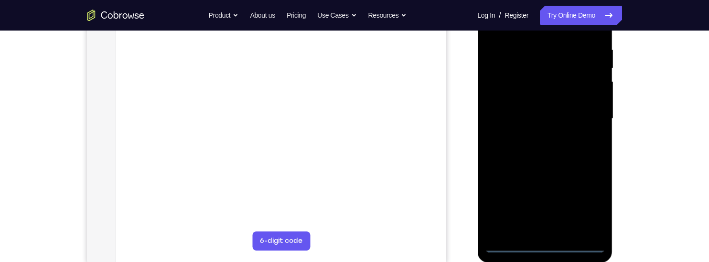
scroll to position [209, 0]
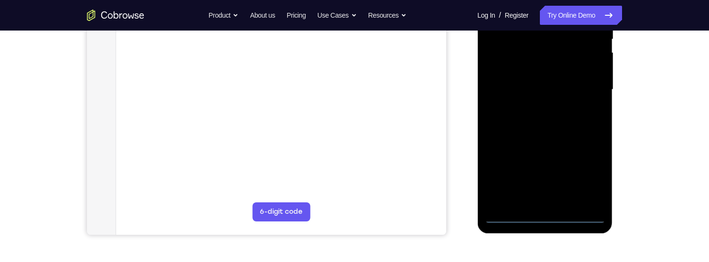
click at [544, 217] on div at bounding box center [544, 90] width 120 height 268
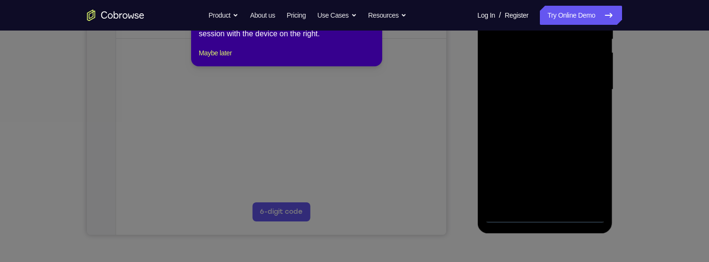
click at [592, 174] on icon at bounding box center [354, 118] width 709 height 288
click at [226, 59] on button "Maybe later" at bounding box center [215, 52] width 33 height 11
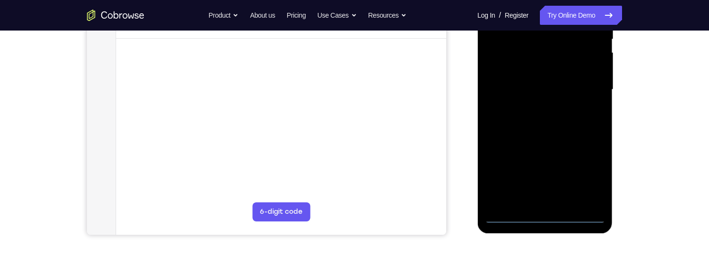
click at [594, 172] on div at bounding box center [544, 90] width 120 height 268
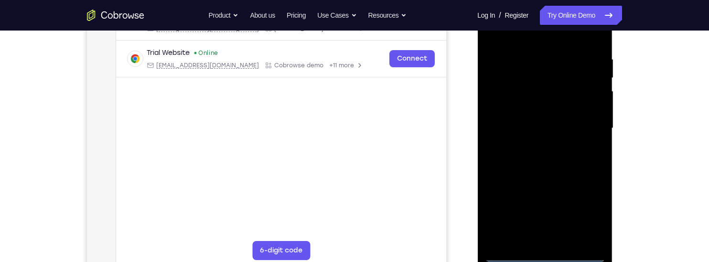
scroll to position [129, 0]
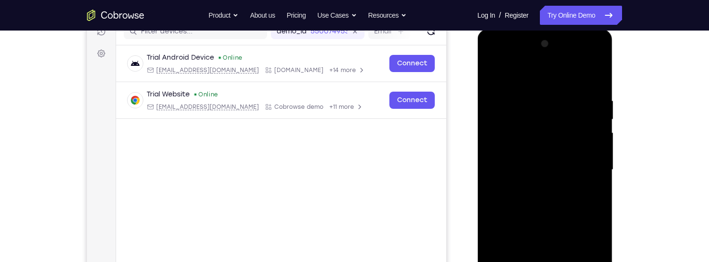
click at [560, 77] on div at bounding box center [544, 170] width 120 height 268
click at [588, 168] on div at bounding box center [544, 170] width 120 height 268
click at [540, 183] on div at bounding box center [544, 170] width 120 height 268
click at [571, 158] on div at bounding box center [544, 170] width 120 height 268
click at [556, 145] on div at bounding box center [544, 170] width 120 height 268
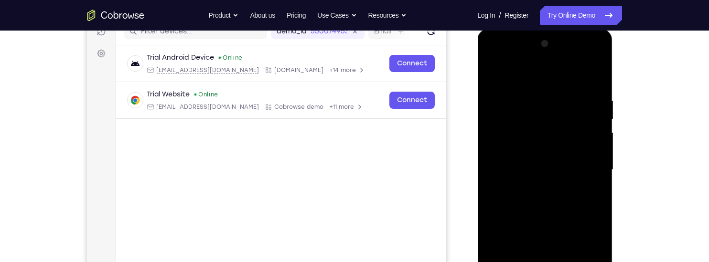
click at [557, 129] on div at bounding box center [544, 170] width 120 height 268
click at [560, 145] on div at bounding box center [544, 170] width 120 height 268
click at [570, 173] on div at bounding box center [544, 170] width 120 height 268
click at [575, 206] on div at bounding box center [544, 170] width 120 height 268
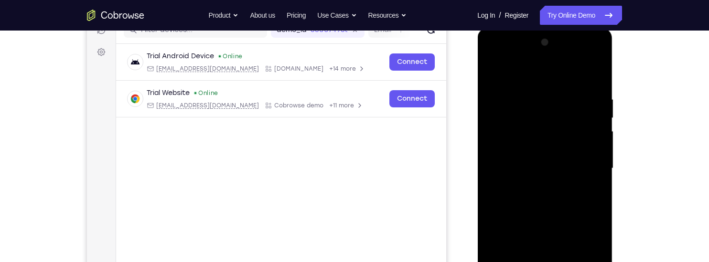
click at [589, 71] on div at bounding box center [544, 169] width 120 height 268
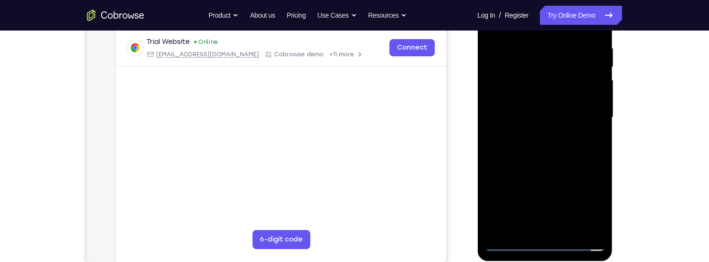
scroll to position [183, 0]
click at [567, 228] on div at bounding box center [544, 117] width 120 height 268
click at [579, 137] on div at bounding box center [544, 117] width 120 height 268
click at [569, 230] on div at bounding box center [544, 117] width 120 height 268
click at [566, 170] on div at bounding box center [544, 117] width 120 height 268
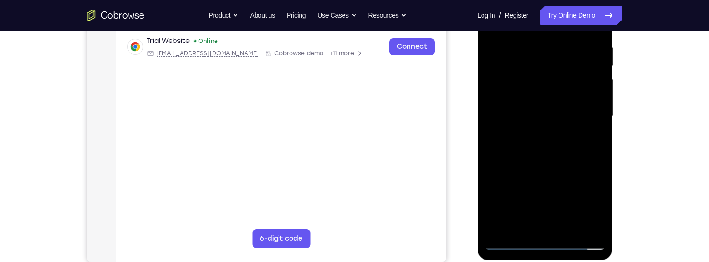
click at [570, 107] on div at bounding box center [544, 117] width 120 height 268
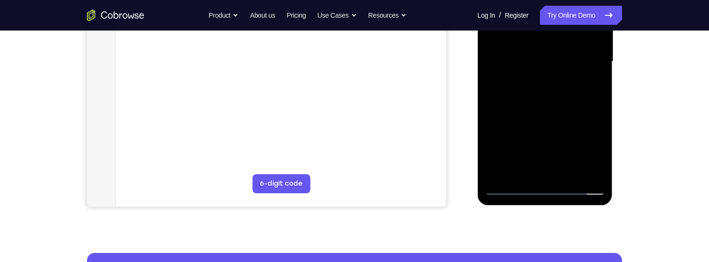
scroll to position [238, 0]
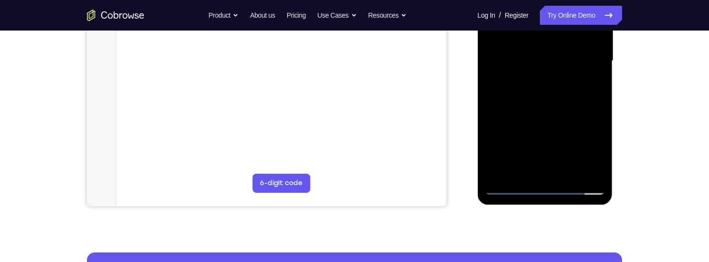
click at [600, 151] on div at bounding box center [544, 61] width 120 height 268
click at [526, 171] on div at bounding box center [544, 61] width 120 height 268
click at [571, 117] on div at bounding box center [544, 61] width 120 height 268
click at [571, 118] on div at bounding box center [544, 61] width 120 height 268
click at [589, 78] on div at bounding box center [544, 61] width 120 height 268
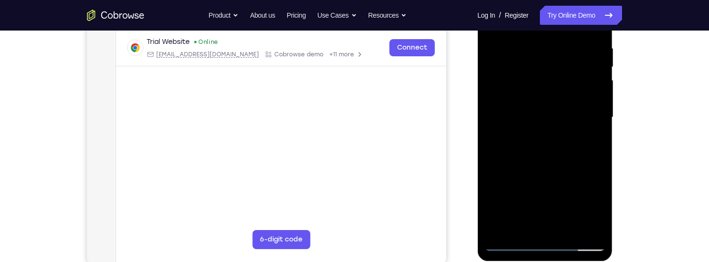
scroll to position [172, 0]
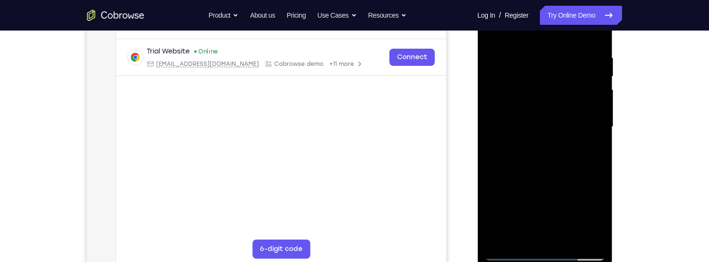
click at [493, 35] on div at bounding box center [544, 127] width 120 height 268
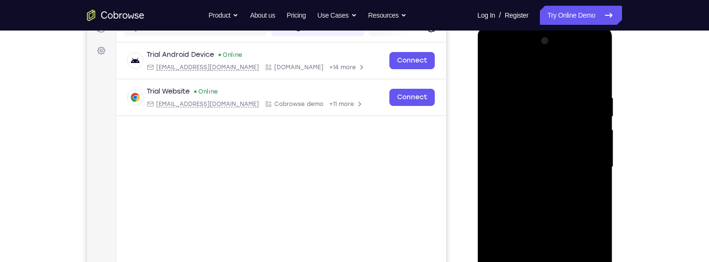
scroll to position [130, 0]
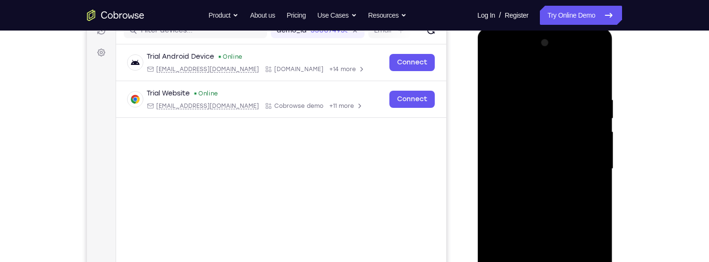
click at [492, 71] on div at bounding box center [544, 169] width 120 height 268
click at [533, 90] on div at bounding box center [544, 169] width 120 height 268
click at [593, 75] on div at bounding box center [544, 169] width 120 height 268
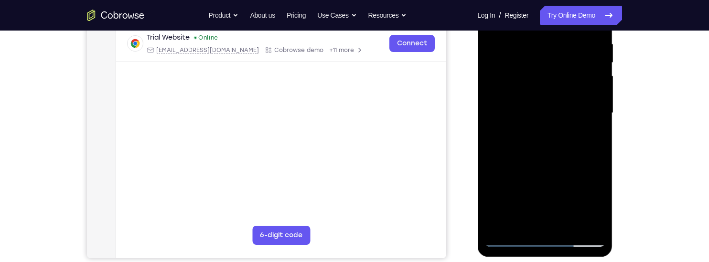
scroll to position [187, 0]
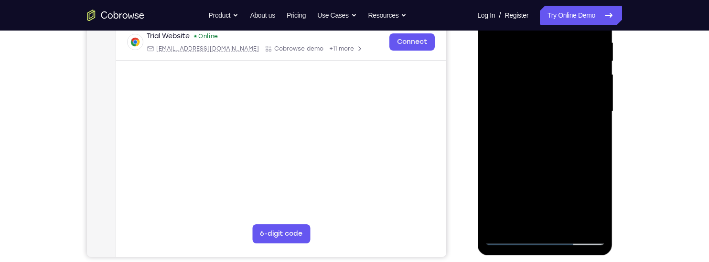
click at [565, 224] on div at bounding box center [544, 112] width 120 height 268
click at [560, 197] on div at bounding box center [544, 112] width 120 height 268
click at [544, 170] on div at bounding box center [544, 112] width 120 height 268
click at [544, 172] on div at bounding box center [544, 112] width 120 height 268
click at [591, 134] on div at bounding box center [544, 112] width 120 height 268
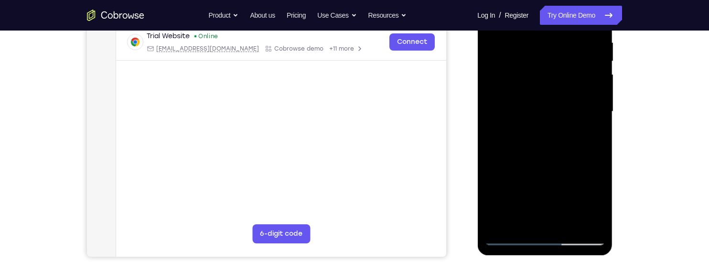
click at [594, 133] on div at bounding box center [544, 112] width 120 height 268
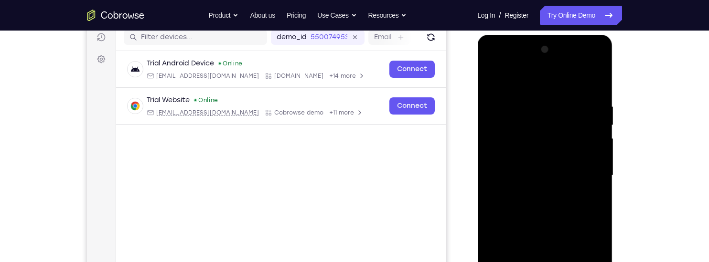
scroll to position [124, 0]
click at [555, 132] on div at bounding box center [544, 176] width 120 height 268
click at [559, 208] on div at bounding box center [544, 176] width 120 height 268
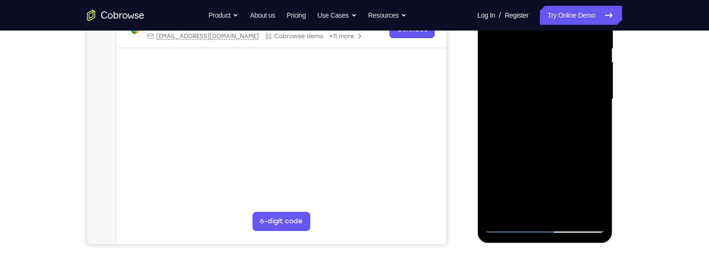
scroll to position [204, 0]
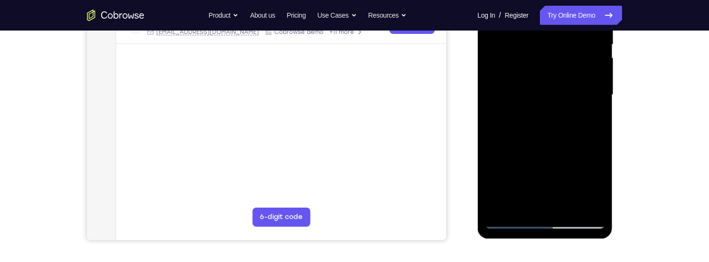
click at [520, 205] on div at bounding box center [544, 95] width 120 height 268
click at [494, 148] on div at bounding box center [544, 95] width 120 height 268
click at [595, 110] on div at bounding box center [544, 95] width 120 height 268
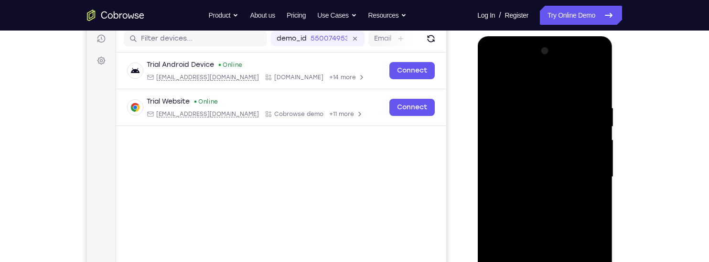
scroll to position [121, 0]
click at [487, 84] on div at bounding box center [544, 178] width 120 height 268
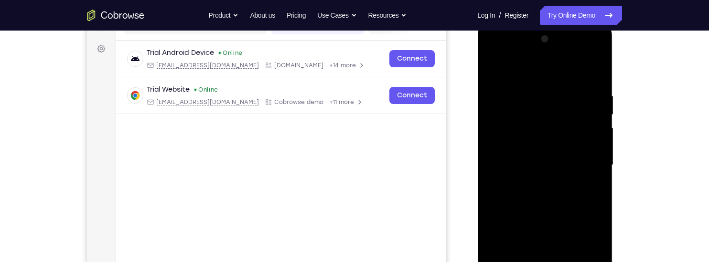
scroll to position [130, 0]
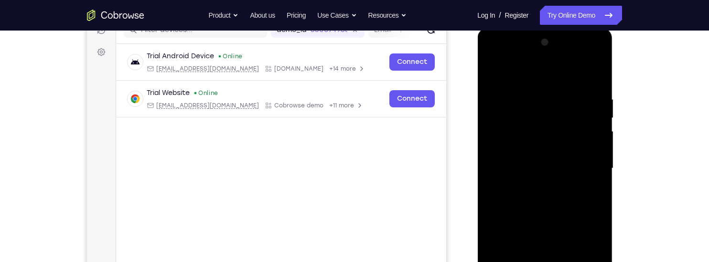
click at [494, 74] on div at bounding box center [544, 169] width 120 height 268
click at [564, 96] on div at bounding box center [544, 169] width 120 height 268
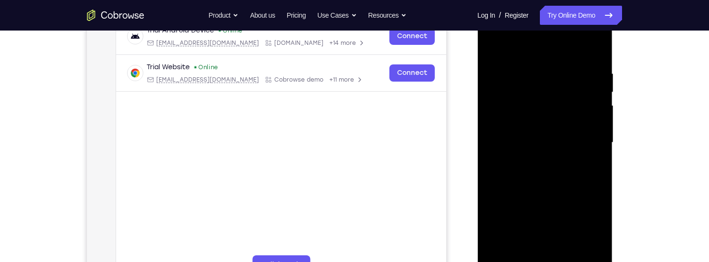
scroll to position [156, 0]
click at [592, 51] on div at bounding box center [544, 144] width 120 height 268
click at [542, 73] on div at bounding box center [544, 144] width 120 height 268
click at [588, 80] on div at bounding box center [544, 144] width 120 height 268
click at [583, 74] on div at bounding box center [544, 144] width 120 height 268
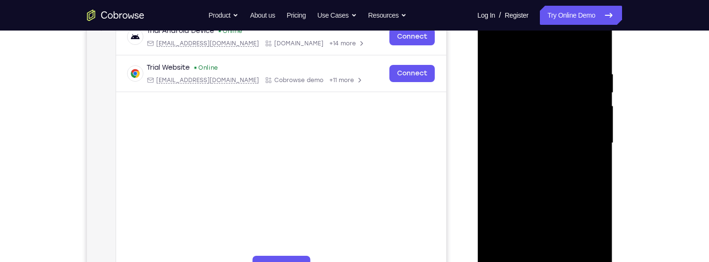
click at [595, 51] on div at bounding box center [544, 144] width 120 height 268
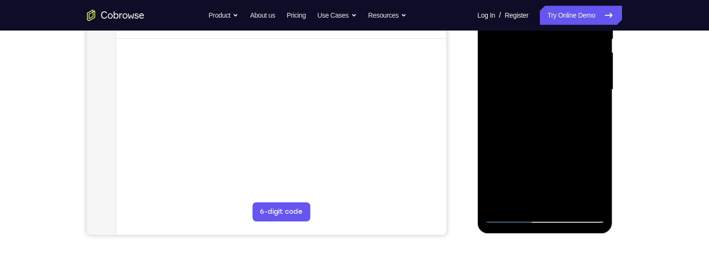
scroll to position [210, 0]
click at [564, 204] on div at bounding box center [544, 90] width 120 height 268
click at [510, 215] on div at bounding box center [544, 90] width 120 height 268
click at [544, 201] on div at bounding box center [544, 90] width 120 height 268
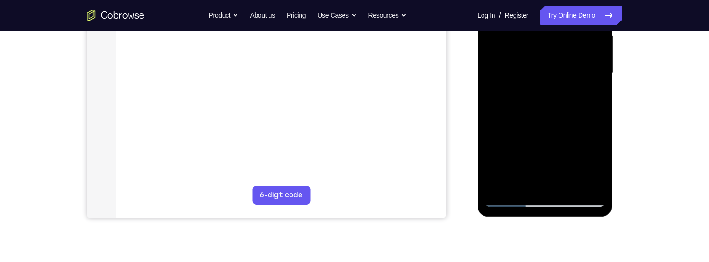
scroll to position [226, 0]
click at [588, 190] on div at bounding box center [544, 73] width 120 height 268
click at [588, 184] on div at bounding box center [544, 73] width 120 height 268
click at [588, 186] on div at bounding box center [544, 73] width 120 height 268
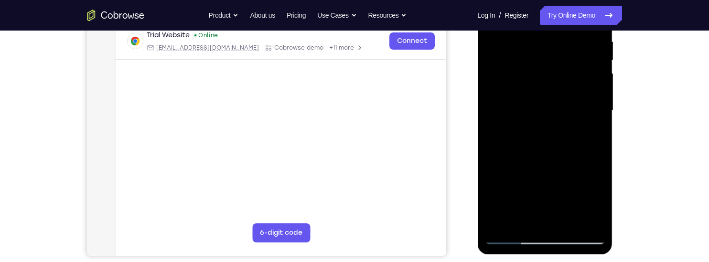
scroll to position [188, 0]
click at [498, 114] on div at bounding box center [544, 112] width 120 height 268
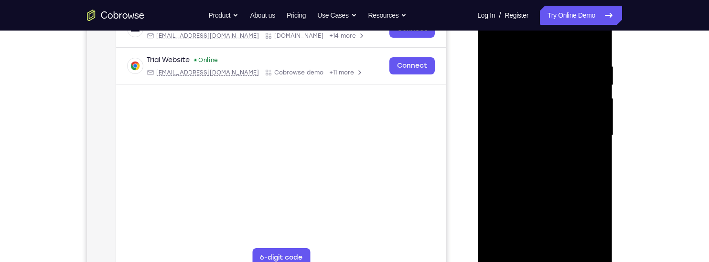
scroll to position [138, 0]
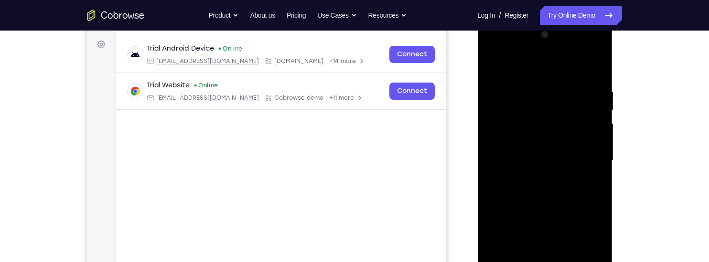
click at [589, 122] on div at bounding box center [544, 161] width 120 height 268
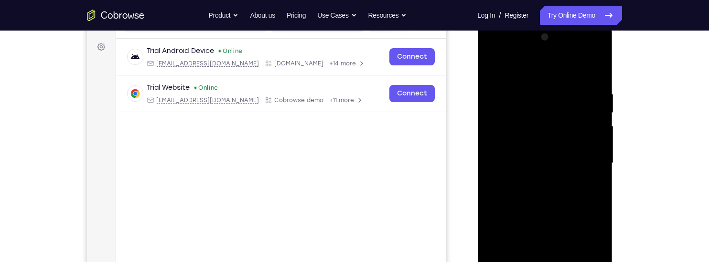
click at [597, 39] on div at bounding box center [544, 164] width 120 height 268
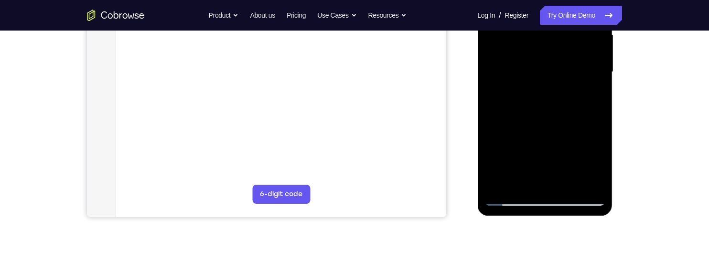
scroll to position [230, 0]
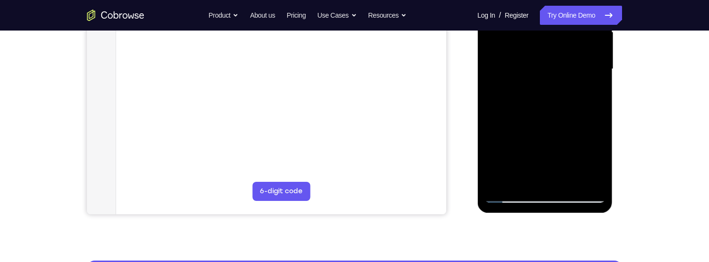
click at [570, 183] on div at bounding box center [544, 70] width 120 height 268
click at [568, 58] on div at bounding box center [544, 70] width 120 height 268
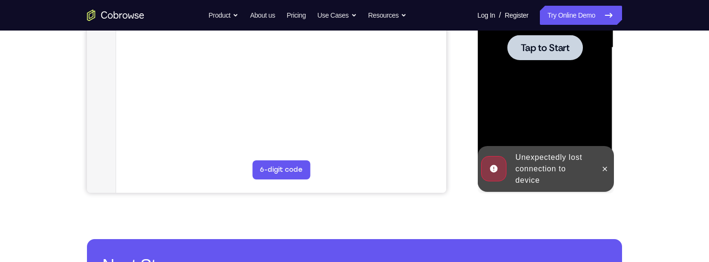
scroll to position [255, 0]
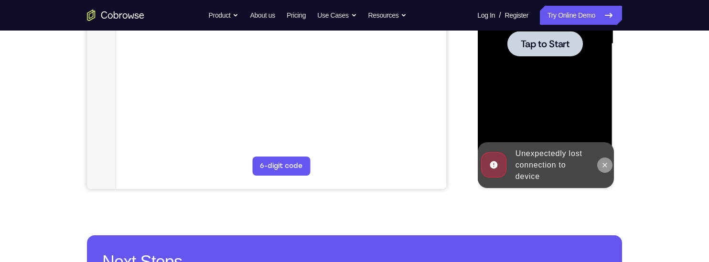
click at [604, 163] on icon at bounding box center [605, 165] width 8 height 8
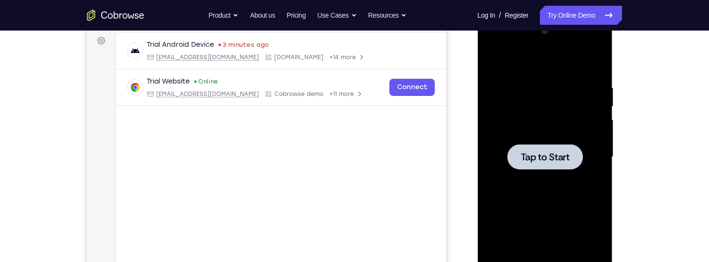
scroll to position [134, 0]
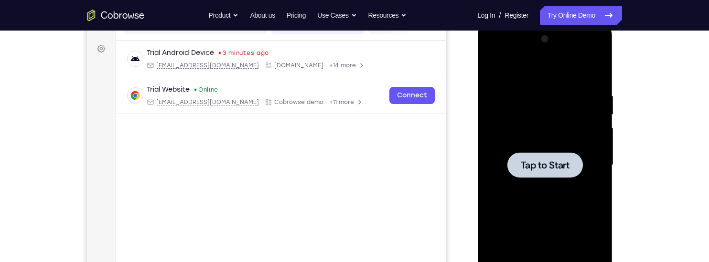
click at [560, 172] on div at bounding box center [544, 164] width 75 height 25
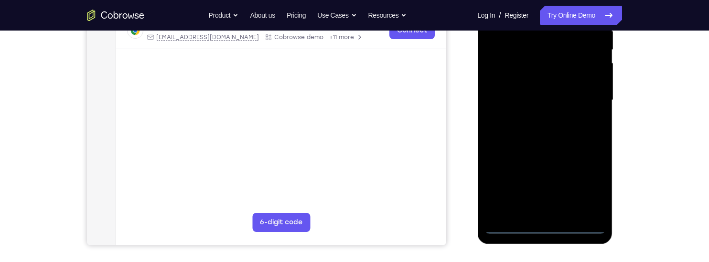
scroll to position [206, 0]
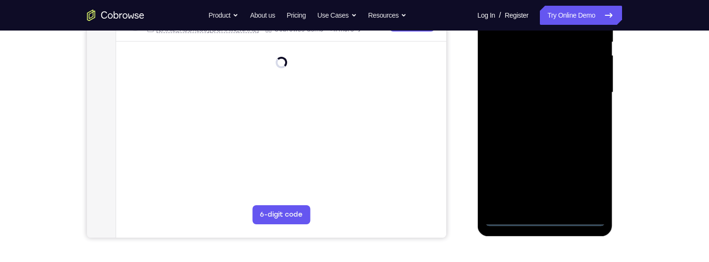
click at [546, 219] on div at bounding box center [544, 93] width 120 height 268
click at [597, 180] on div at bounding box center [544, 93] width 120 height 268
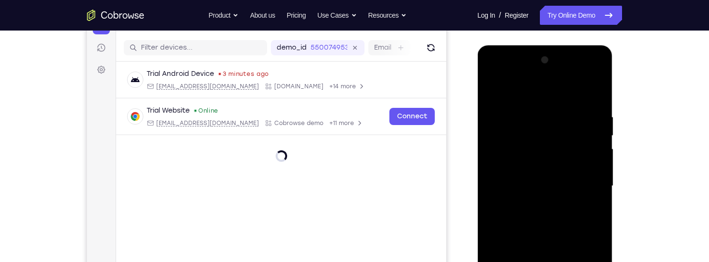
scroll to position [104, 0]
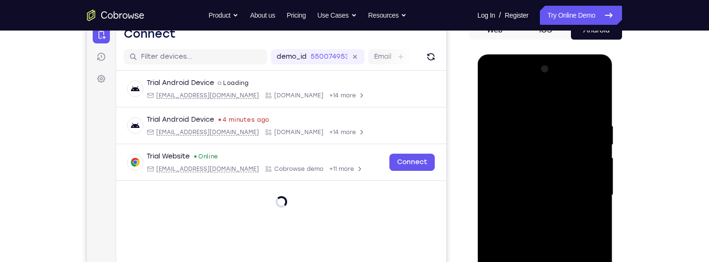
click at [562, 102] on div at bounding box center [544, 196] width 120 height 268
click at [589, 191] on div at bounding box center [544, 196] width 120 height 268
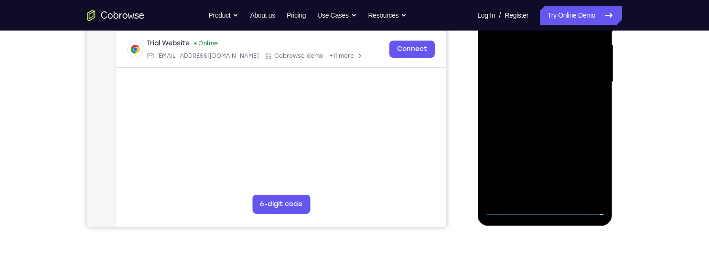
scroll to position [219, 0]
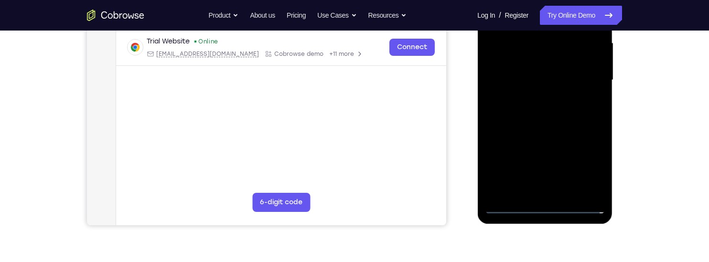
click at [535, 194] on div at bounding box center [544, 80] width 120 height 268
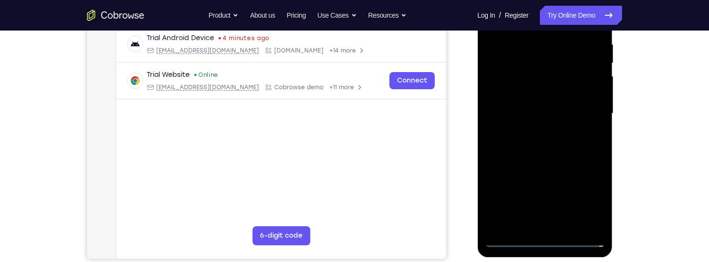
scroll to position [186, 0]
click at [585, 103] on div at bounding box center [544, 113] width 120 height 268
click at [559, 95] on div at bounding box center [544, 113] width 120 height 268
click at [576, 119] on div at bounding box center [544, 113] width 120 height 268
click at [574, 147] on div at bounding box center [544, 113] width 120 height 268
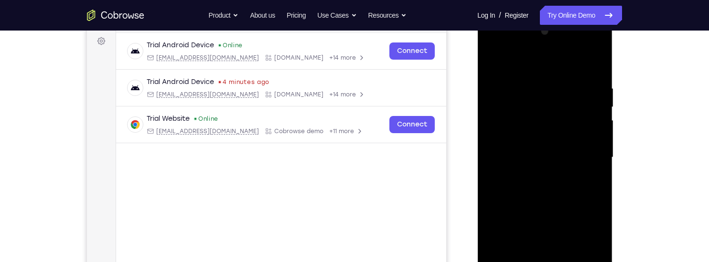
scroll to position [143, 0]
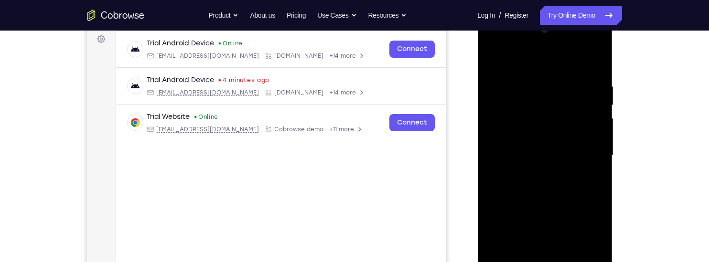
click at [595, 72] on div at bounding box center [544, 156] width 120 height 268
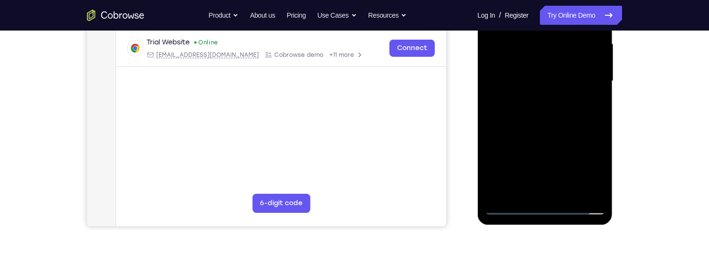
scroll to position [218, 0]
click at [569, 195] on div at bounding box center [544, 81] width 120 height 268
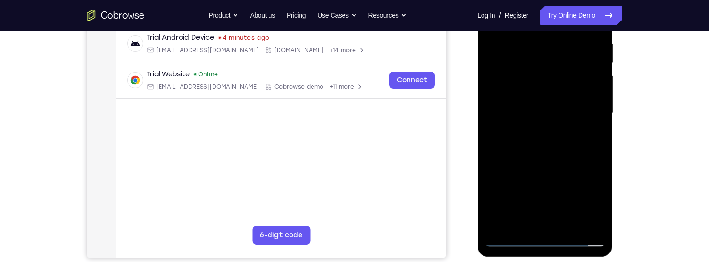
scroll to position [184, 0]
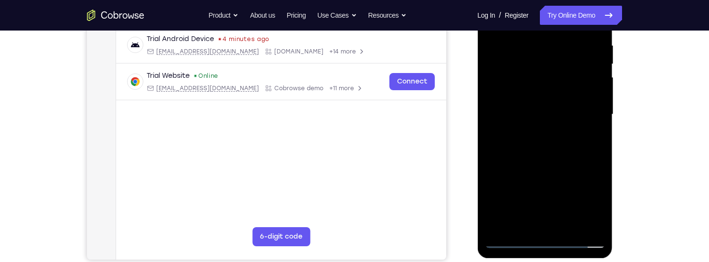
click at [575, 166] on div at bounding box center [544, 115] width 120 height 268
click at [567, 125] on div at bounding box center [544, 115] width 120 height 268
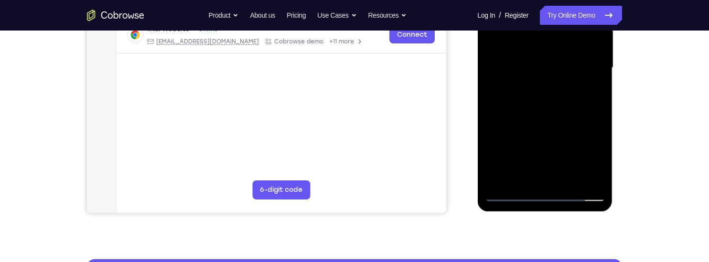
scroll to position [232, 0]
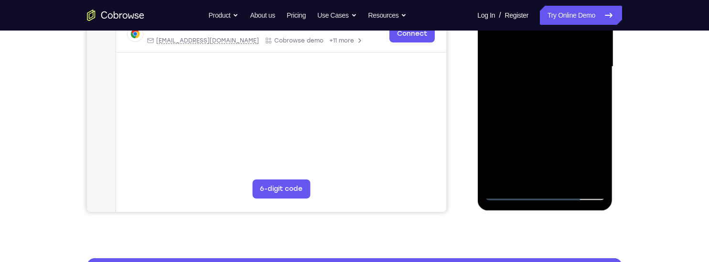
click at [575, 145] on div at bounding box center [544, 67] width 120 height 268
click at [581, 146] on div at bounding box center [544, 67] width 120 height 268
click at [598, 161] on div at bounding box center [544, 67] width 120 height 268
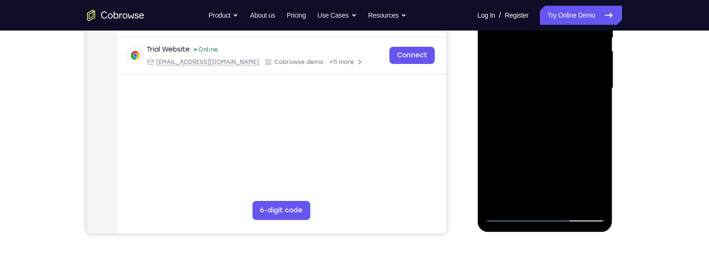
scroll to position [210, 0]
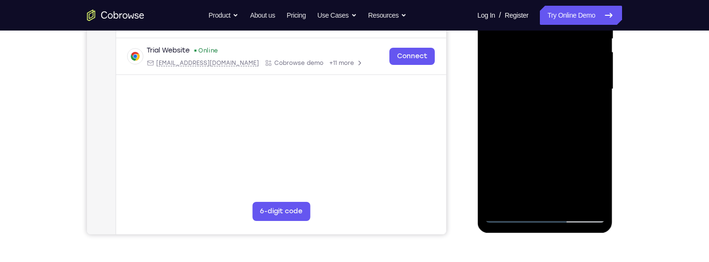
click at [590, 112] on div at bounding box center [544, 90] width 120 height 268
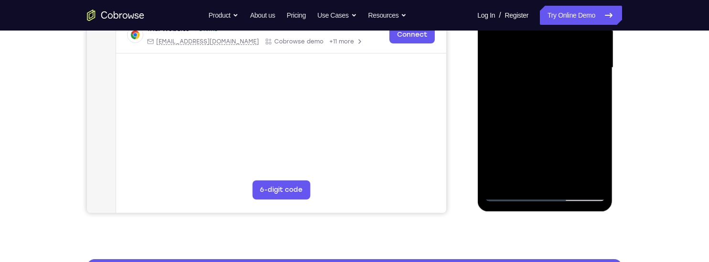
scroll to position [232, 0]
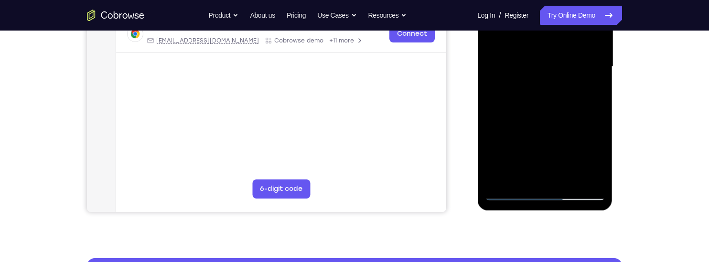
click at [590, 90] on div at bounding box center [544, 67] width 120 height 268
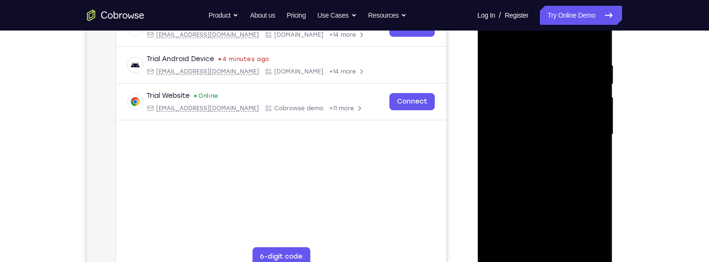
scroll to position [128, 0]
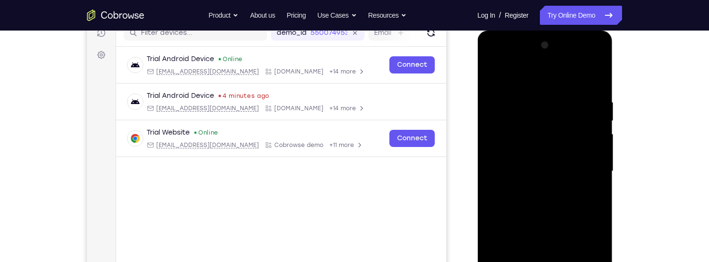
click at [493, 75] on div at bounding box center [544, 172] width 120 height 268
click at [566, 188] on div at bounding box center [544, 172] width 120 height 268
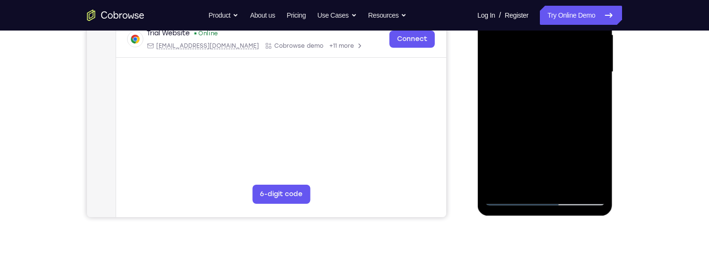
scroll to position [228, 0]
click at [561, 151] on div at bounding box center [544, 71] width 120 height 268
click at [559, 150] on div at bounding box center [544, 71] width 120 height 268
click at [592, 92] on div at bounding box center [544, 71] width 120 height 268
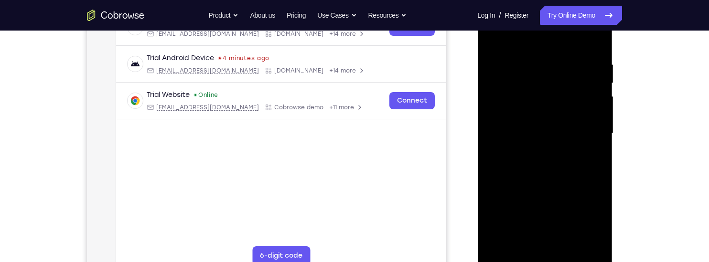
scroll to position [161, 0]
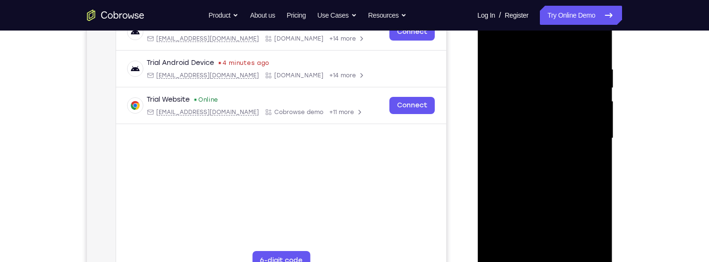
click at [556, 106] on div at bounding box center [544, 139] width 120 height 268
click at [560, 189] on div at bounding box center [544, 139] width 120 height 268
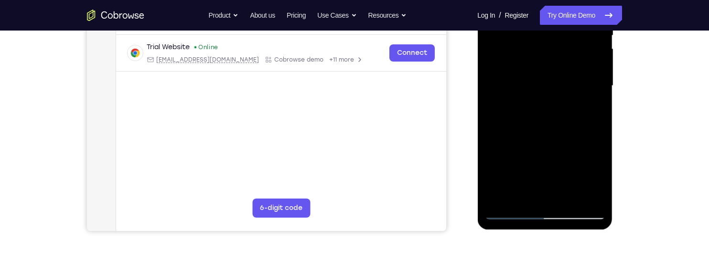
scroll to position [214, 0]
click at [592, 109] on div at bounding box center [544, 86] width 120 height 268
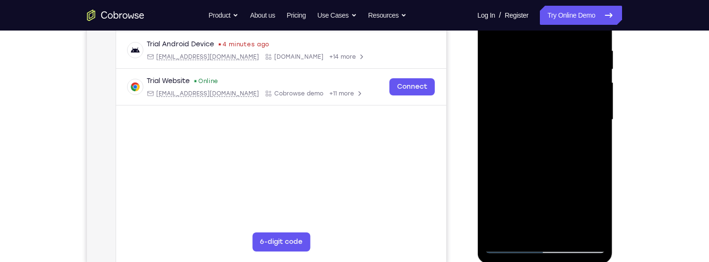
scroll to position [134, 0]
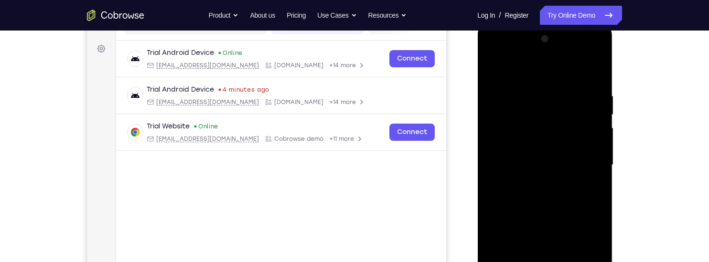
click at [486, 72] on div at bounding box center [544, 166] width 120 height 268
click at [494, 73] on div at bounding box center [544, 166] width 120 height 268
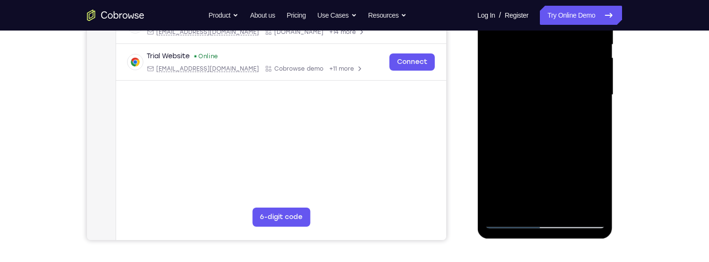
scroll to position [214, 0]
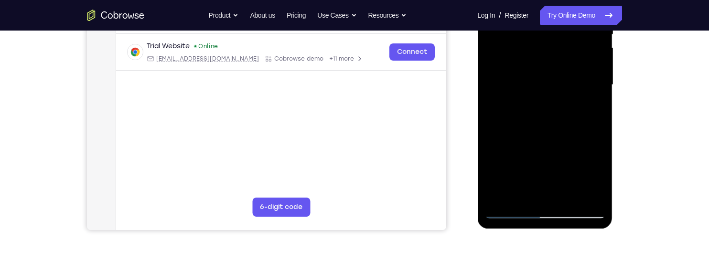
click at [573, 198] on div at bounding box center [544, 85] width 120 height 268
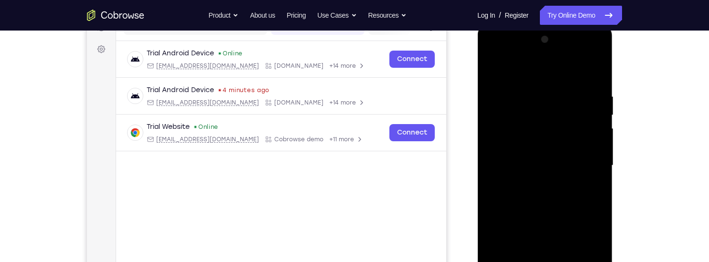
scroll to position [134, 0]
click at [600, 133] on div at bounding box center [544, 166] width 120 height 268
click at [542, 174] on div at bounding box center [544, 166] width 120 height 268
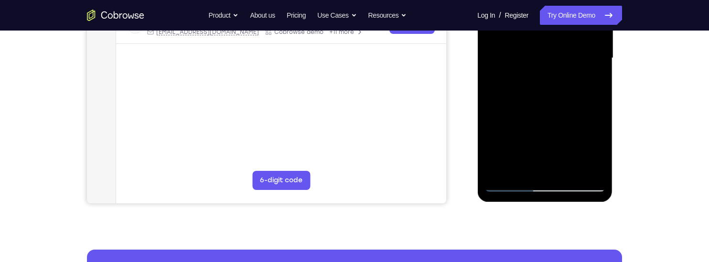
scroll to position [241, 0]
click at [598, 148] on div at bounding box center [544, 58] width 120 height 268
click at [497, 80] on div at bounding box center [544, 58] width 120 height 268
click at [505, 82] on div at bounding box center [544, 58] width 120 height 268
click at [501, 80] on div at bounding box center [544, 58] width 120 height 268
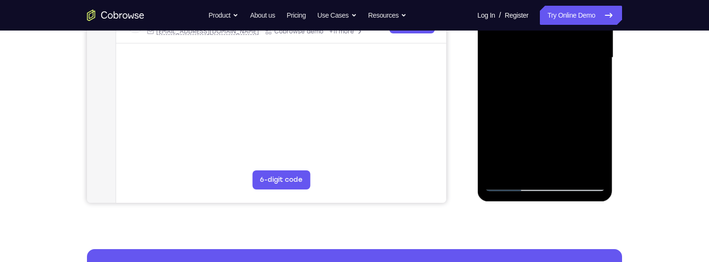
click at [506, 76] on div at bounding box center [544, 58] width 120 height 268
click at [594, 148] on div at bounding box center [544, 58] width 120 height 268
click at [596, 146] on div at bounding box center [544, 58] width 120 height 268
click at [594, 150] on div at bounding box center [544, 58] width 120 height 268
click at [590, 81] on div at bounding box center [544, 58] width 120 height 268
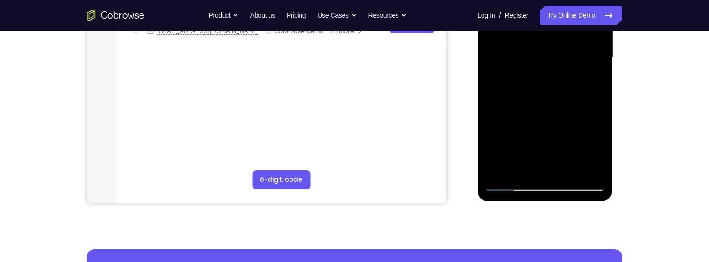
click at [528, 202] on div at bounding box center [545, 60] width 136 height 287
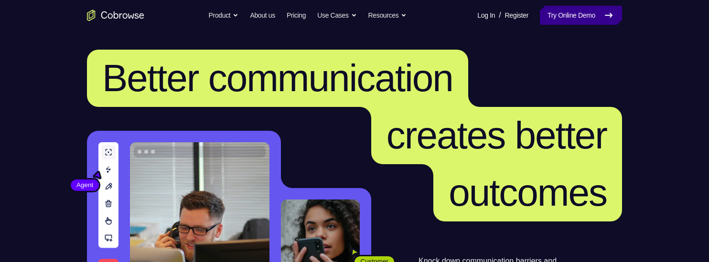
click at [589, 21] on link "Try Online Demo" at bounding box center [581, 15] width 82 height 19
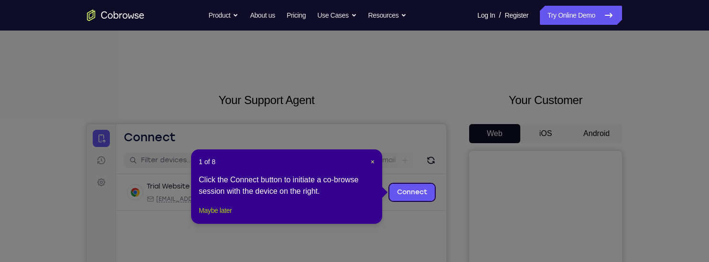
click at [214, 216] on button "Maybe later" at bounding box center [215, 210] width 33 height 11
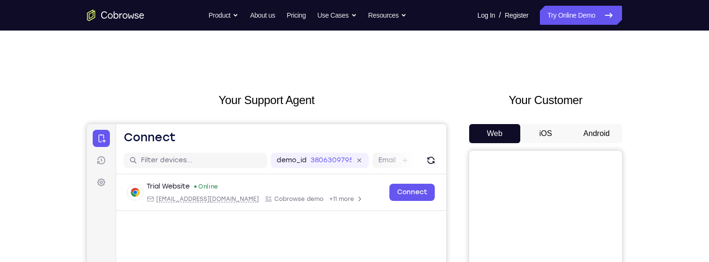
click at [604, 136] on button "Android" at bounding box center [596, 133] width 51 height 19
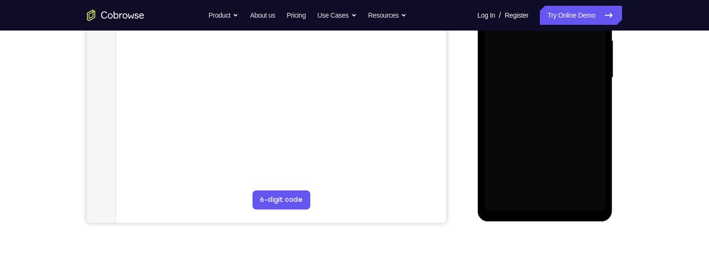
scroll to position [222, 0]
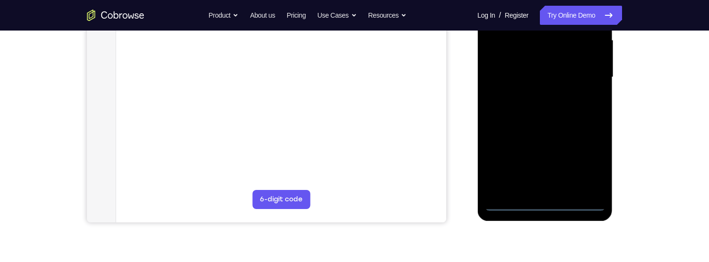
click at [546, 203] on div at bounding box center [544, 78] width 120 height 268
click at [592, 159] on div at bounding box center [544, 78] width 120 height 268
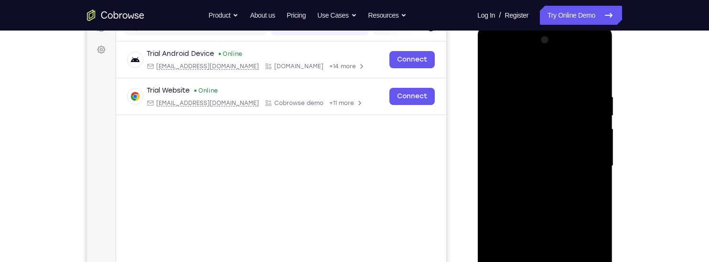
scroll to position [132, 0]
click at [555, 77] on div at bounding box center [544, 167] width 120 height 268
click at [588, 159] on div at bounding box center [544, 167] width 120 height 268
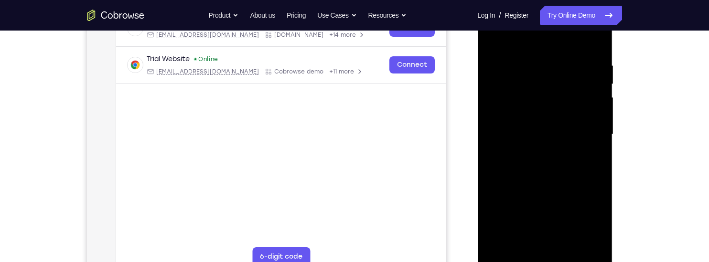
scroll to position [165, 0]
click at [533, 150] on div at bounding box center [544, 134] width 120 height 268
click at [575, 125] on div at bounding box center [544, 134] width 120 height 268
click at [557, 117] on div at bounding box center [544, 134] width 120 height 268
click at [566, 132] on div at bounding box center [544, 134] width 120 height 268
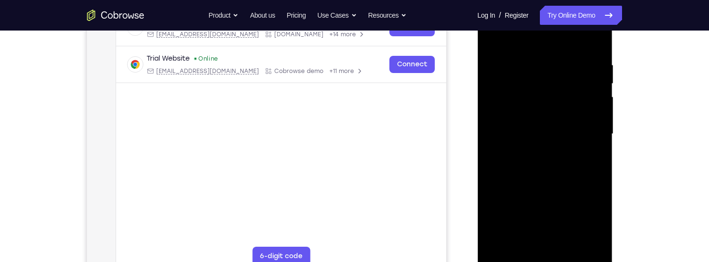
click at [576, 165] on div at bounding box center [544, 134] width 120 height 268
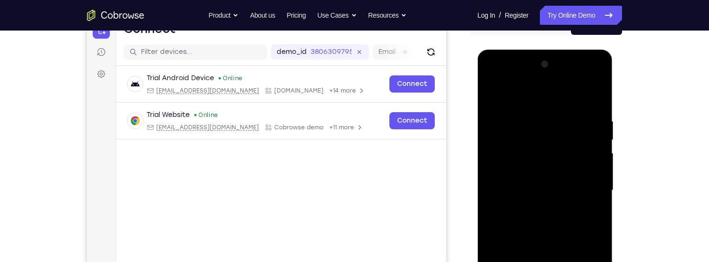
scroll to position [107, 0]
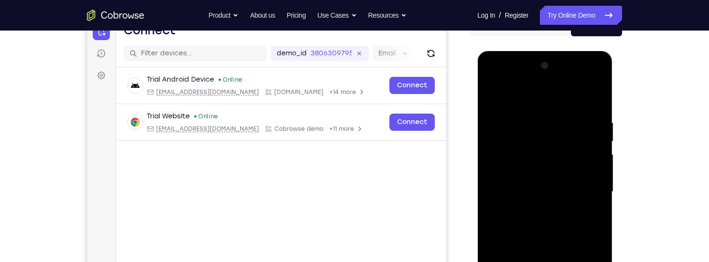
click at [589, 98] on div at bounding box center [544, 192] width 120 height 268
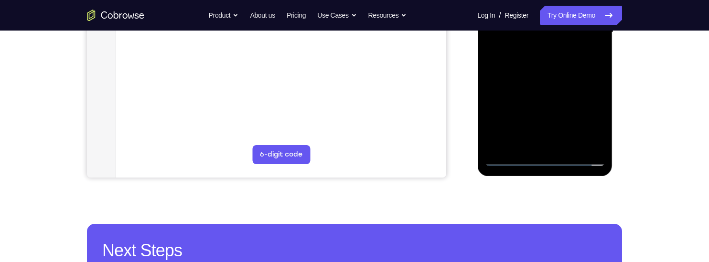
scroll to position [194, 0]
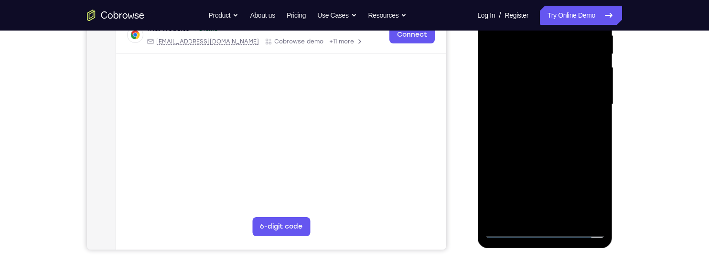
click at [580, 124] on div at bounding box center [544, 105] width 120 height 268
click at [580, 122] on div at bounding box center [544, 105] width 120 height 268
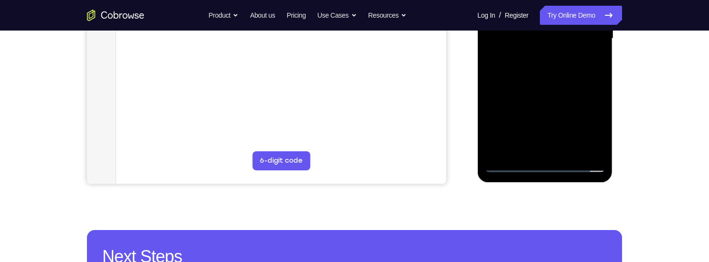
scroll to position [262, 0]
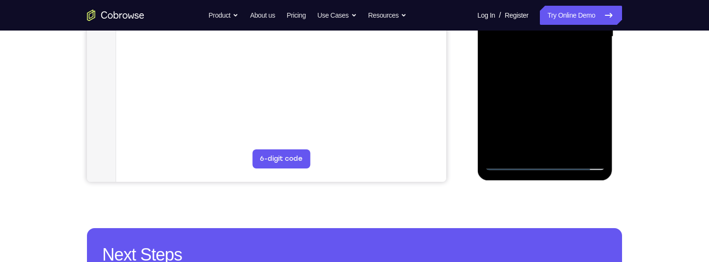
click at [569, 146] on div at bounding box center [544, 37] width 120 height 268
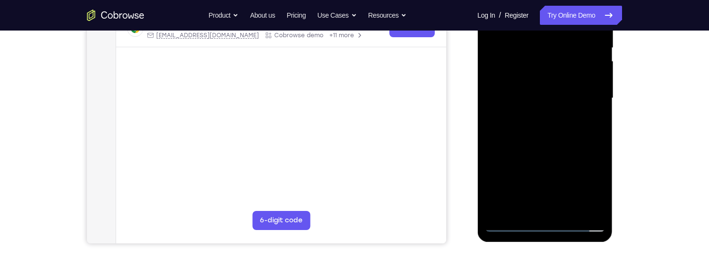
scroll to position [191, 0]
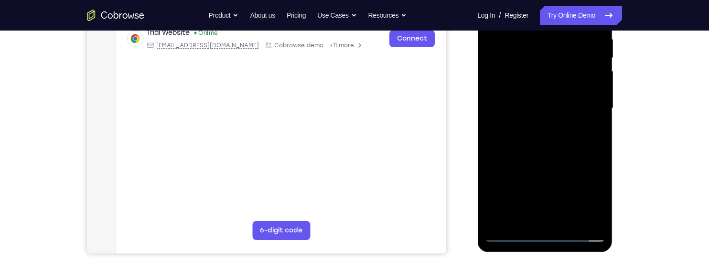
click at [574, 157] on div at bounding box center [544, 109] width 120 height 268
click at [578, 100] on div at bounding box center [544, 109] width 120 height 268
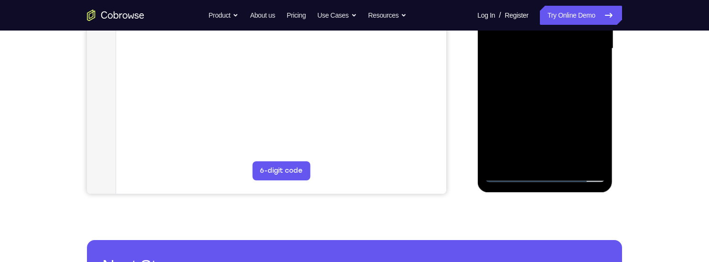
scroll to position [253, 0]
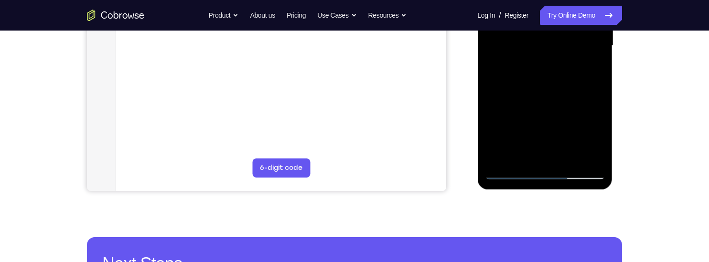
click at [587, 70] on div at bounding box center [544, 46] width 120 height 268
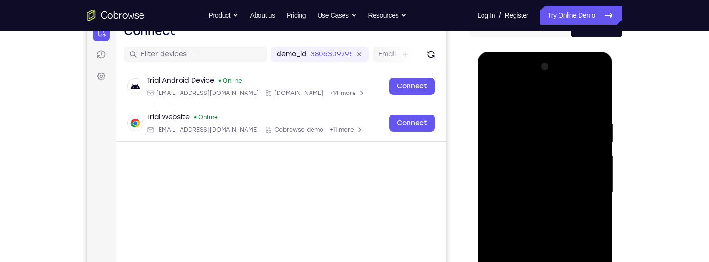
scroll to position [102, 0]
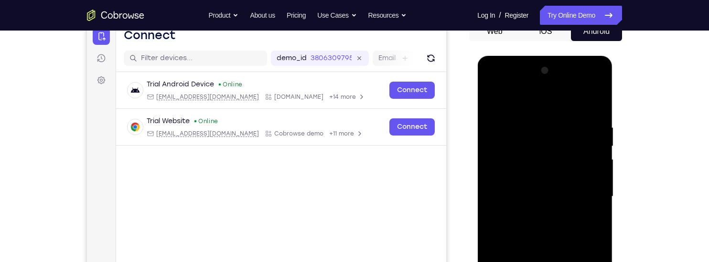
click at [493, 101] on div at bounding box center [544, 197] width 120 height 268
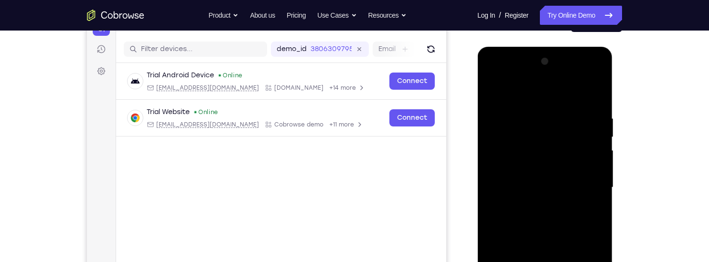
scroll to position [109, 0]
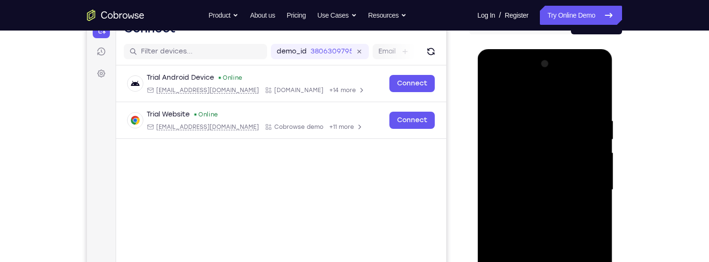
click at [496, 87] on div at bounding box center [544, 190] width 120 height 268
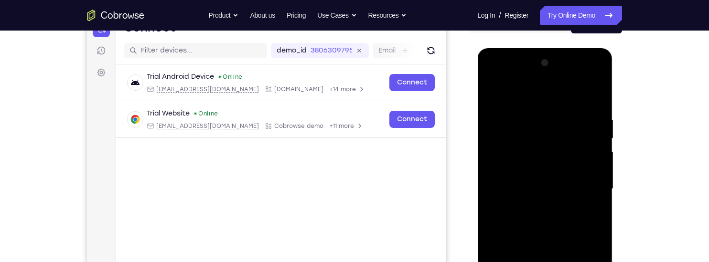
click at [527, 119] on div at bounding box center [544, 189] width 120 height 268
click at [598, 165] on div at bounding box center [544, 189] width 120 height 268
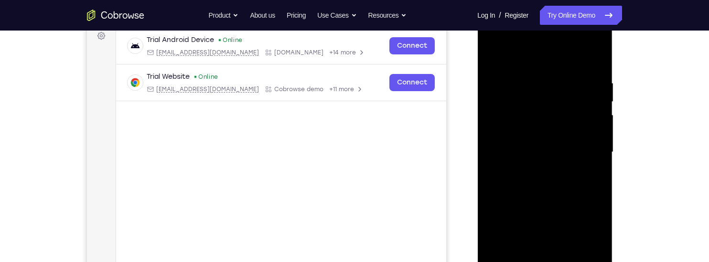
scroll to position [147, 0]
click at [502, 237] on div at bounding box center [544, 152] width 120 height 268
click at [502, 225] on div at bounding box center [544, 152] width 120 height 268
click at [510, 208] on div at bounding box center [544, 152] width 120 height 268
click at [597, 132] on div at bounding box center [544, 152] width 120 height 268
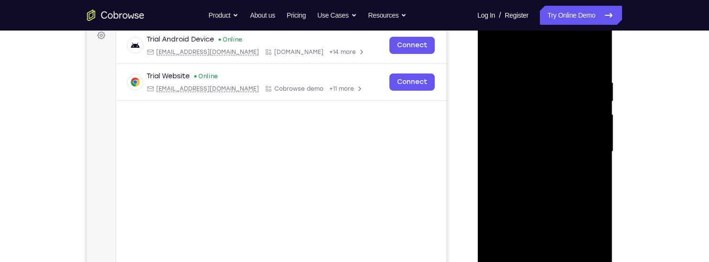
click at [595, 140] on div at bounding box center [544, 152] width 120 height 268
click at [597, 136] on div at bounding box center [544, 152] width 120 height 268
click at [595, 136] on div at bounding box center [544, 152] width 120 height 268
click at [594, 137] on div at bounding box center [544, 152] width 120 height 268
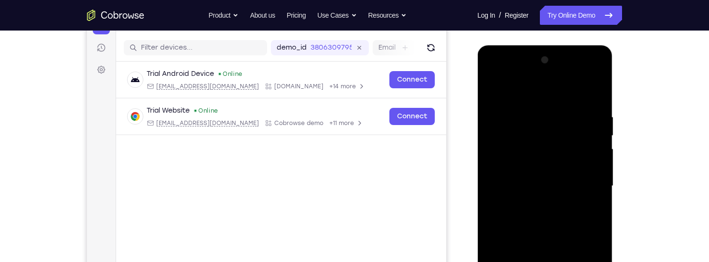
scroll to position [79, 0]
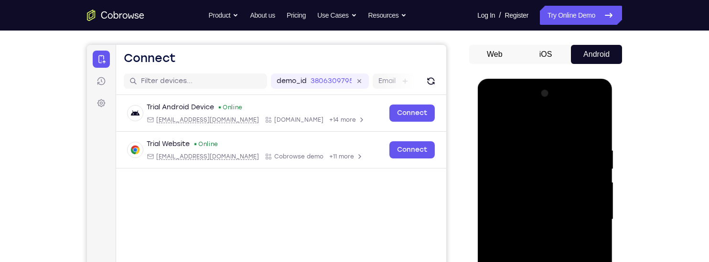
click at [493, 121] on div at bounding box center [544, 220] width 120 height 268
click at [491, 127] on div at bounding box center [544, 220] width 120 height 268
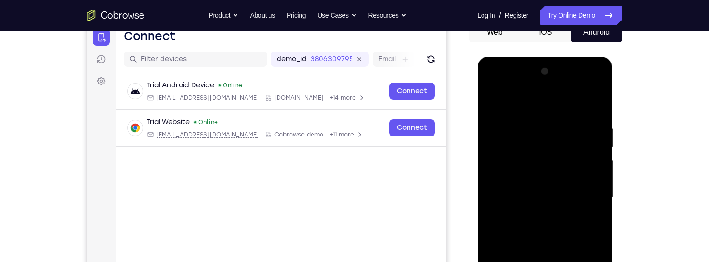
scroll to position [132, 0]
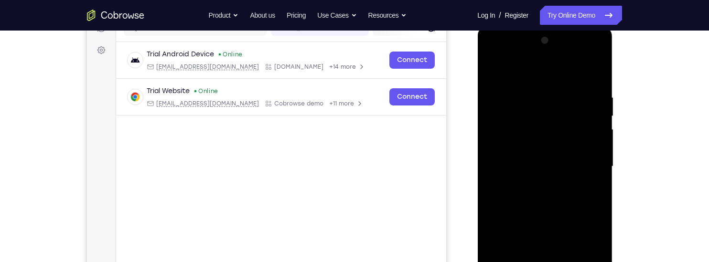
click at [590, 73] on div at bounding box center [544, 167] width 120 height 268
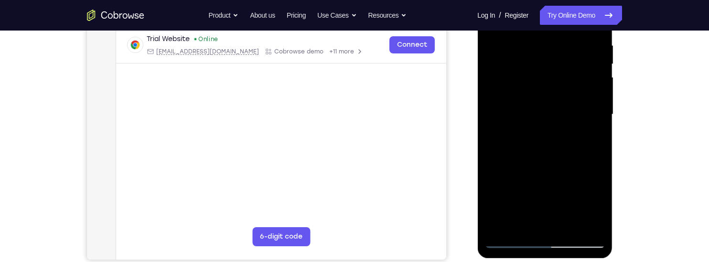
scroll to position [185, 0]
click at [523, 227] on div at bounding box center [544, 114] width 120 height 268
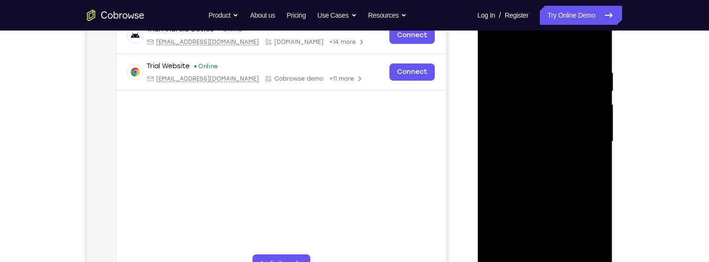
scroll to position [140, 0]
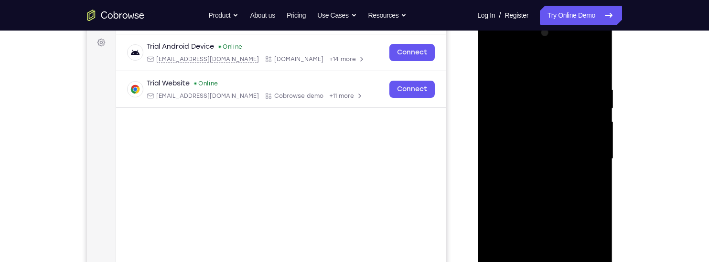
click at [582, 62] on div at bounding box center [544, 159] width 120 height 268
click at [568, 184] on div at bounding box center [544, 159] width 120 height 268
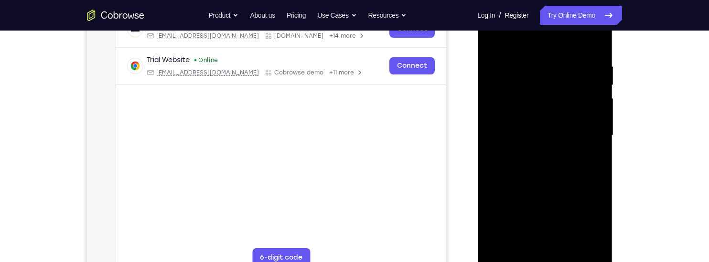
scroll to position [105, 0]
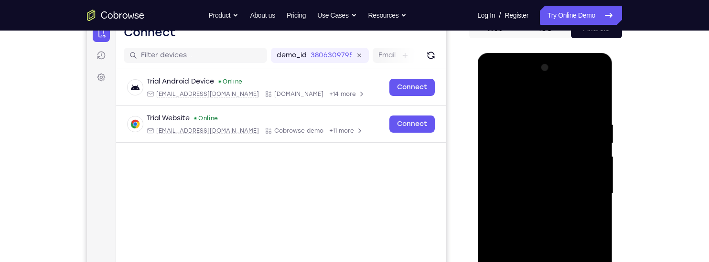
click at [492, 95] on div at bounding box center [544, 194] width 120 height 268
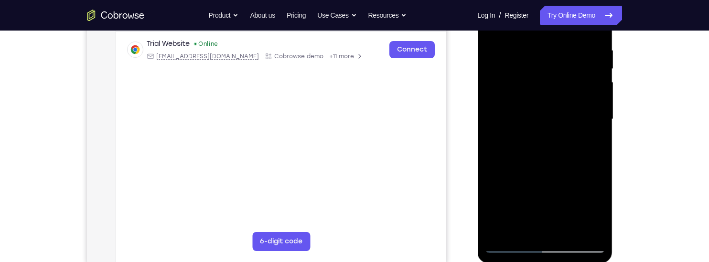
scroll to position [181, 0]
click at [522, 230] on div at bounding box center [544, 119] width 120 height 268
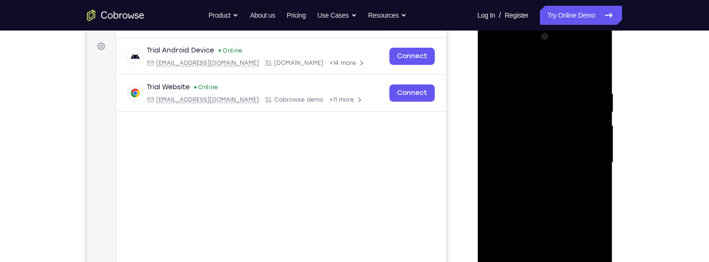
scroll to position [94, 0]
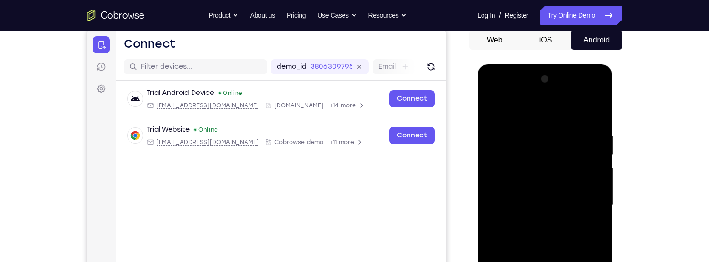
click at [575, 108] on div at bounding box center [544, 206] width 120 height 268
click at [539, 125] on div at bounding box center [544, 206] width 120 height 268
click at [496, 199] on div at bounding box center [544, 206] width 120 height 268
click at [591, 167] on div at bounding box center [544, 206] width 120 height 268
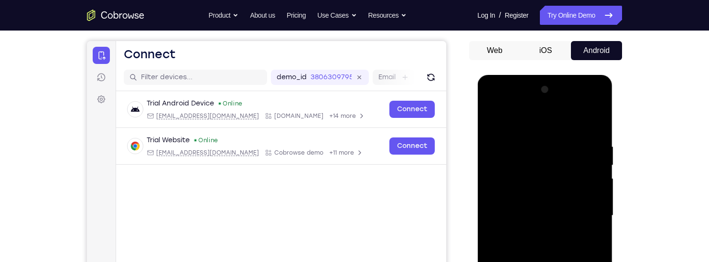
scroll to position [82, 0]
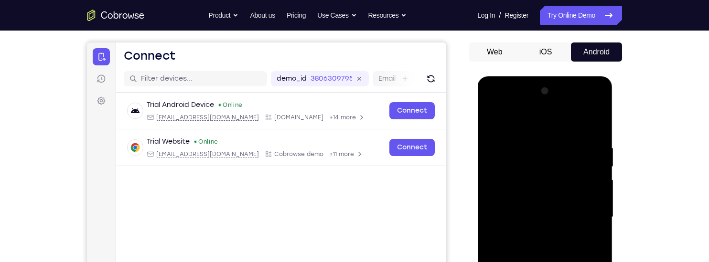
click at [596, 95] on div at bounding box center [544, 218] width 120 height 268
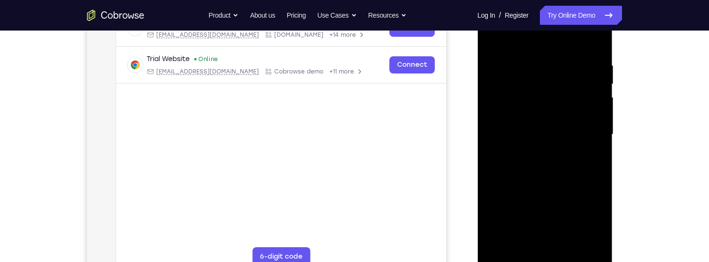
scroll to position [166, 0]
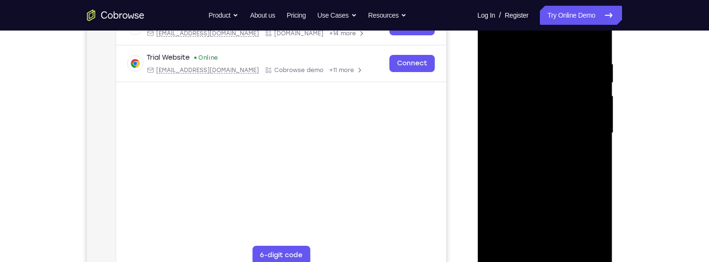
click at [497, 240] on div at bounding box center [544, 134] width 120 height 268
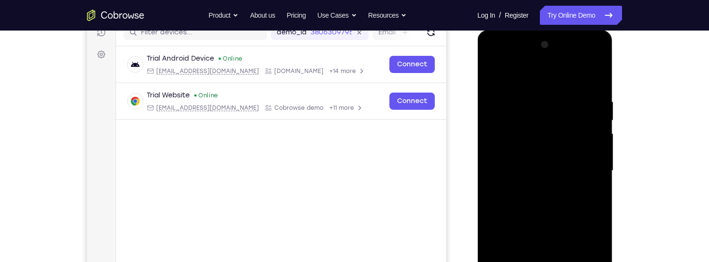
scroll to position [108, 0]
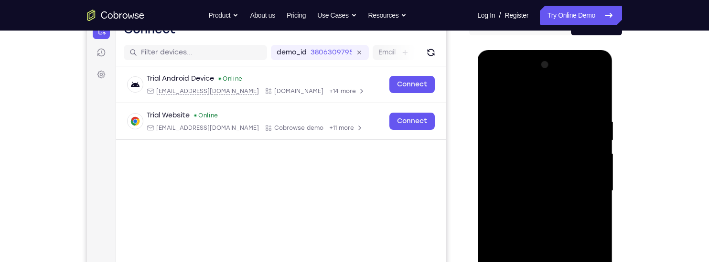
click at [589, 113] on div at bounding box center [544, 191] width 120 height 268
click at [583, 174] on div at bounding box center [544, 191] width 120 height 268
click at [494, 125] on div at bounding box center [544, 191] width 120 height 268
click at [592, 97] on div at bounding box center [544, 191] width 120 height 268
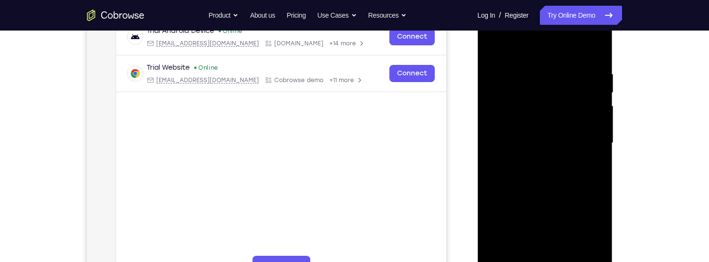
scroll to position [161, 0]
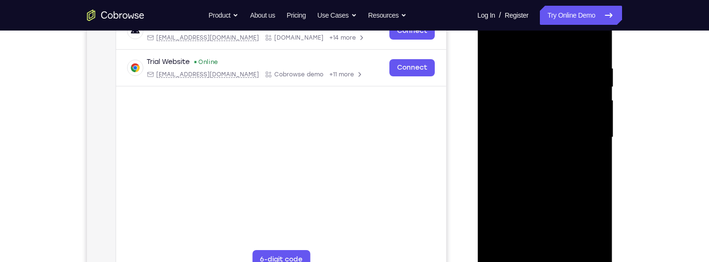
click at [574, 253] on div at bounding box center [544, 138] width 120 height 268
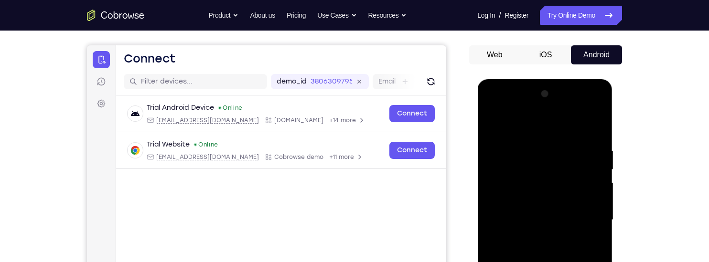
scroll to position [78, 0]
click at [585, 130] on div at bounding box center [544, 221] width 120 height 268
click at [489, 118] on div at bounding box center [544, 221] width 120 height 268
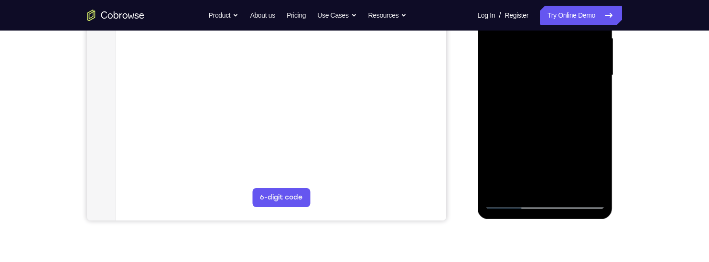
scroll to position [225, 0]
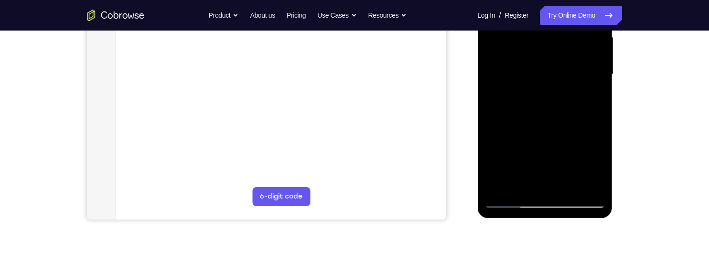
click at [512, 195] on div at bounding box center [544, 75] width 120 height 268
click at [511, 198] on div at bounding box center [544, 75] width 120 height 268
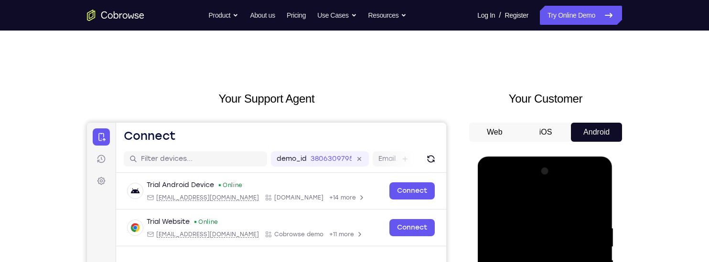
scroll to position [0, 0]
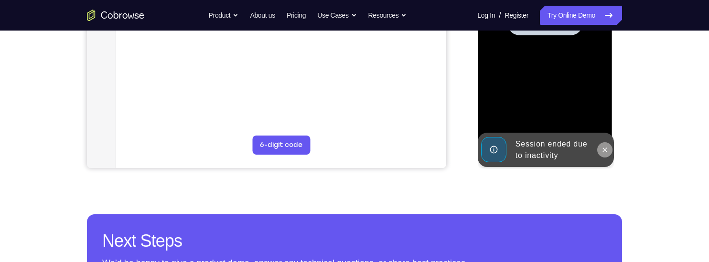
click at [607, 152] on icon at bounding box center [605, 150] width 8 height 8
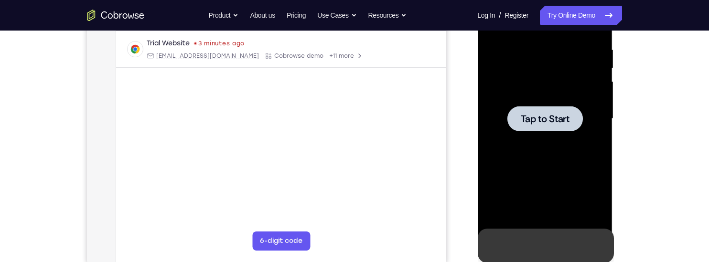
scroll to position [182, 0]
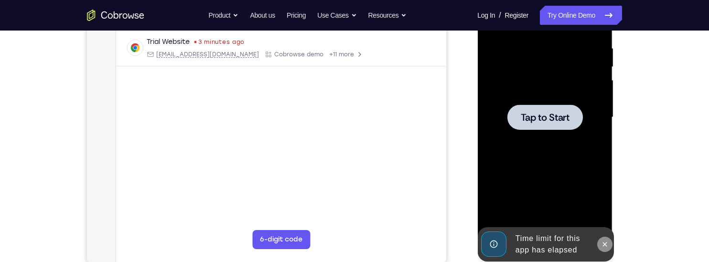
click at [611, 243] on button at bounding box center [604, 244] width 15 height 15
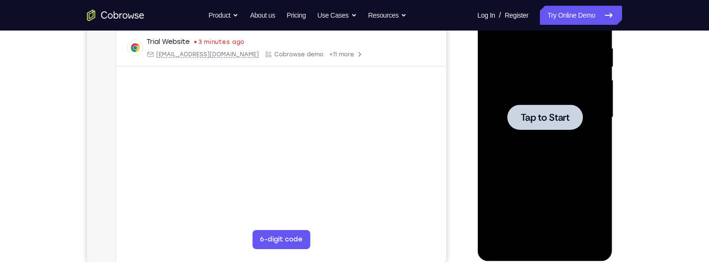
click at [561, 115] on span "Tap to Start" at bounding box center [544, 118] width 49 height 10
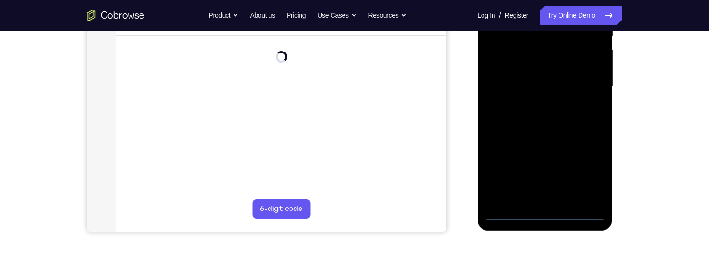
scroll to position [214, 0]
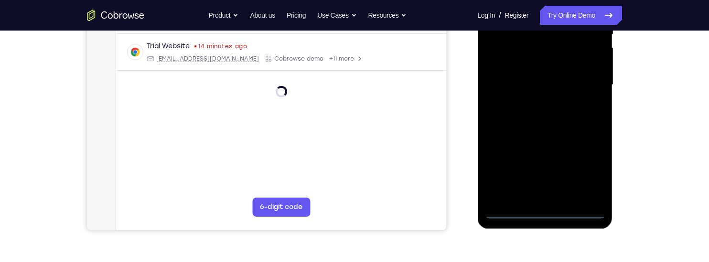
click at [551, 214] on div at bounding box center [544, 85] width 120 height 268
click at [593, 172] on div at bounding box center [544, 85] width 120 height 268
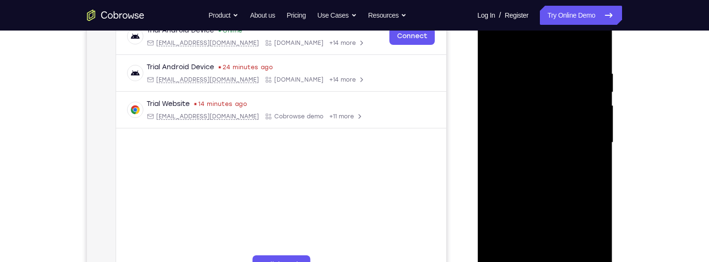
scroll to position [155, 0]
click at [561, 56] on div at bounding box center [544, 144] width 120 height 268
click at [582, 140] on div at bounding box center [544, 144] width 120 height 268
click at [560, 223] on div at bounding box center [544, 144] width 120 height 268
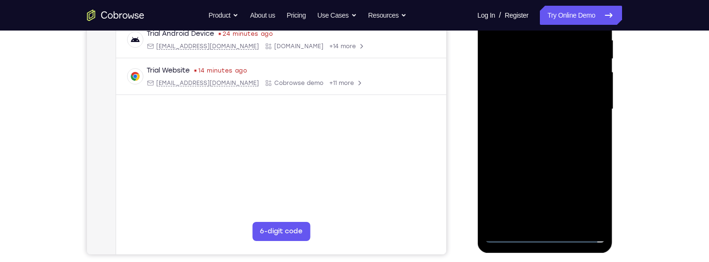
scroll to position [218, 0]
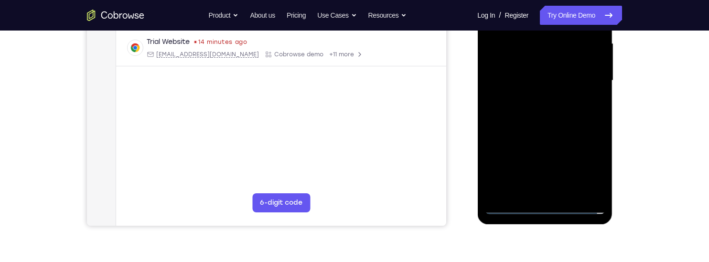
click at [530, 192] on div at bounding box center [544, 81] width 120 height 268
click at [577, 67] on div at bounding box center [544, 81] width 120 height 268
click at [554, 53] on div at bounding box center [544, 81] width 120 height 268
click at [577, 82] on div at bounding box center [544, 81] width 120 height 268
click at [566, 111] on div at bounding box center [544, 81] width 120 height 268
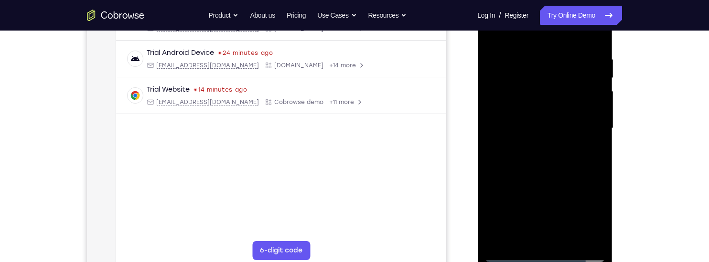
scroll to position [168, 0]
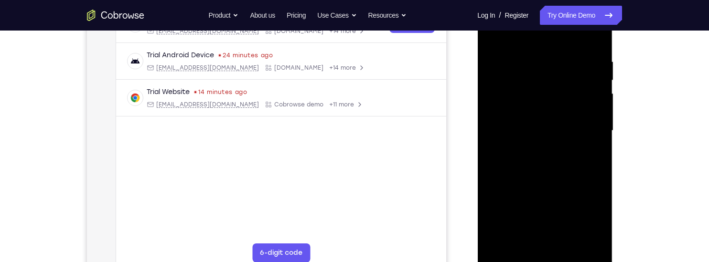
click at [563, 152] on div at bounding box center [544, 131] width 120 height 268
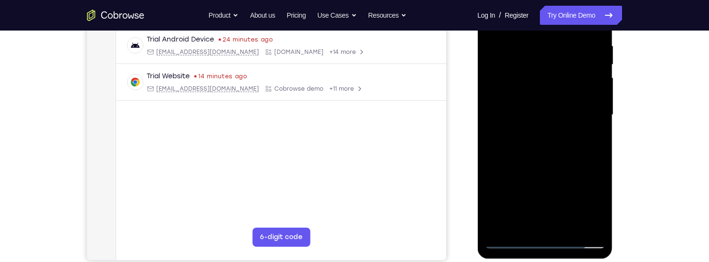
scroll to position [187, 0]
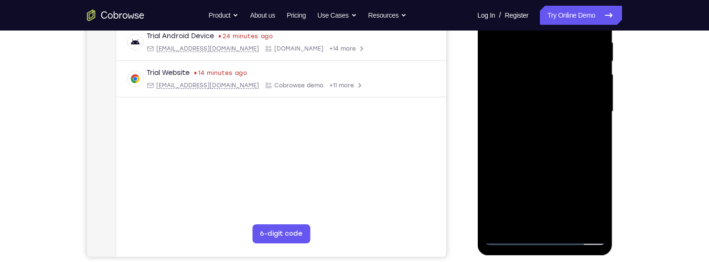
click at [564, 224] on div at bounding box center [544, 112] width 120 height 268
click at [564, 158] on div at bounding box center [544, 112] width 120 height 268
click at [568, 125] on div at bounding box center [544, 112] width 120 height 268
click at [521, 218] on div at bounding box center [544, 112] width 120 height 268
click at [557, 168] on div at bounding box center [544, 112] width 120 height 268
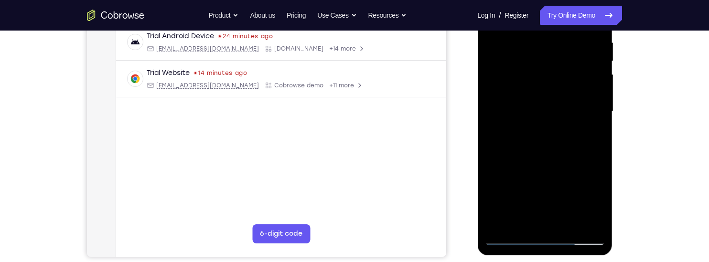
click at [592, 129] on div at bounding box center [544, 112] width 120 height 268
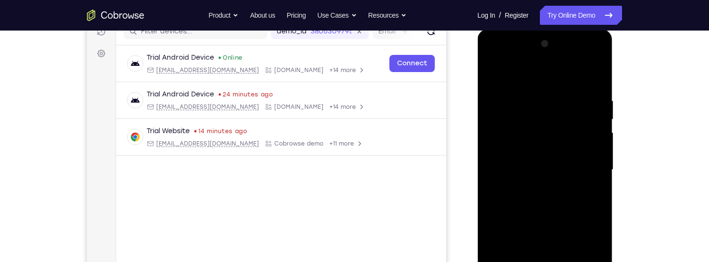
scroll to position [125, 0]
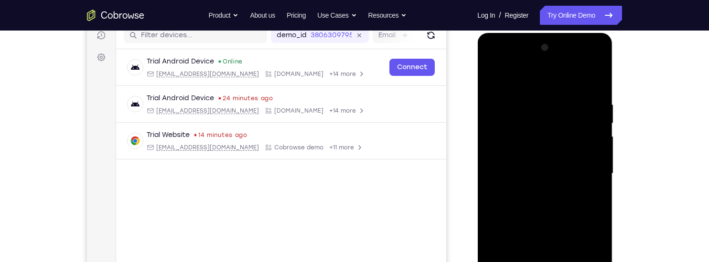
click at [488, 77] on div at bounding box center [544, 174] width 120 height 268
click at [494, 73] on div at bounding box center [544, 174] width 120 height 268
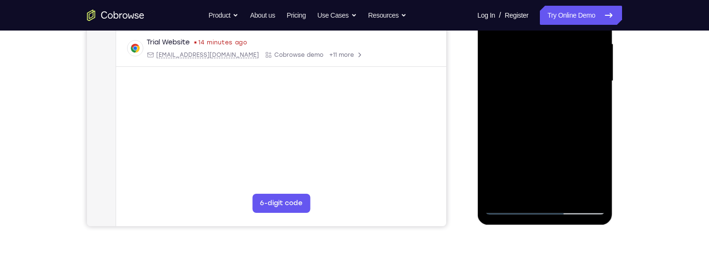
scroll to position [219, 0]
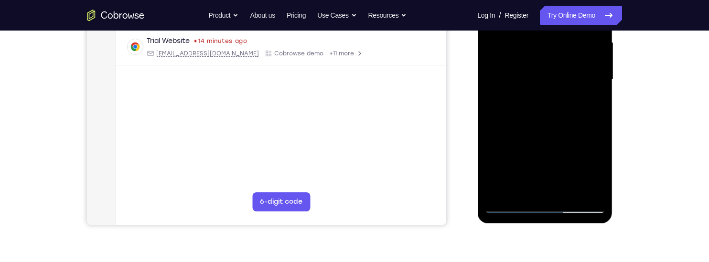
click at [571, 189] on div at bounding box center [544, 80] width 120 height 268
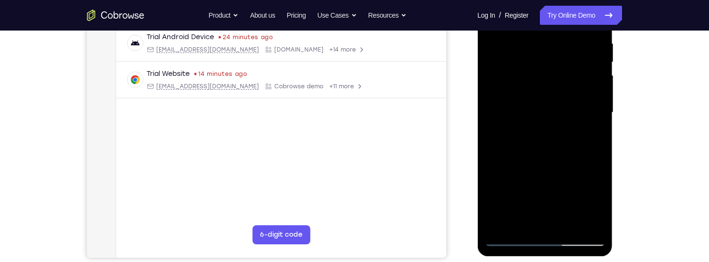
scroll to position [165, 0]
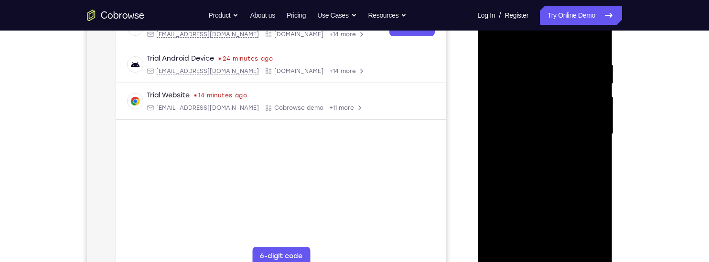
click at [558, 124] on div at bounding box center [544, 134] width 120 height 268
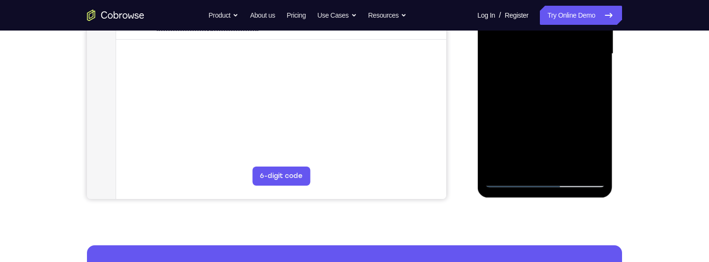
scroll to position [247, 0]
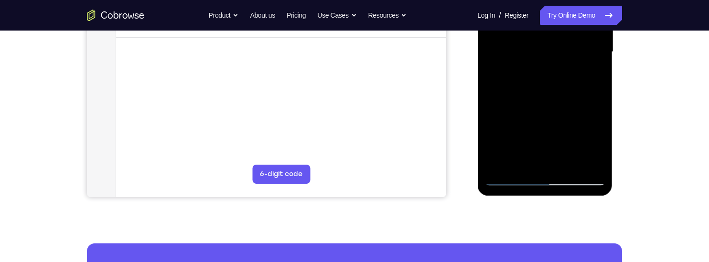
click at [592, 74] on div at bounding box center [544, 52] width 120 height 268
click at [596, 142] on div at bounding box center [544, 52] width 120 height 268
click at [594, 143] on div at bounding box center [544, 52] width 120 height 268
click at [594, 144] on div at bounding box center [544, 52] width 120 height 268
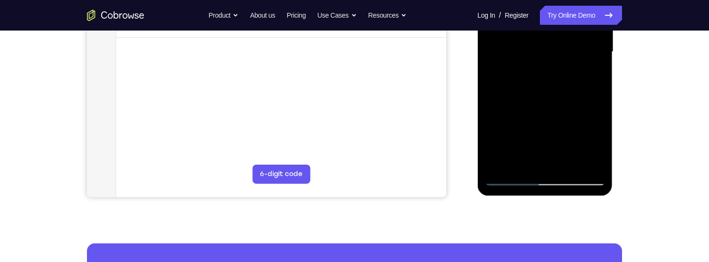
click at [595, 142] on div at bounding box center [544, 52] width 120 height 268
click at [596, 142] on div at bounding box center [544, 52] width 120 height 268
click at [595, 142] on div at bounding box center [544, 52] width 120 height 268
click at [596, 141] on div at bounding box center [544, 52] width 120 height 268
